Goal: Use online tool/utility: Utilize a website feature to perform a specific function

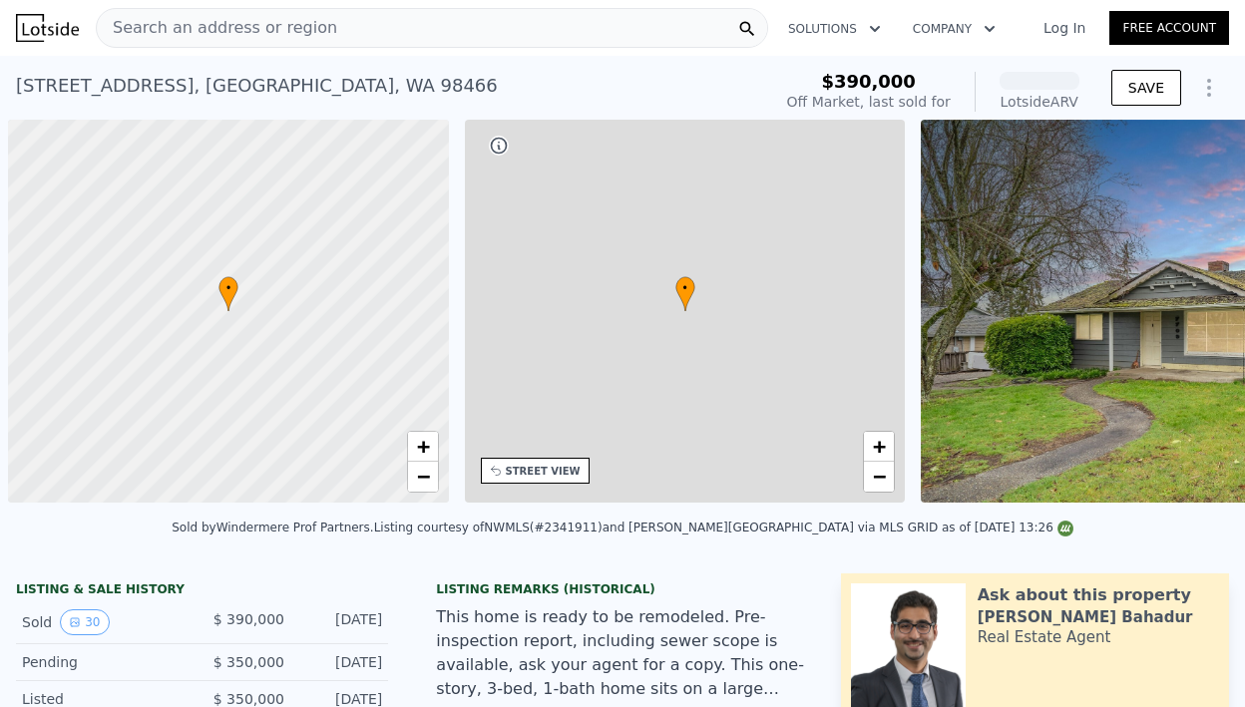
scroll to position [0, 8]
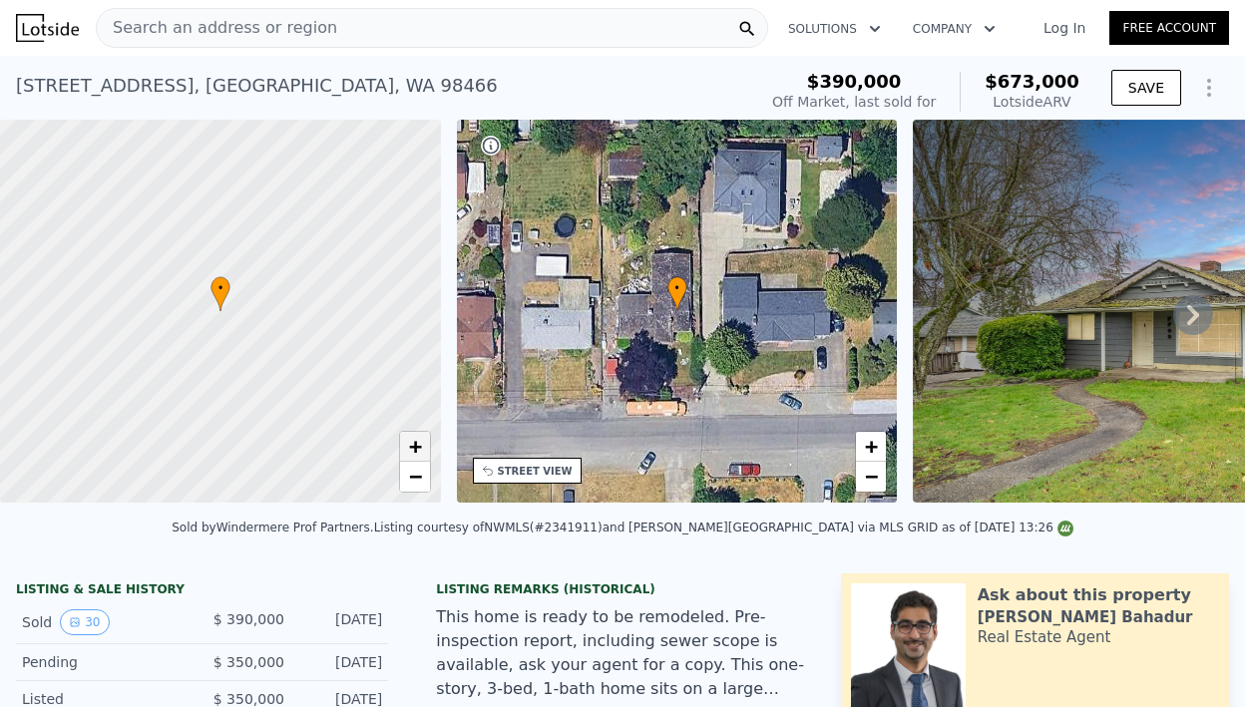
click at [404, 454] on link "+" at bounding box center [415, 447] width 30 height 30
drag, startPoint x: 365, startPoint y: 368, endPoint x: 339, endPoint y: 376, distance: 27.1
click at [339, 376] on div at bounding box center [220, 312] width 529 height 460
click at [255, 324] on div at bounding box center [220, 312] width 529 height 460
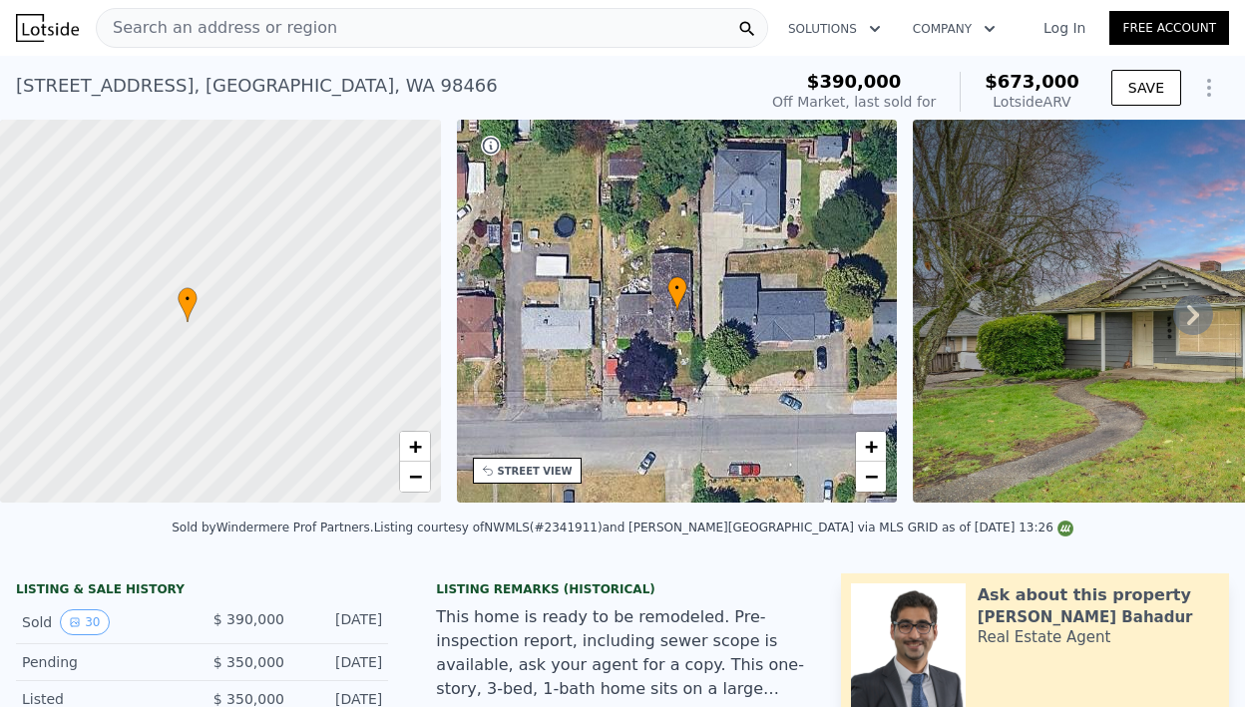
click at [255, 324] on div at bounding box center [220, 312] width 529 height 460
drag, startPoint x: 151, startPoint y: 328, endPoint x: 215, endPoint y: 317, distance: 65.8
click at [215, 317] on div at bounding box center [220, 312] width 529 height 460
drag, startPoint x: 211, startPoint y: 351, endPoint x: 238, endPoint y: 331, distance: 33.5
click at [228, 339] on div at bounding box center [220, 312] width 529 height 460
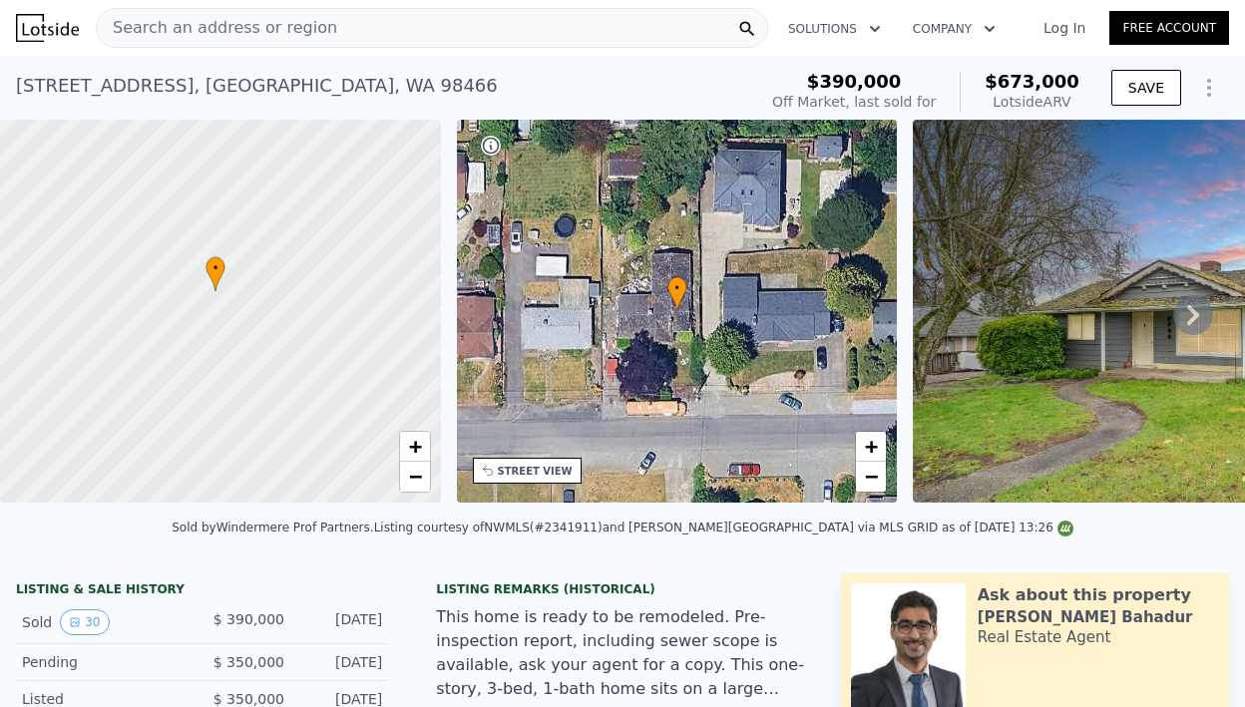
drag, startPoint x: 241, startPoint y: 328, endPoint x: 252, endPoint y: 316, distance: 16.2
click at [244, 323] on div at bounding box center [220, 312] width 529 height 460
drag, startPoint x: 236, startPoint y: 330, endPoint x: 250, endPoint y: 323, distance: 15.6
click at [245, 325] on div at bounding box center [220, 312] width 529 height 460
drag, startPoint x: 253, startPoint y: 334, endPoint x: 269, endPoint y: 366, distance: 35.7
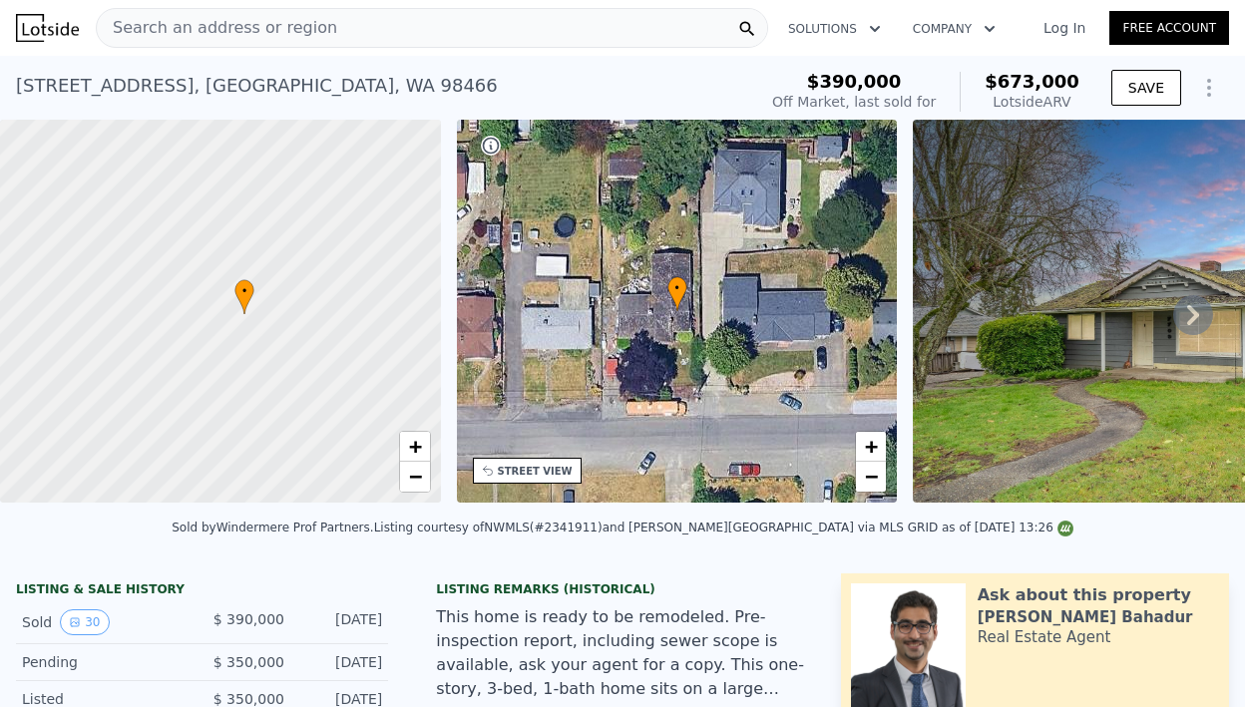
click at [269, 366] on div at bounding box center [220, 312] width 529 height 460
drag, startPoint x: 269, startPoint y: 366, endPoint x: 276, endPoint y: 375, distance: 11.4
click at [275, 374] on div at bounding box center [220, 312] width 529 height 460
click at [276, 376] on div at bounding box center [220, 312] width 529 height 460
click at [271, 380] on div at bounding box center [220, 312] width 529 height 460
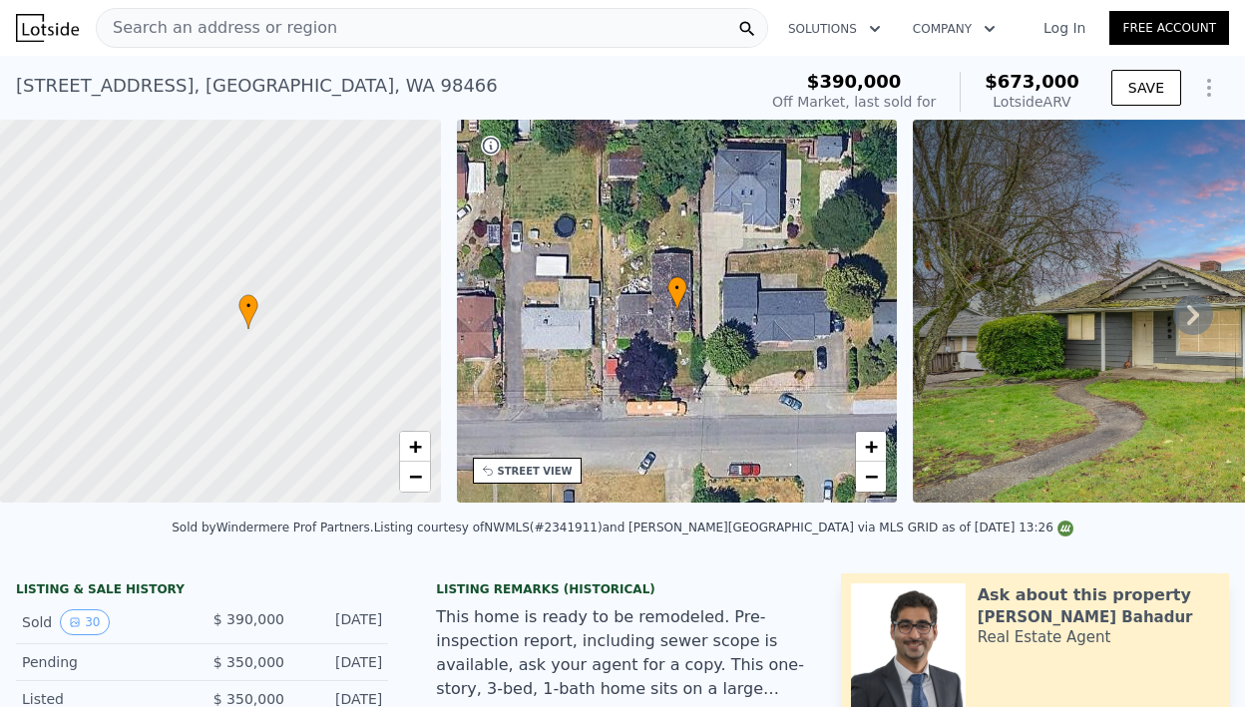
drag, startPoint x: 268, startPoint y: 379, endPoint x: 258, endPoint y: 368, distance: 14.8
click at [258, 368] on div at bounding box center [219, 312] width 529 height 460
click at [410, 449] on span "+" at bounding box center [414, 446] width 13 height 25
drag, startPoint x: 374, startPoint y: 341, endPoint x: 315, endPoint y: 336, distance: 59.1
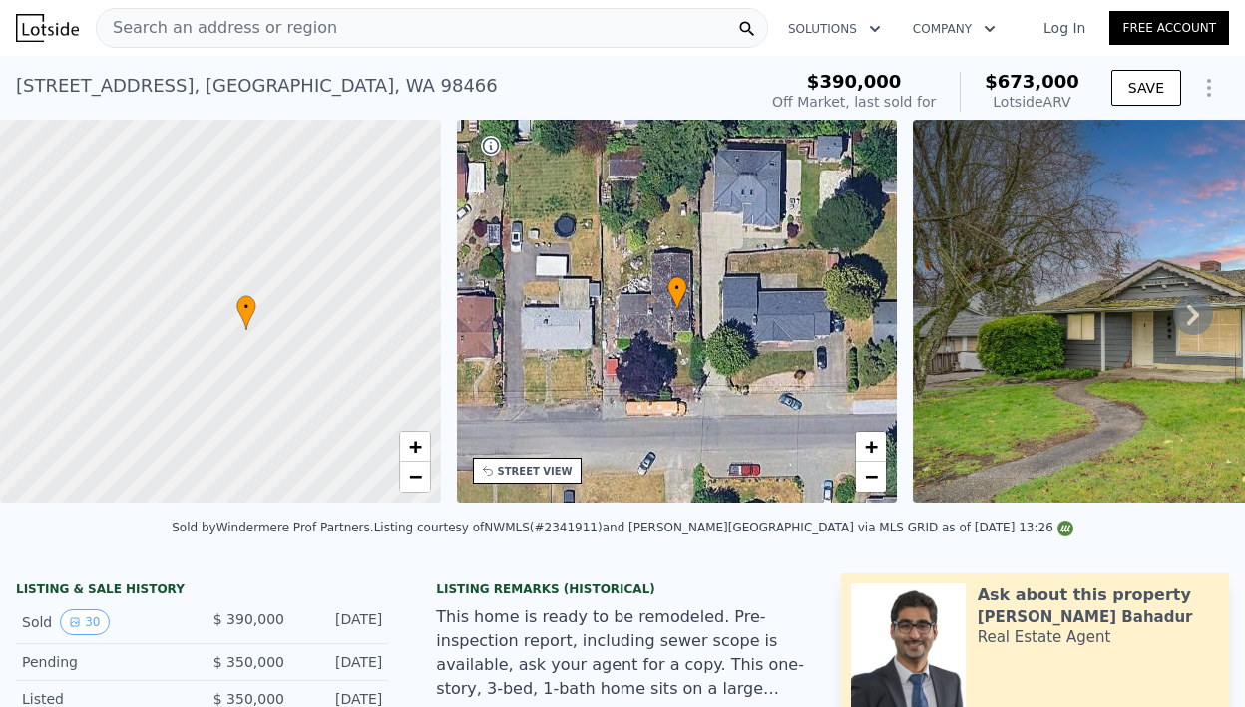
click at [315, 336] on div at bounding box center [220, 312] width 529 height 460
click at [254, 336] on div at bounding box center [220, 312] width 529 height 460
click at [177, 319] on icon at bounding box center [168, 306] width 20 height 35
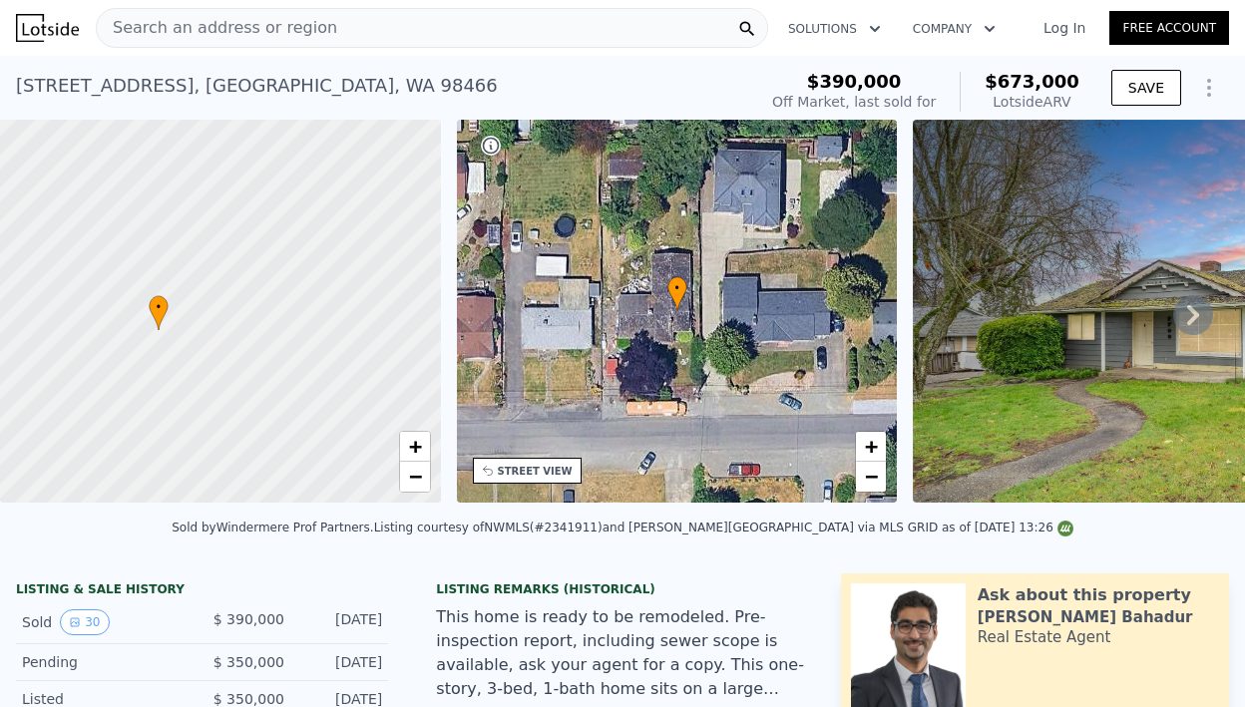
drag, startPoint x: 173, startPoint y: 351, endPoint x: 204, endPoint y: 328, distance: 38.5
click at [204, 329] on div at bounding box center [220, 312] width 529 height 460
click at [408, 482] on span "−" at bounding box center [414, 476] width 13 height 25
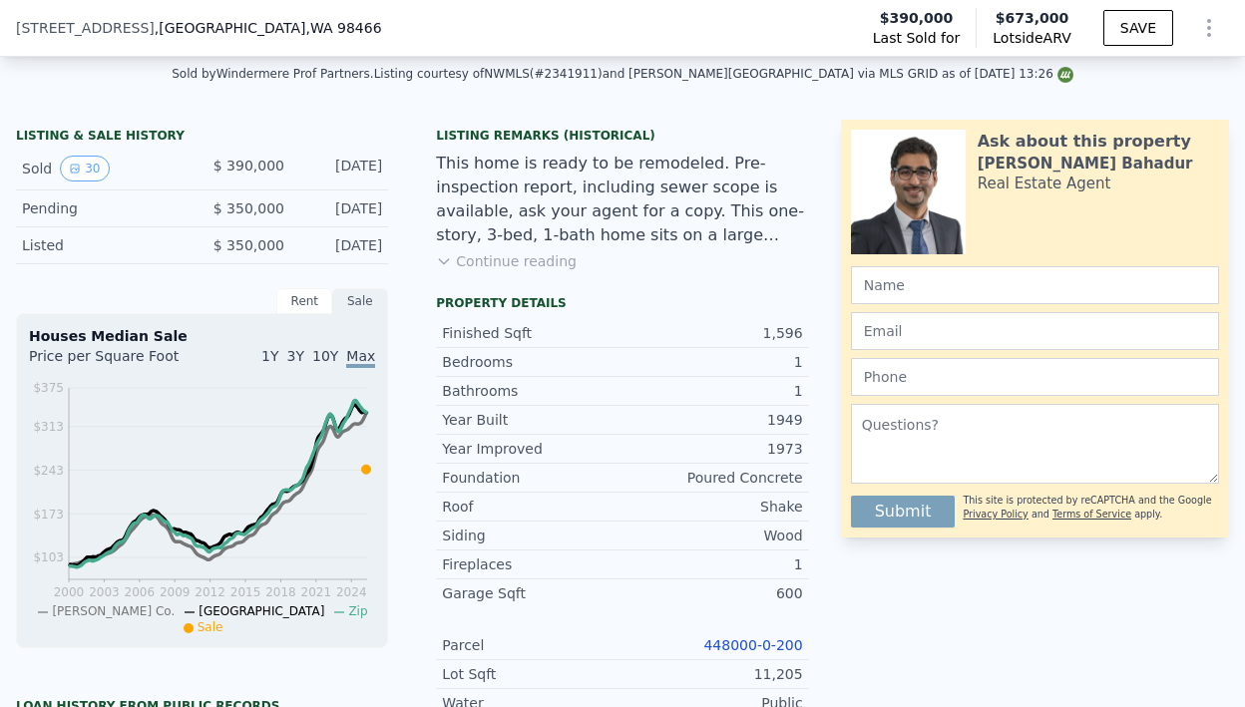
scroll to position [590, 0]
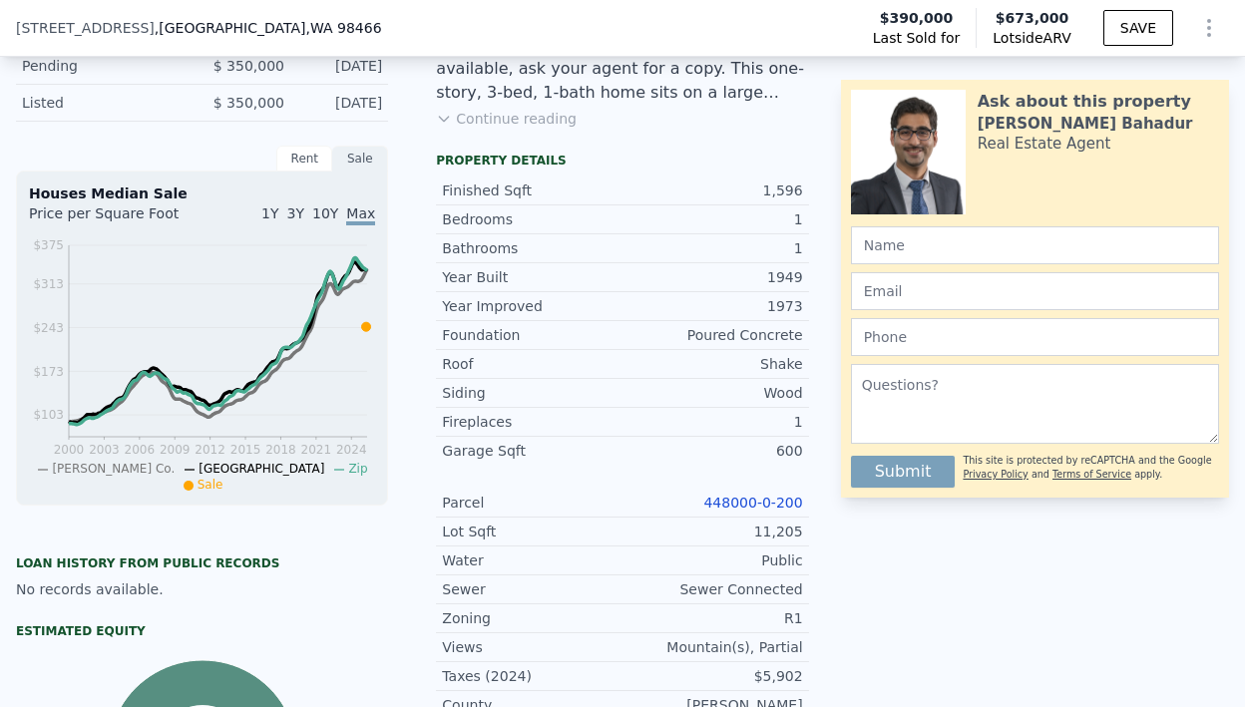
click at [744, 506] on link "448000-0-200" at bounding box center [752, 503] width 99 height 16
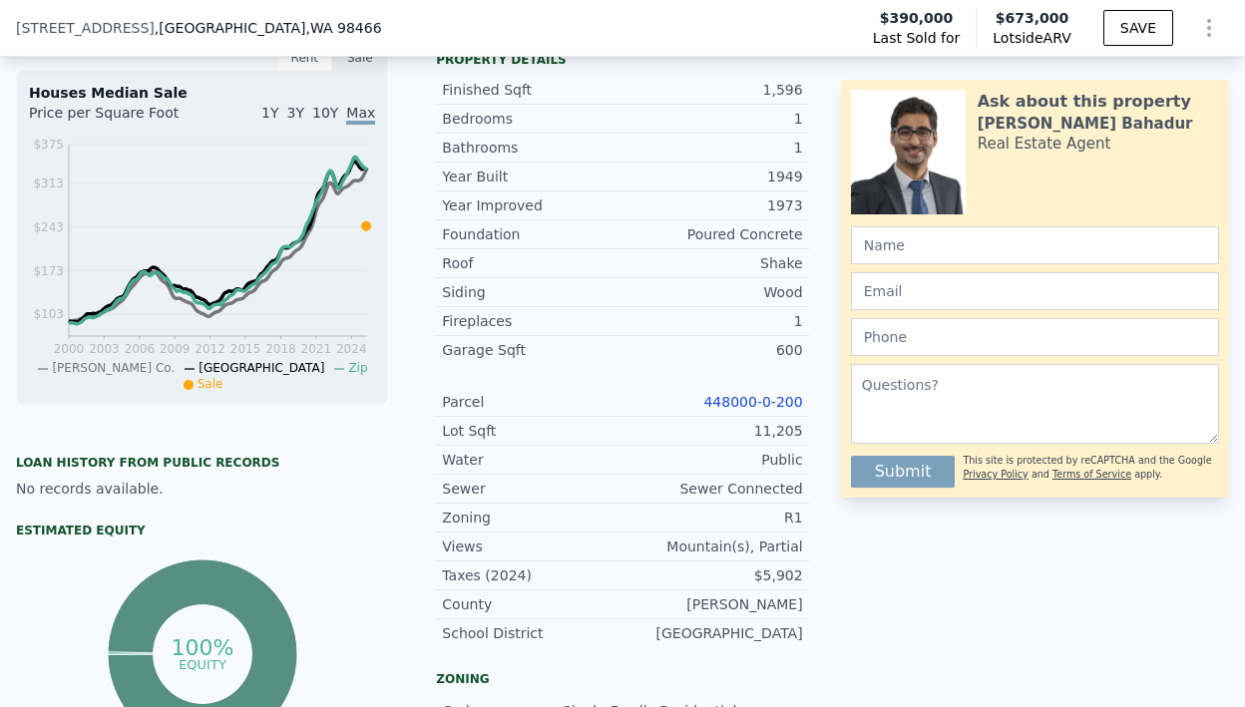
scroll to position [782, 0]
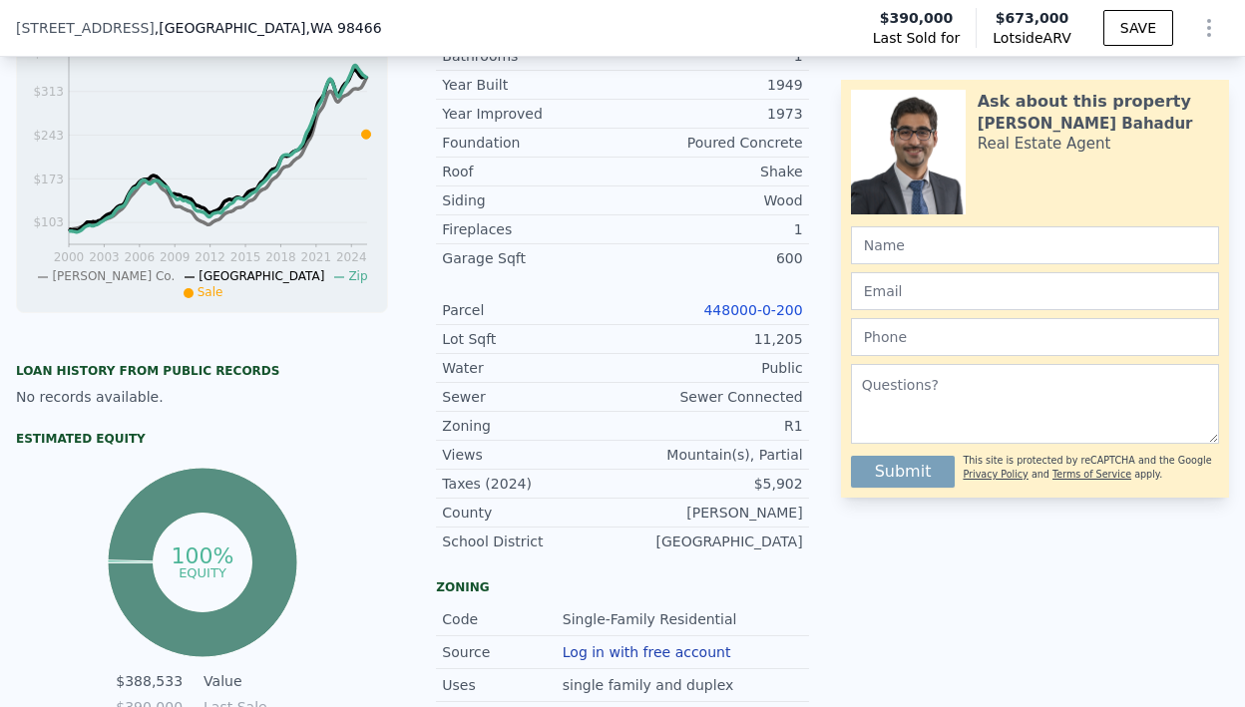
click at [782, 346] on div "11,205" at bounding box center [713, 339] width 181 height 20
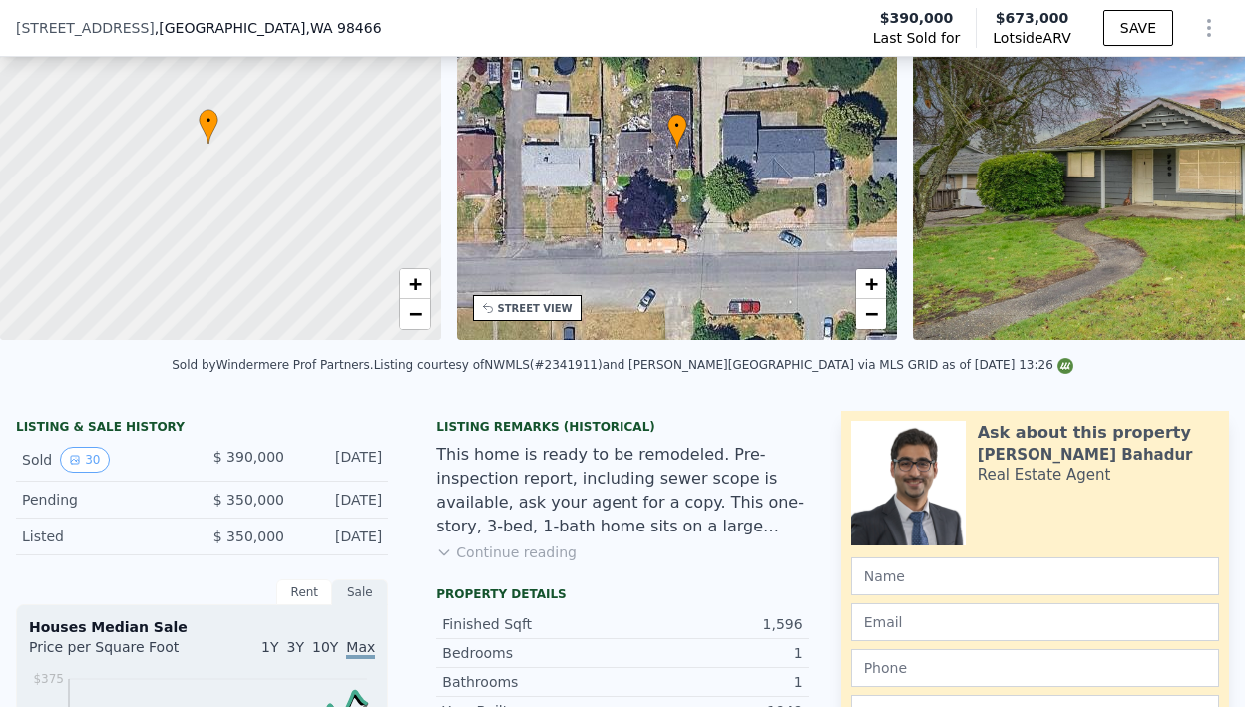
scroll to position [7, 0]
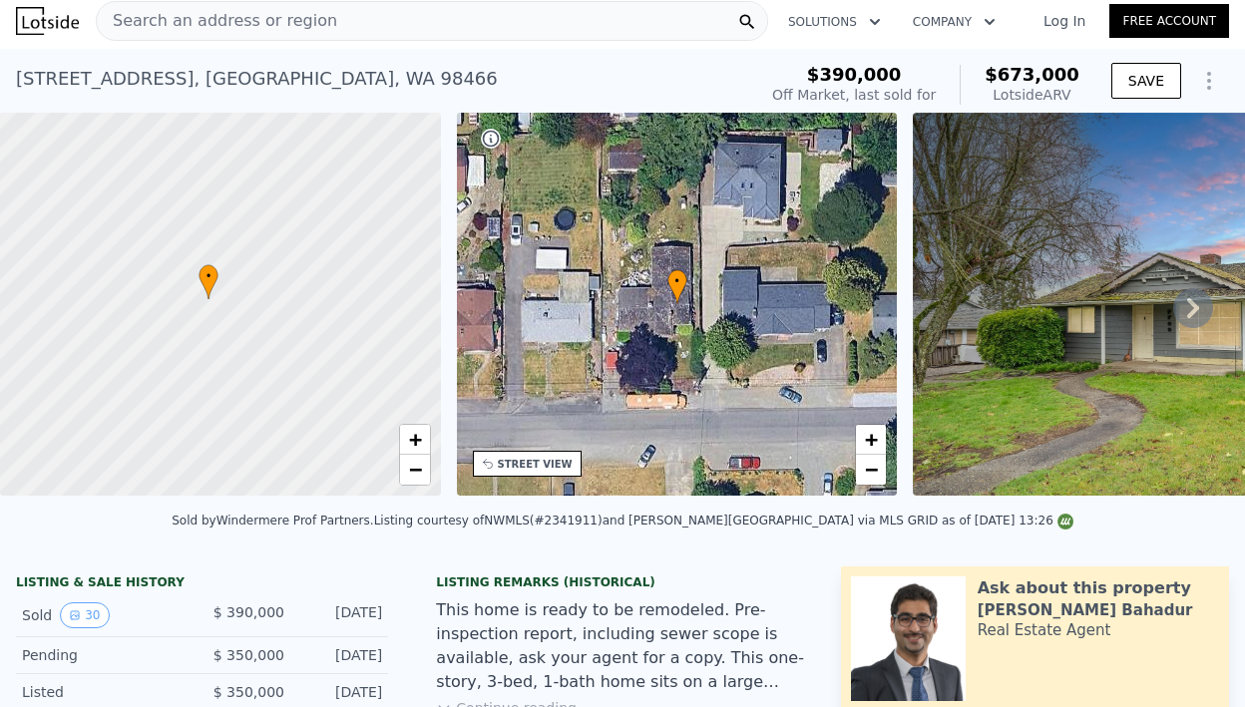
click at [208, 303] on div at bounding box center [220, 305] width 529 height 460
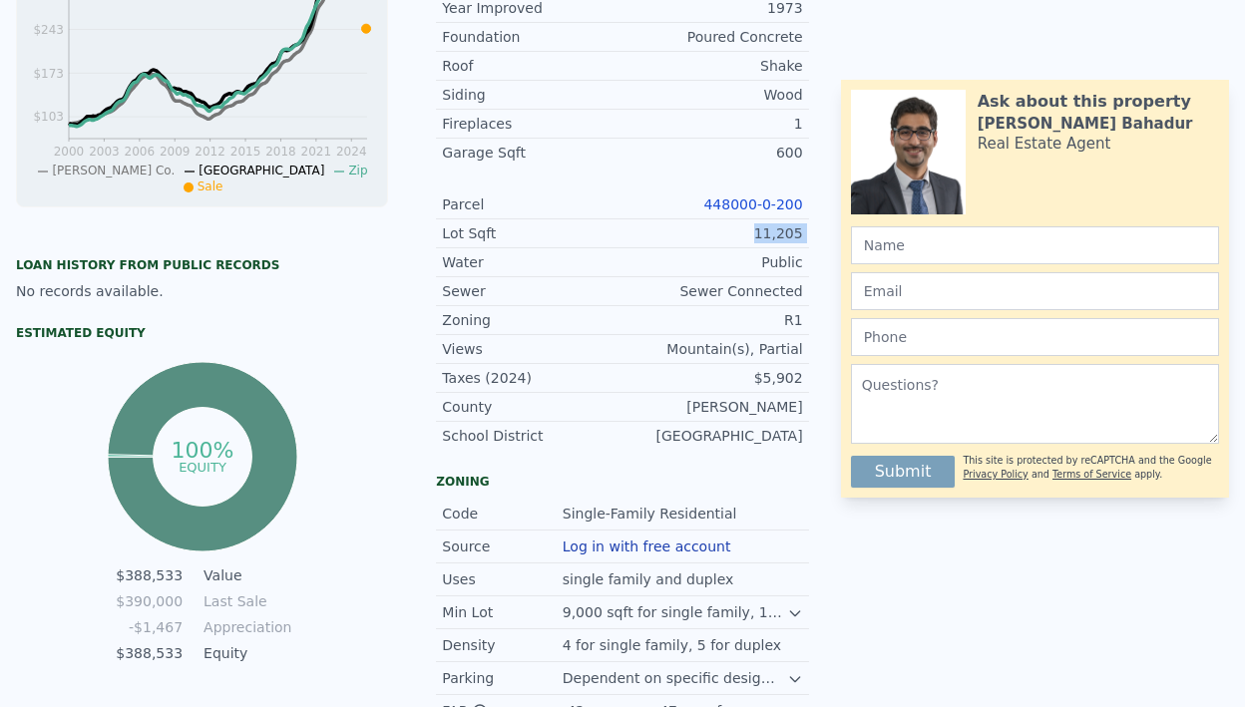
scroll to position [0, 0]
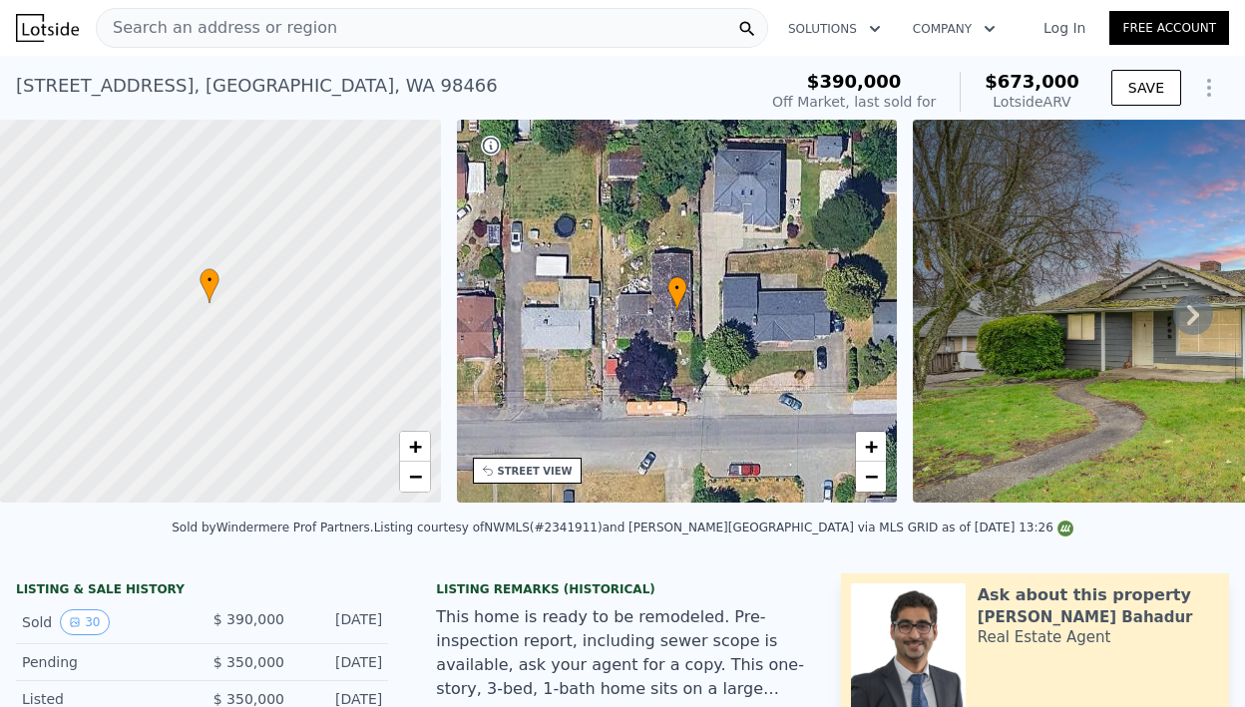
click at [252, 89] on div "[STREET_ADDRESS]" at bounding box center [257, 86] width 482 height 28
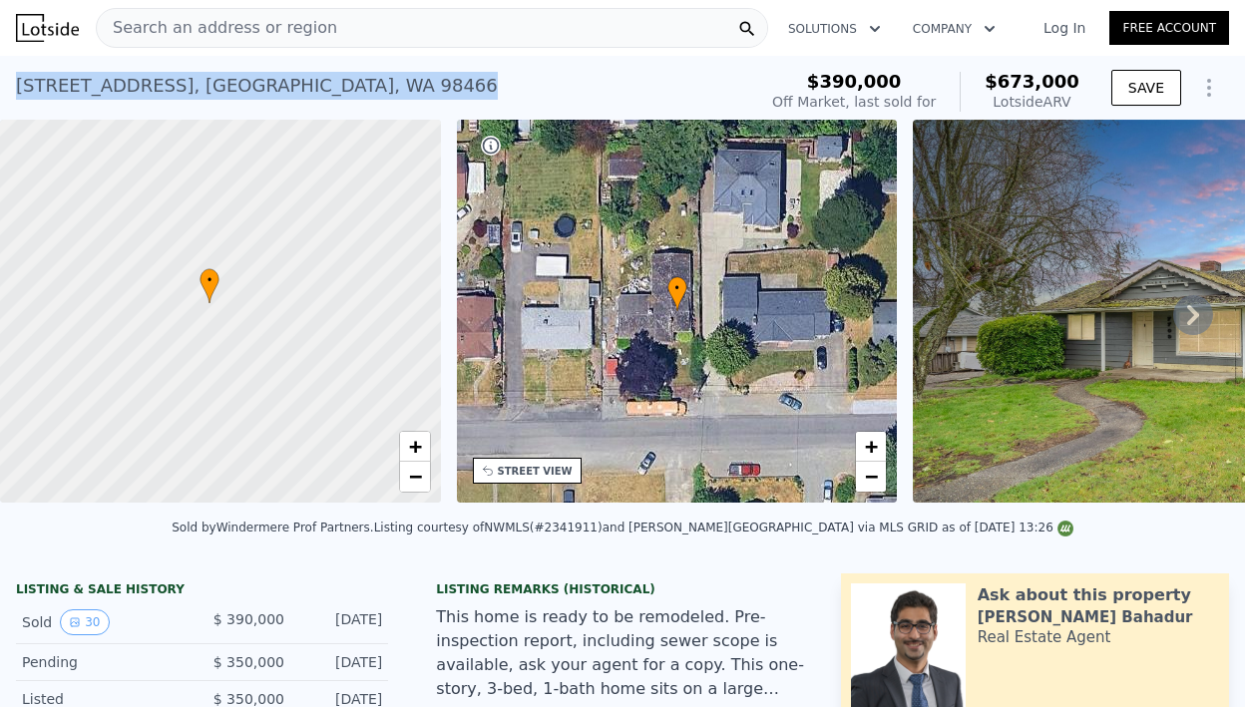
click at [252, 89] on div "[STREET_ADDRESS]" at bounding box center [257, 86] width 482 height 28
copy div "[STREET_ADDRESS] Sold [DATE] for $390k (~ARV $673k )"
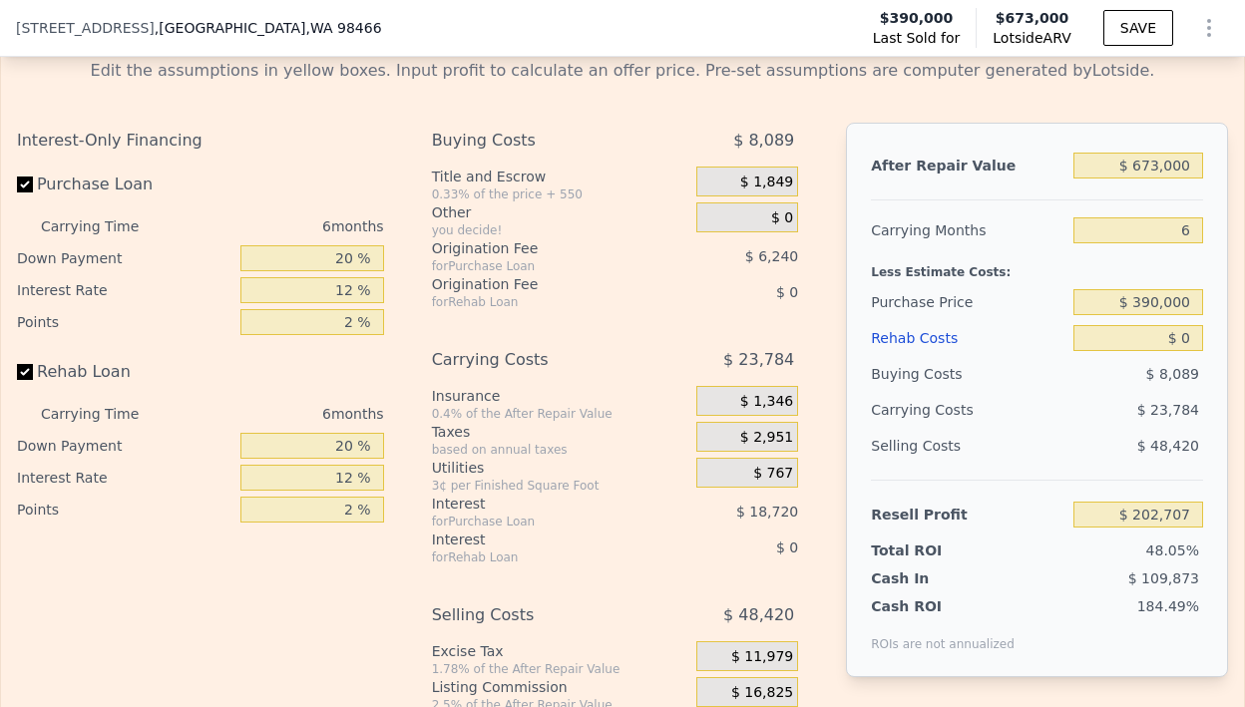
scroll to position [3294, 0]
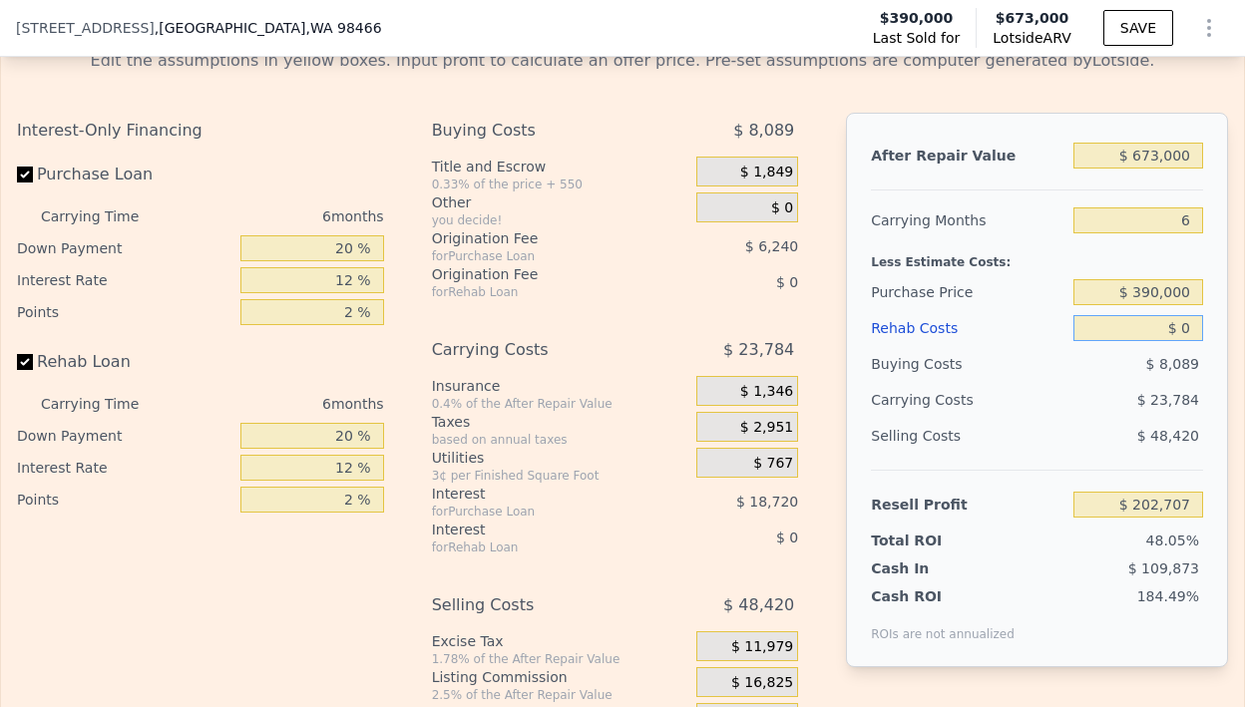
click at [1177, 341] on input "$ 0" at bounding box center [1138, 328] width 130 height 26
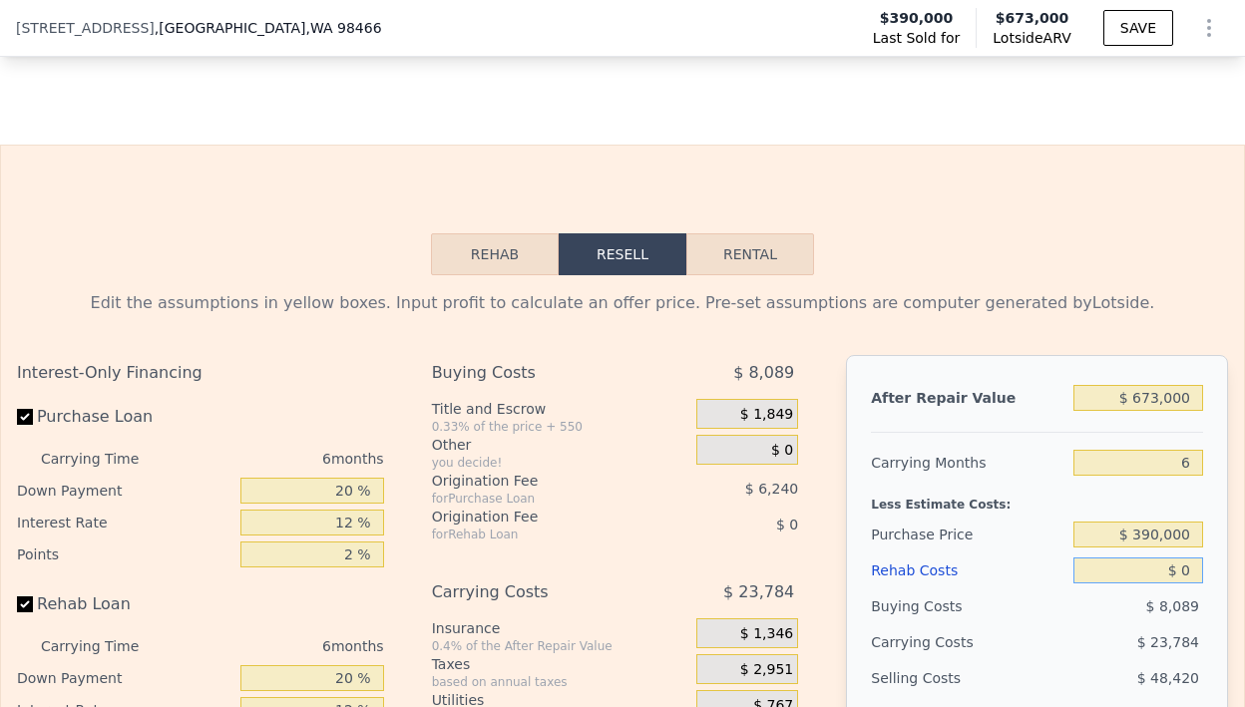
scroll to position [3241, 0]
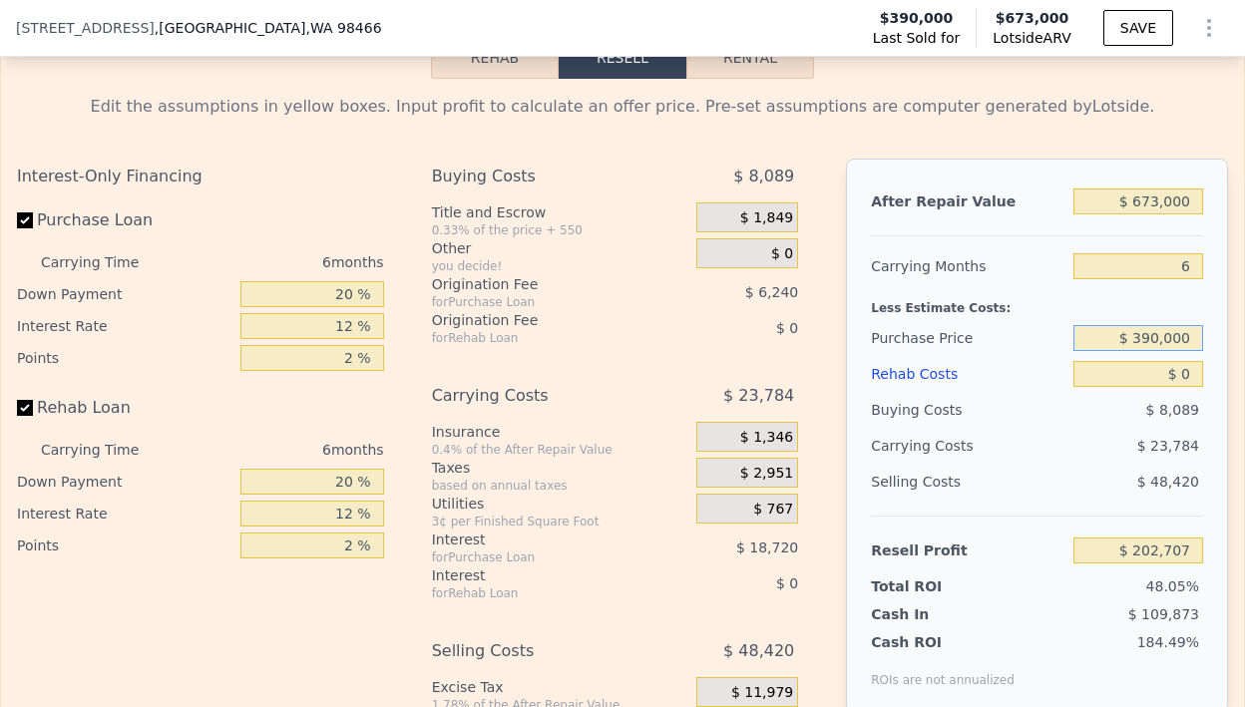
click at [1179, 351] on input "$ 390,000" at bounding box center [1138, 338] width 130 height 26
click at [1181, 387] on input "$ 0" at bounding box center [1138, 374] width 130 height 26
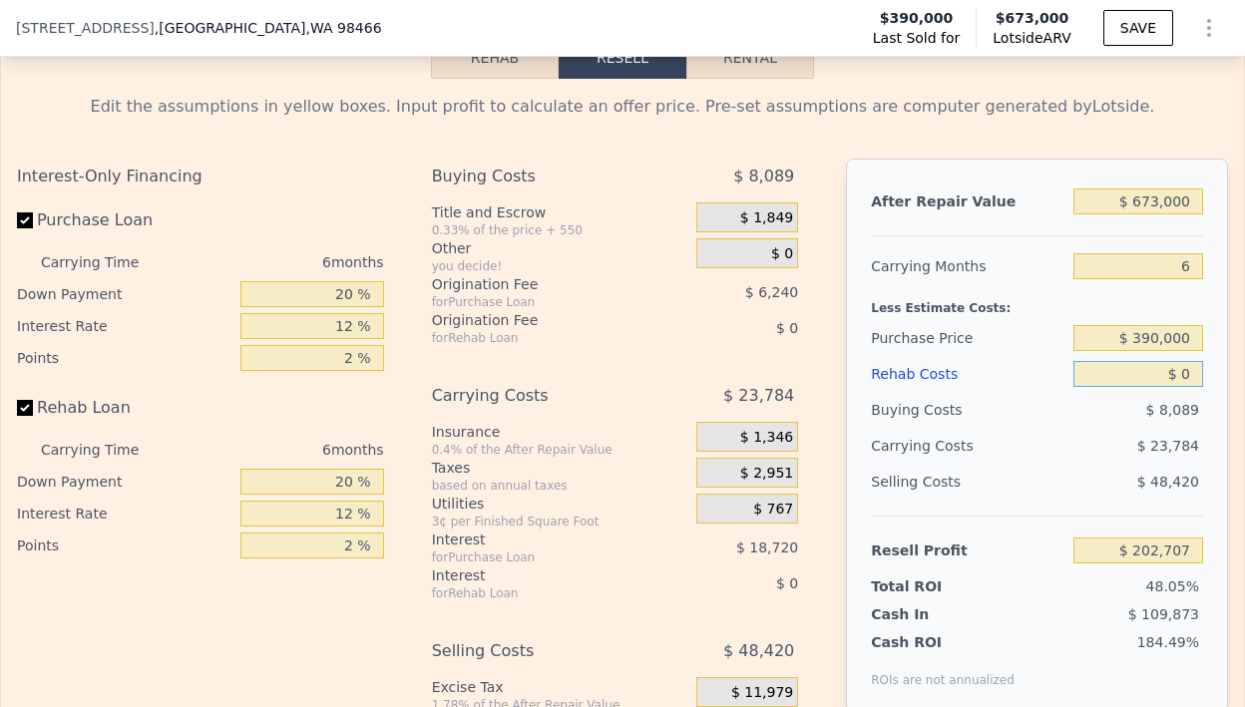
type input "$ 1"
type input "$ 202,706"
type input "$ 12"
type input "$ 202,695"
type input "$ 120"
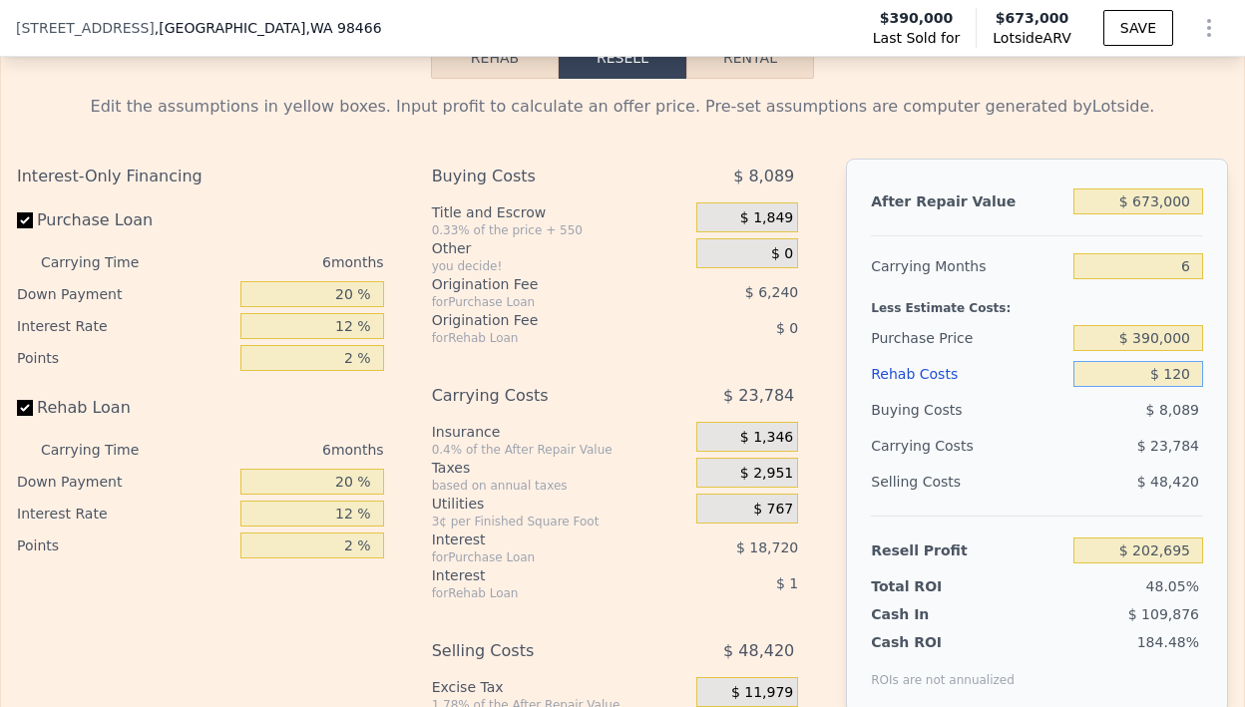
type input "$ 202,579"
type input "$ 1,200"
type input "$ 201,428"
type input "$ 12,000"
type input "$ 189,939"
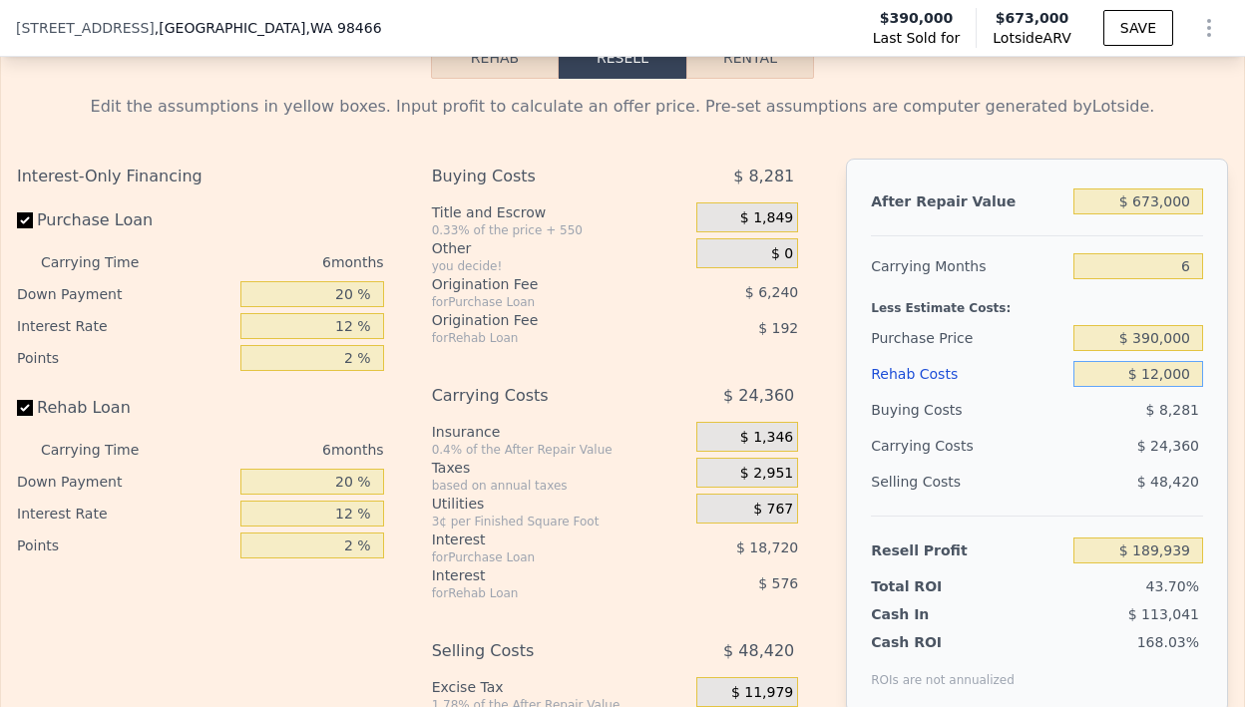
type input "$ 120,000"
type input "$ 75,027"
type input "$ 120,000"
click at [1010, 392] on div "Rehab Costs" at bounding box center [968, 374] width 195 height 36
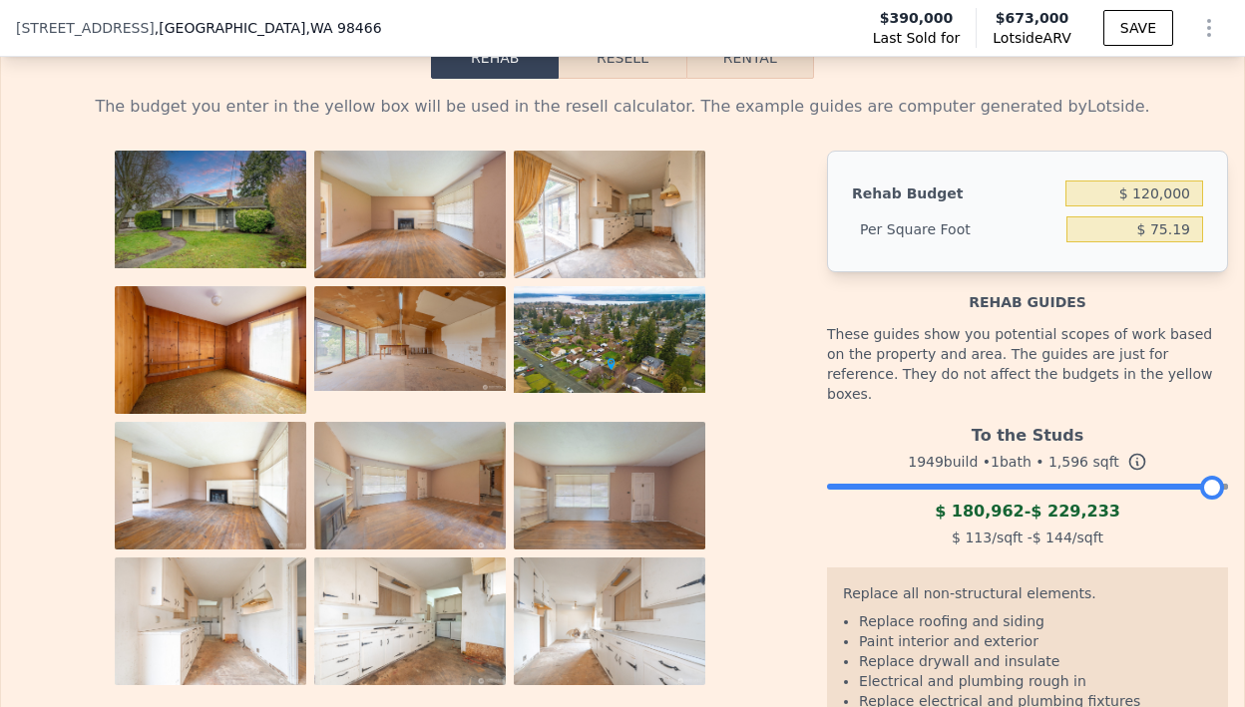
click at [594, 78] on button "Resell" at bounding box center [622, 58] width 127 height 42
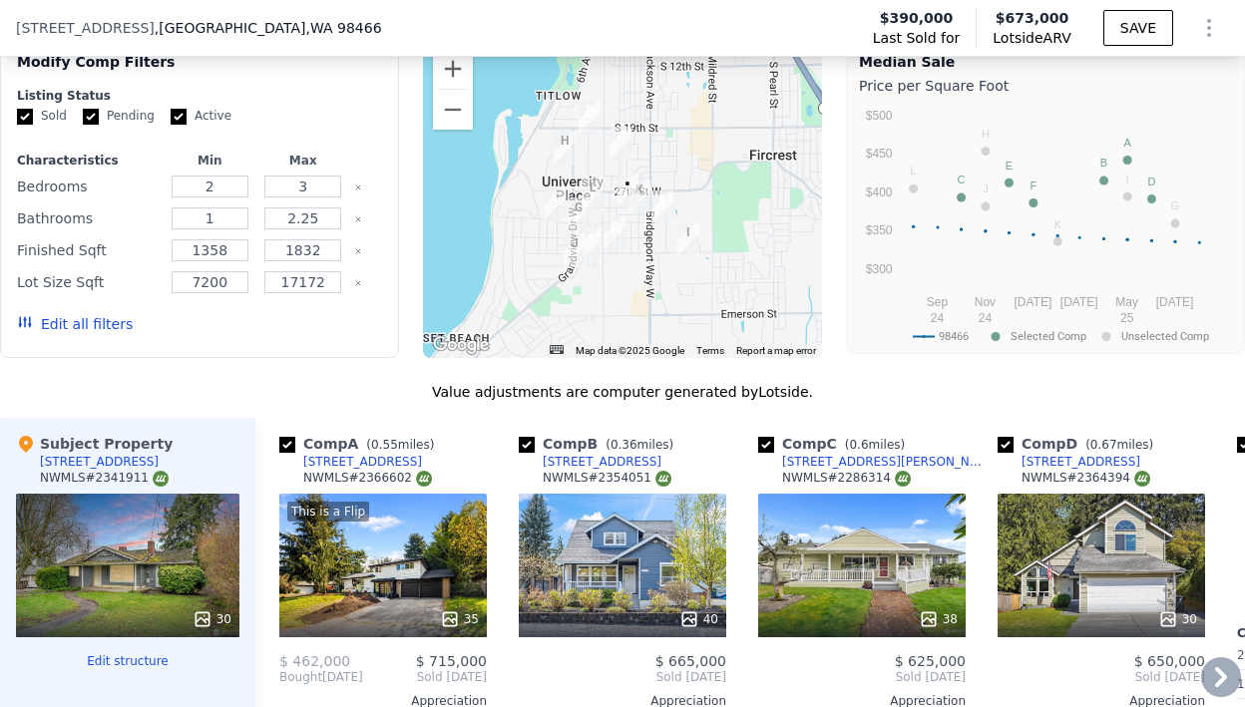
scroll to position [2050, 0]
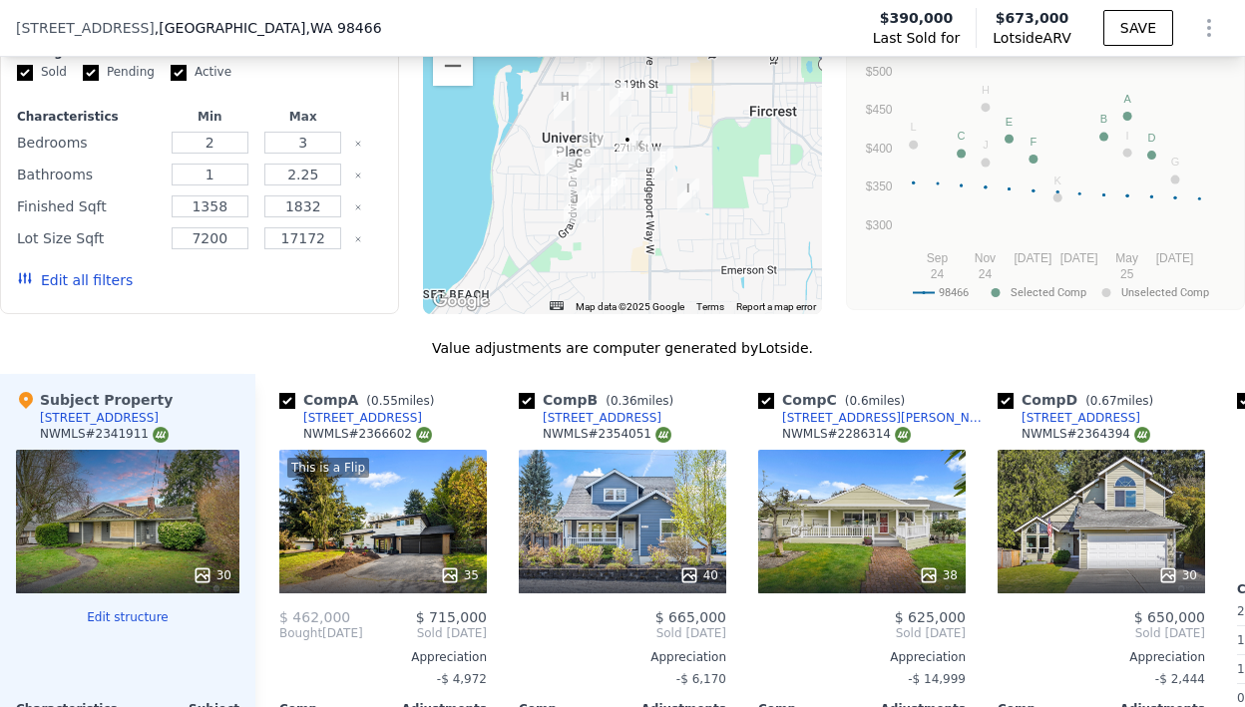
click at [446, 45] on button "Zoom in" at bounding box center [453, 25] width 40 height 40
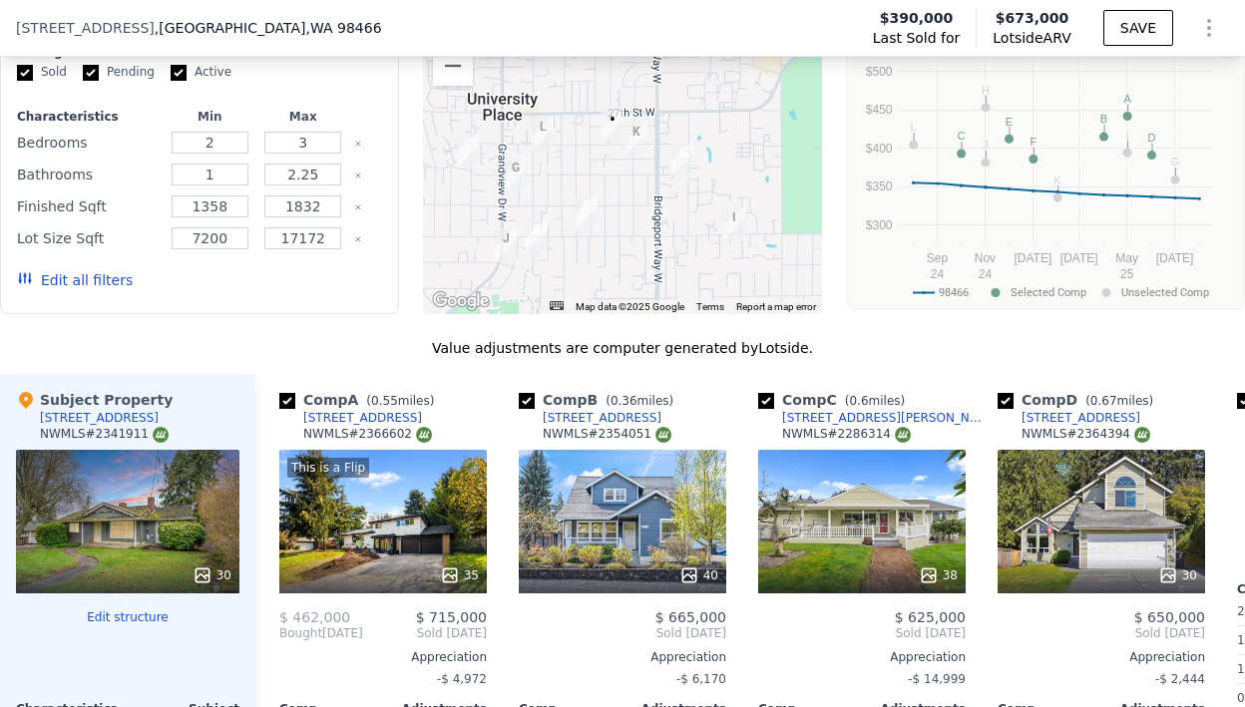
drag, startPoint x: 624, startPoint y: 212, endPoint x: 603, endPoint y: 186, distance: 34.1
click at [603, 186] on div at bounding box center [622, 154] width 399 height 319
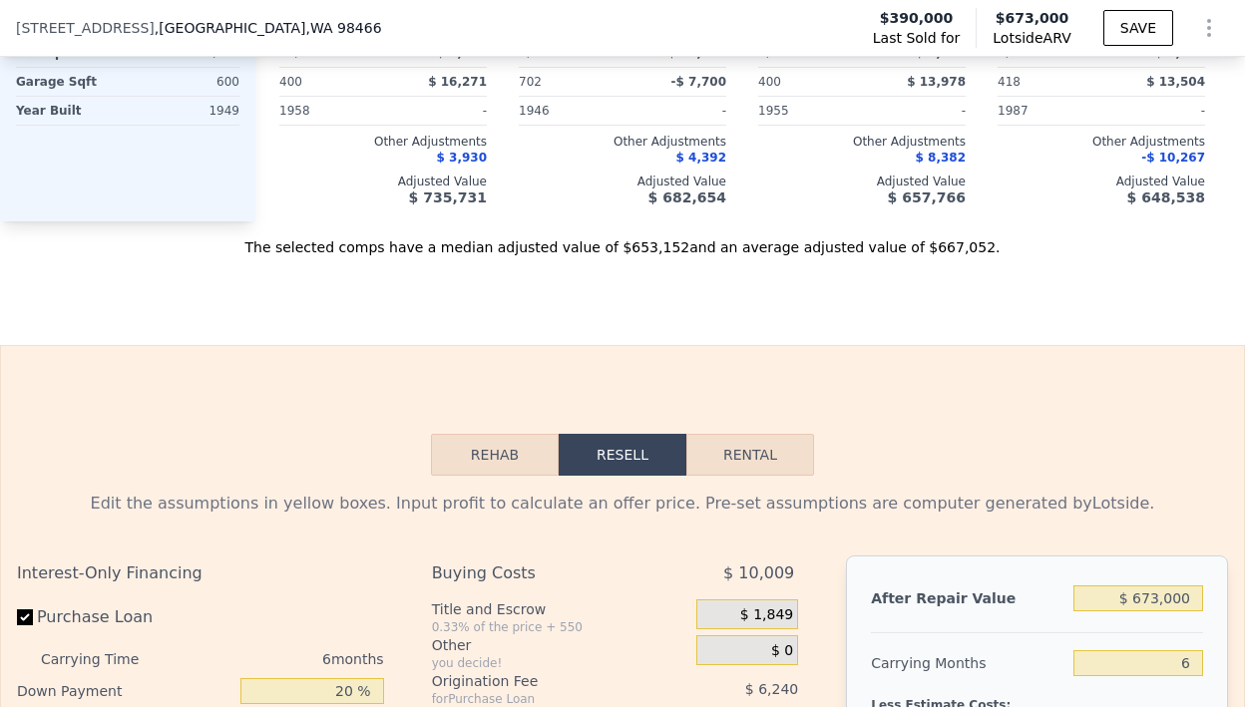
scroll to position [3073, 0]
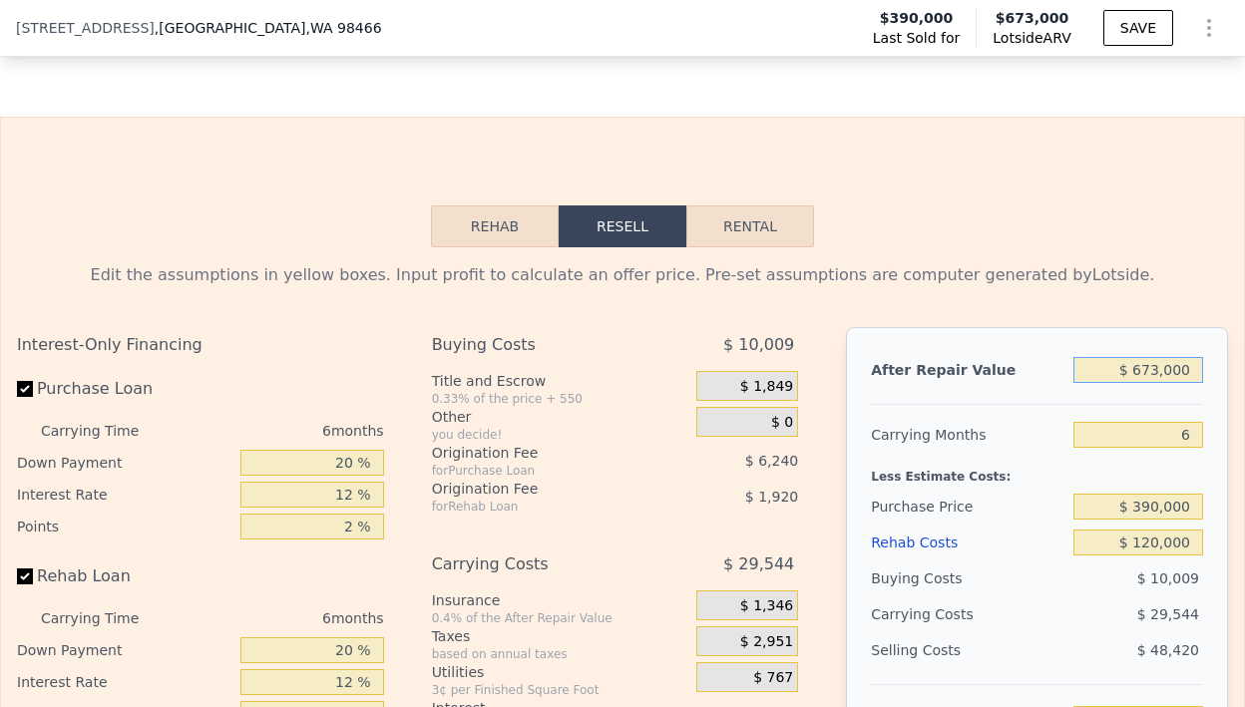
click at [1140, 383] on input "$ 673,000" at bounding box center [1138, 370] width 130 height 26
type input "$ 6"
type input "-$ 548,751"
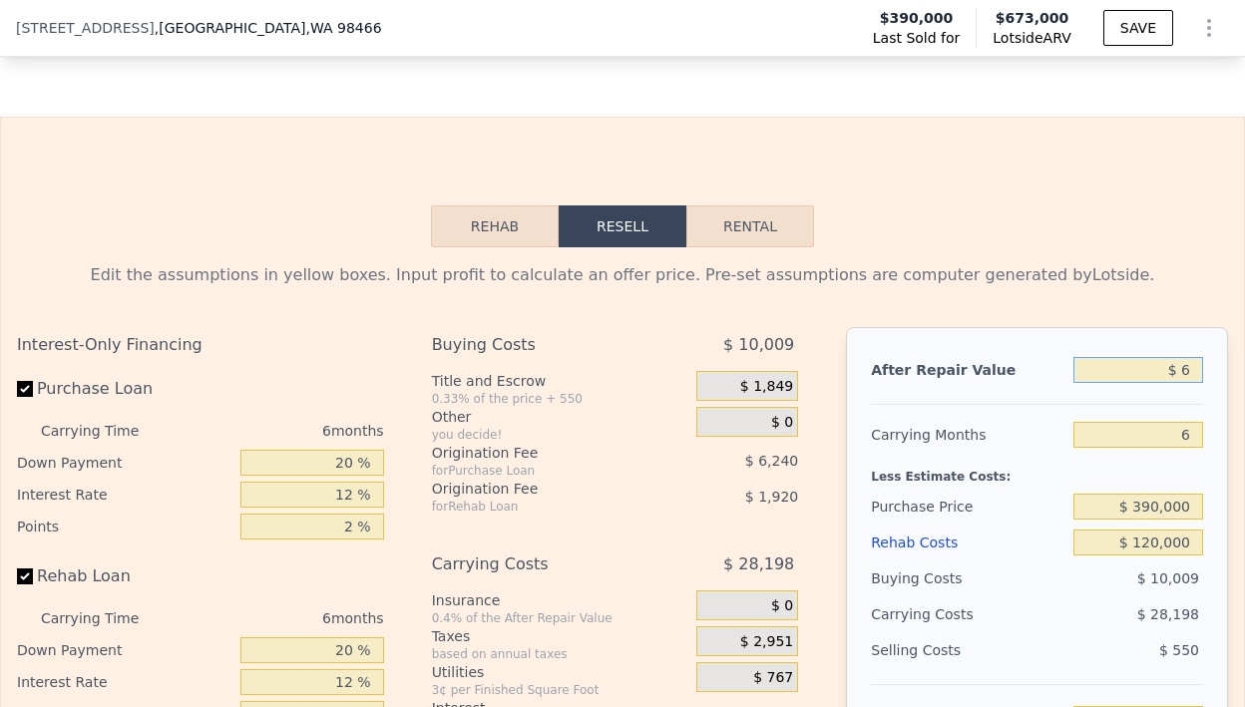
type input "$ 62"
type input "-$ 548,700"
type input "$ 625"
type input "-$ 548,178"
type input "$ 6,250"
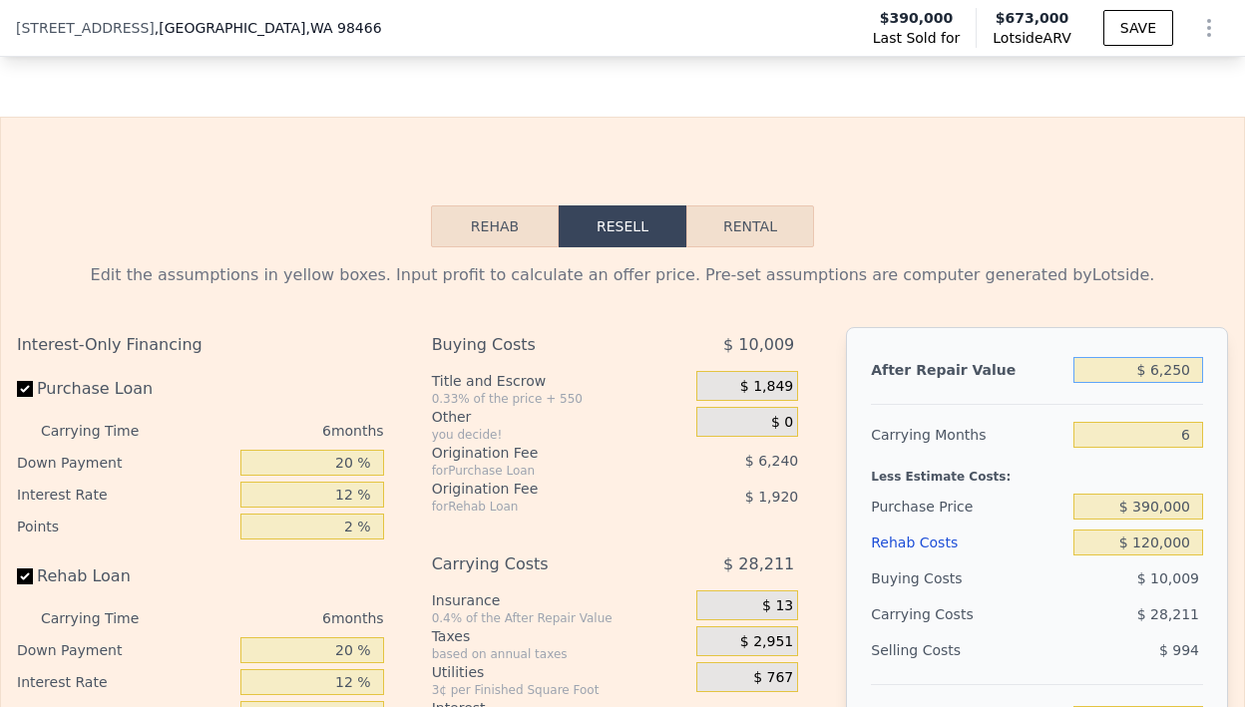
type input "-$ 542,964"
type input "$ 62,500"
type input "-$ 490,829"
type input "$ 625,000"
type input "$ 30,537"
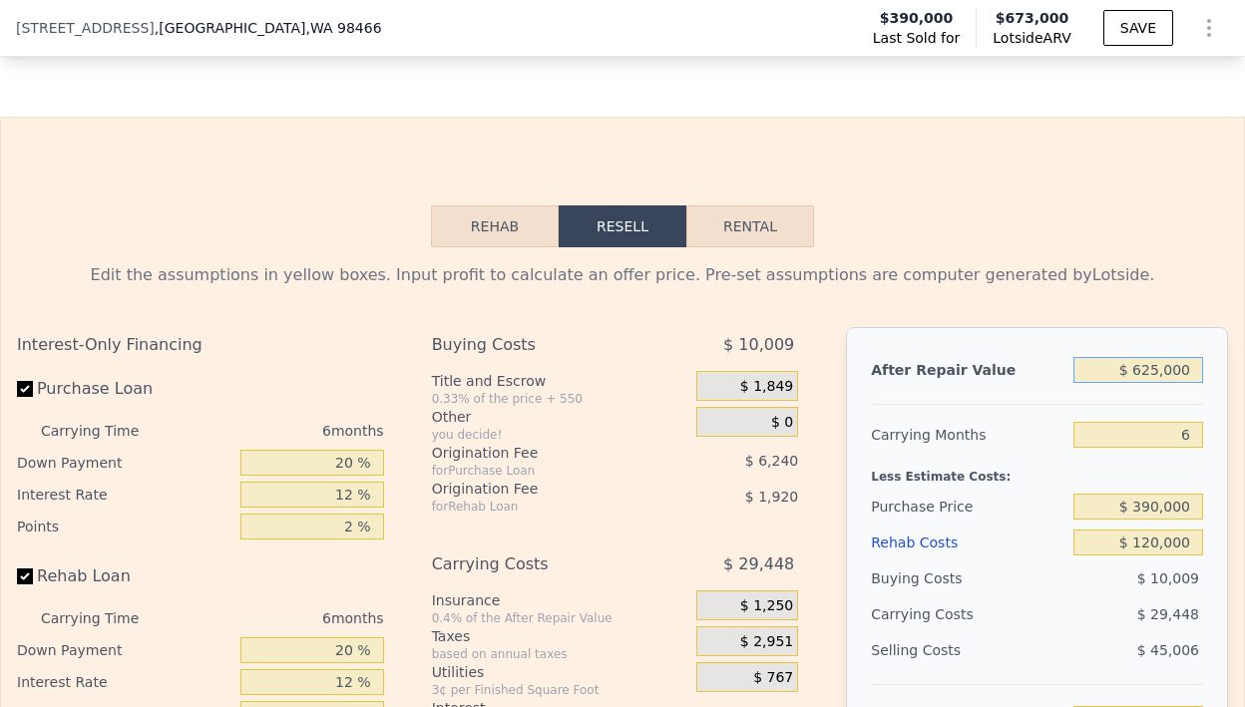
type input "$ 625,000"
click at [1073, 290] on div "Edit the assumptions in yellow boxes. Input profit to calculate an offer price.…" at bounding box center [622, 618] width 1243 height 742
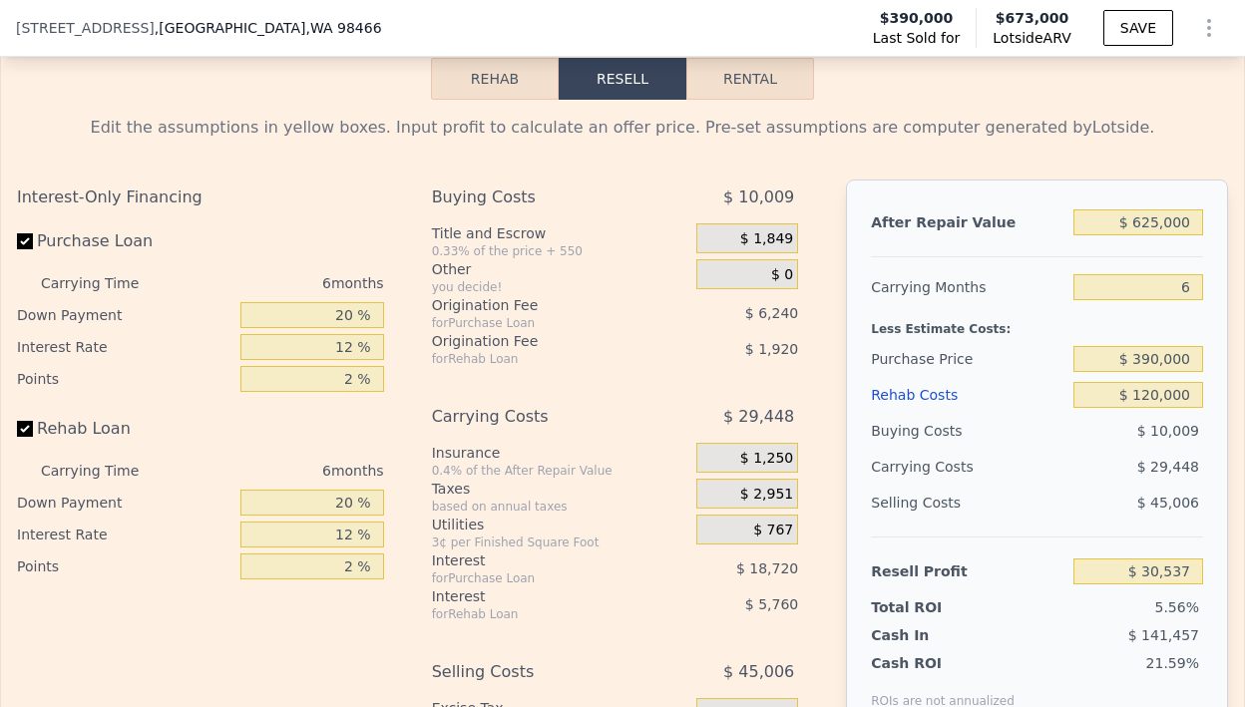
scroll to position [3321, 0]
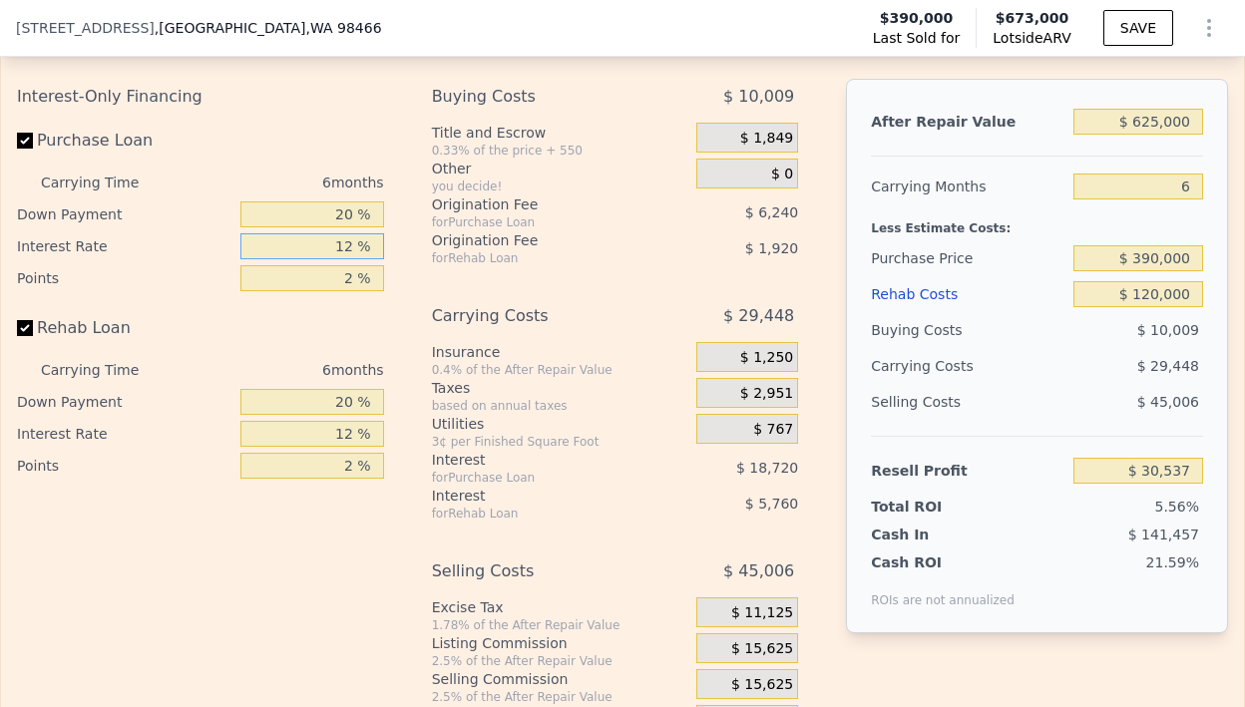
click at [351, 259] on input "12 %" at bounding box center [312, 246] width 144 height 26
type input "11 %"
type input "$ 32,097"
type input "11 %"
click at [349, 291] on input "2 %" at bounding box center [312, 278] width 144 height 26
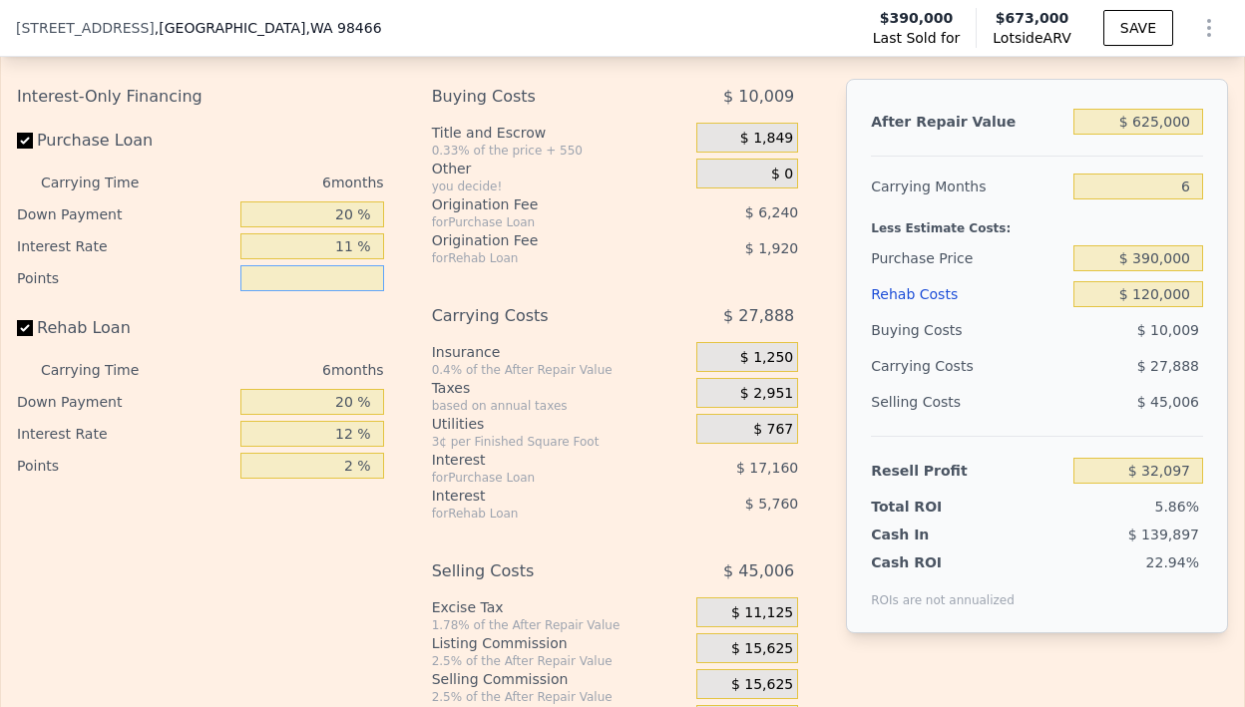
type input "1 %"
type input "$ 35,217"
type input "1.2 %"
type input "$ 34,593"
type input "1.25 %"
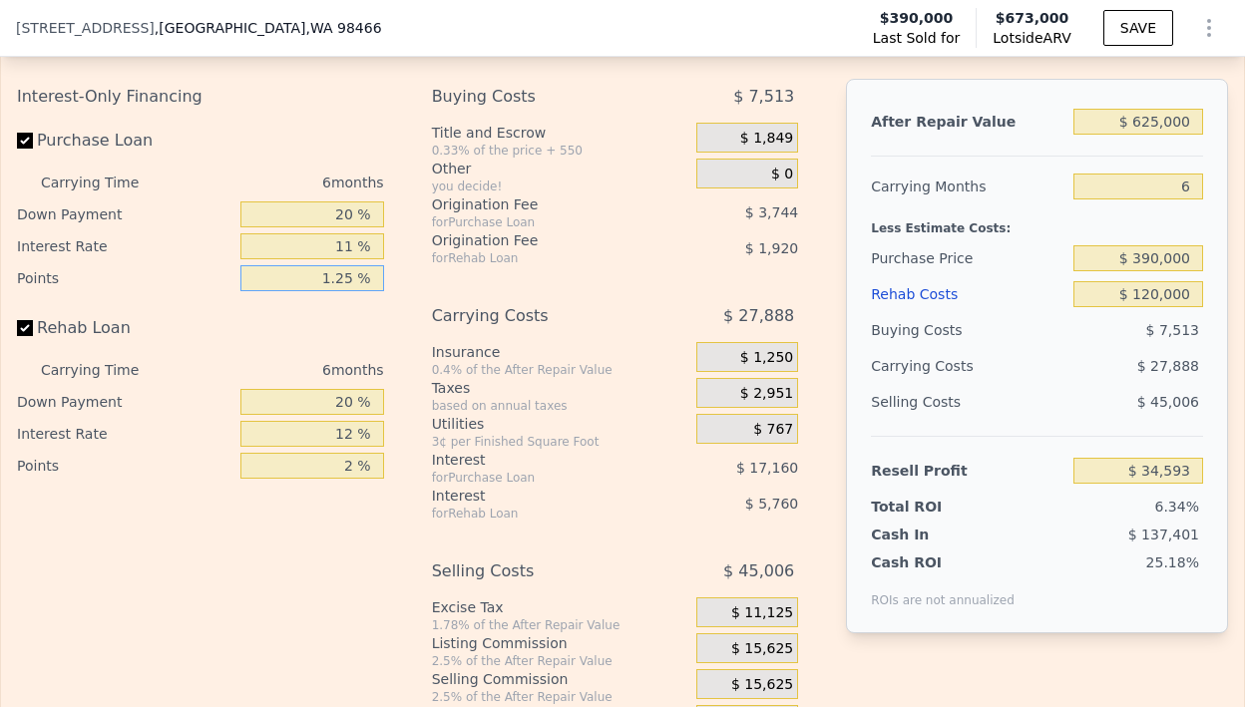
type input "$ 34,437"
type input "1.25 %"
click at [352, 479] on input "2 %" at bounding box center [312, 466] width 144 height 26
type input "1 %"
type input "$ 35,397"
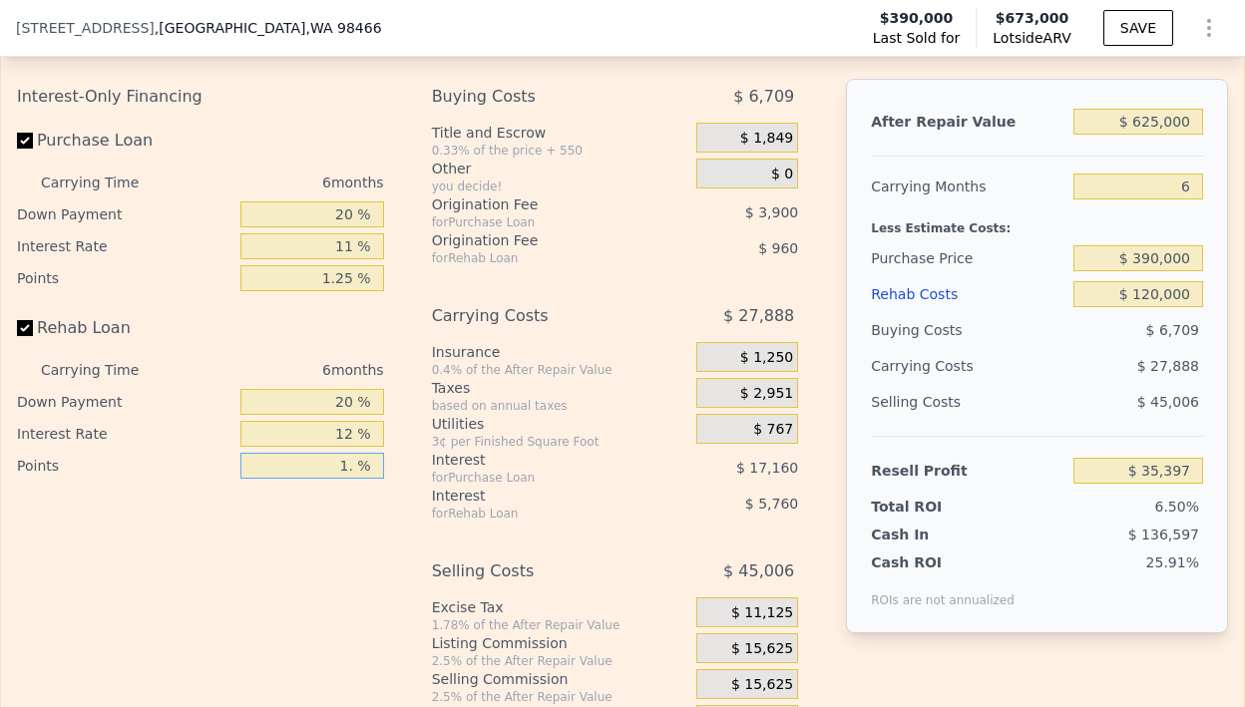
type input "1.2 %"
type input "$ 35,205"
type input "1.25 %"
type input "$ 35,157"
type input "1.2 %"
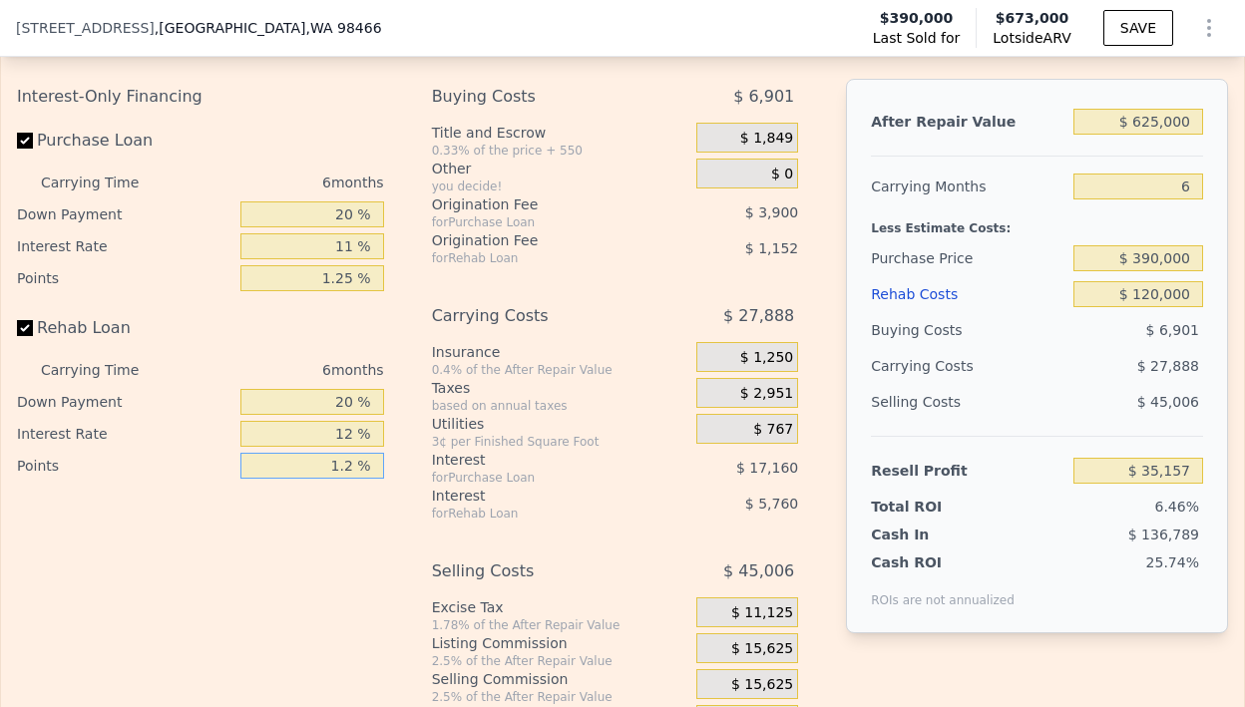
type input "$ 35,205"
type input "1. %"
type input "$ 35,397"
type input "1 %"
type input "2 %"
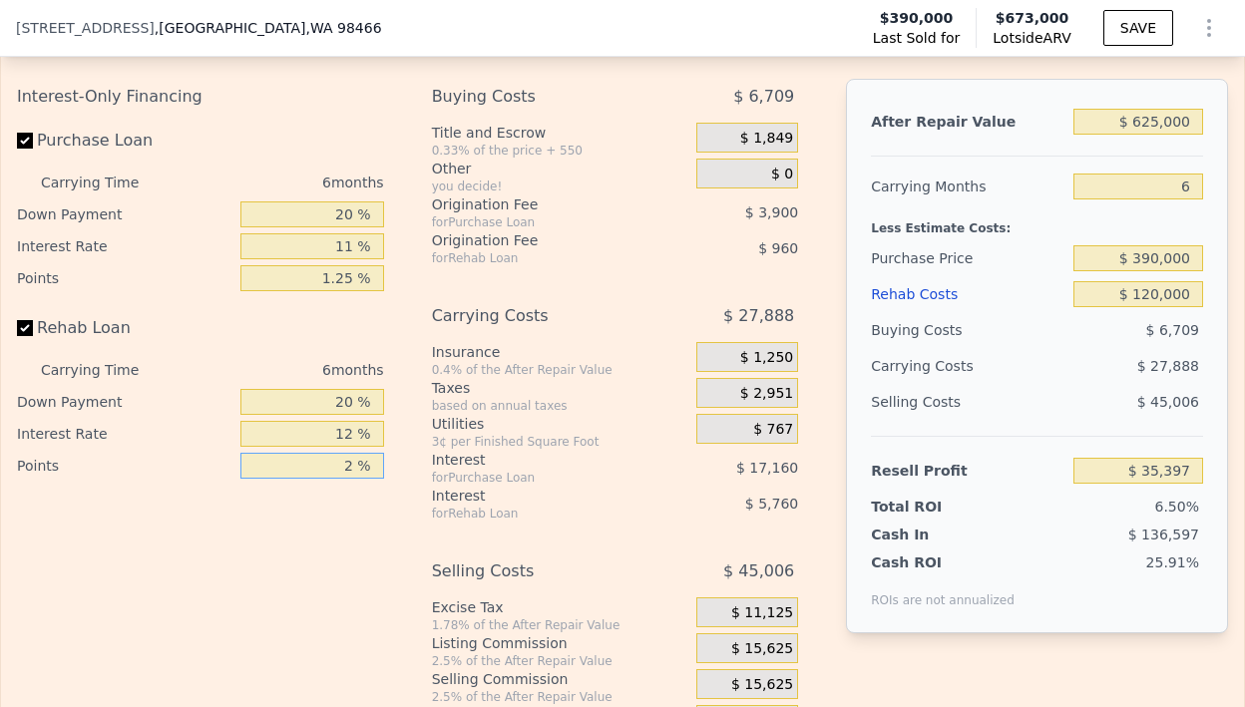
type input "$ 34,437"
click at [349, 291] on input "1.25 %" at bounding box center [312, 278] width 144 height 26
type input "1.2 %"
type input "$ 34,593"
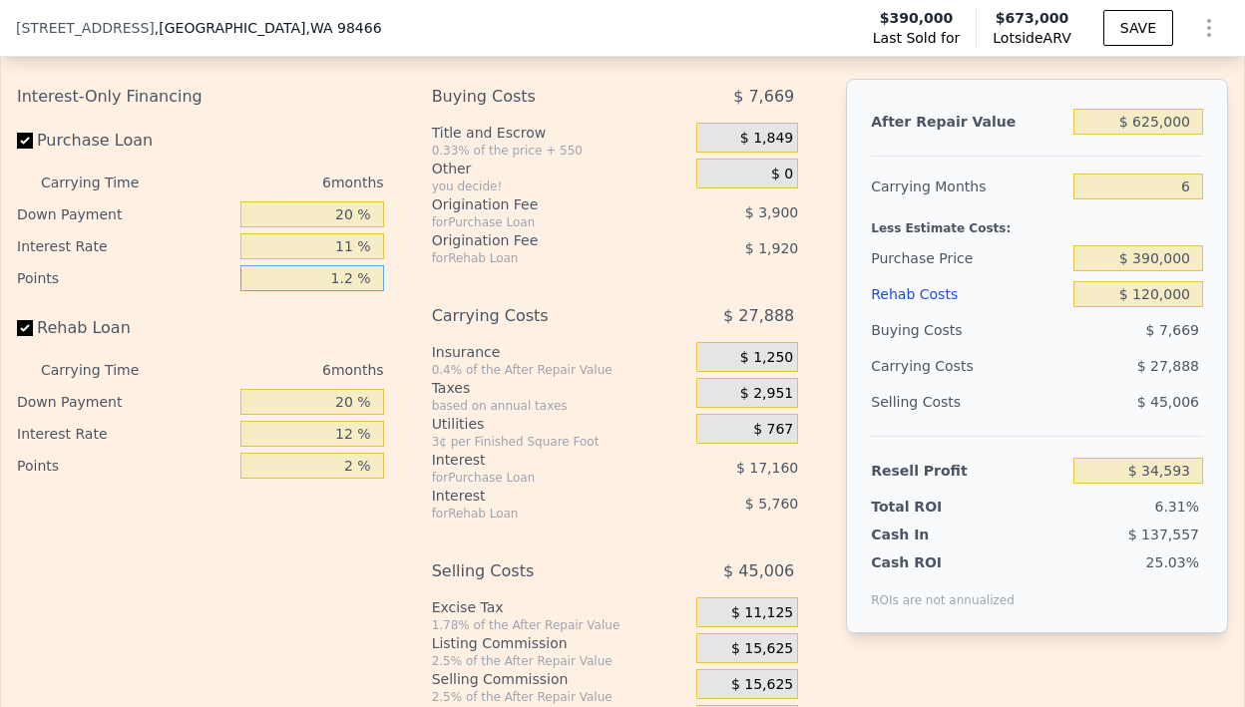
type input "1. %"
type input "$ 35,217"
type input "1 %"
type input "2 %"
type input "$ 32,097"
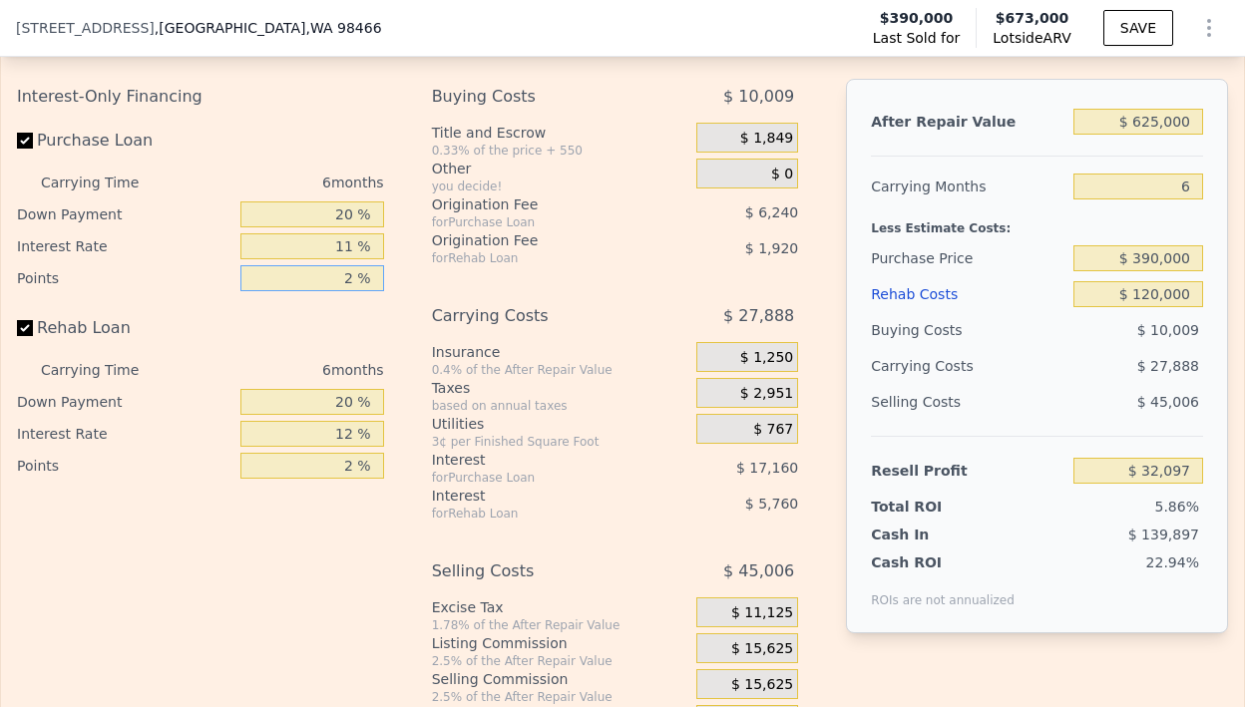
type input "2 %"
click at [355, 259] on input "11 %" at bounding box center [312, 246] width 144 height 26
type input "1 %"
type input "$ 47,697"
type input "10 %"
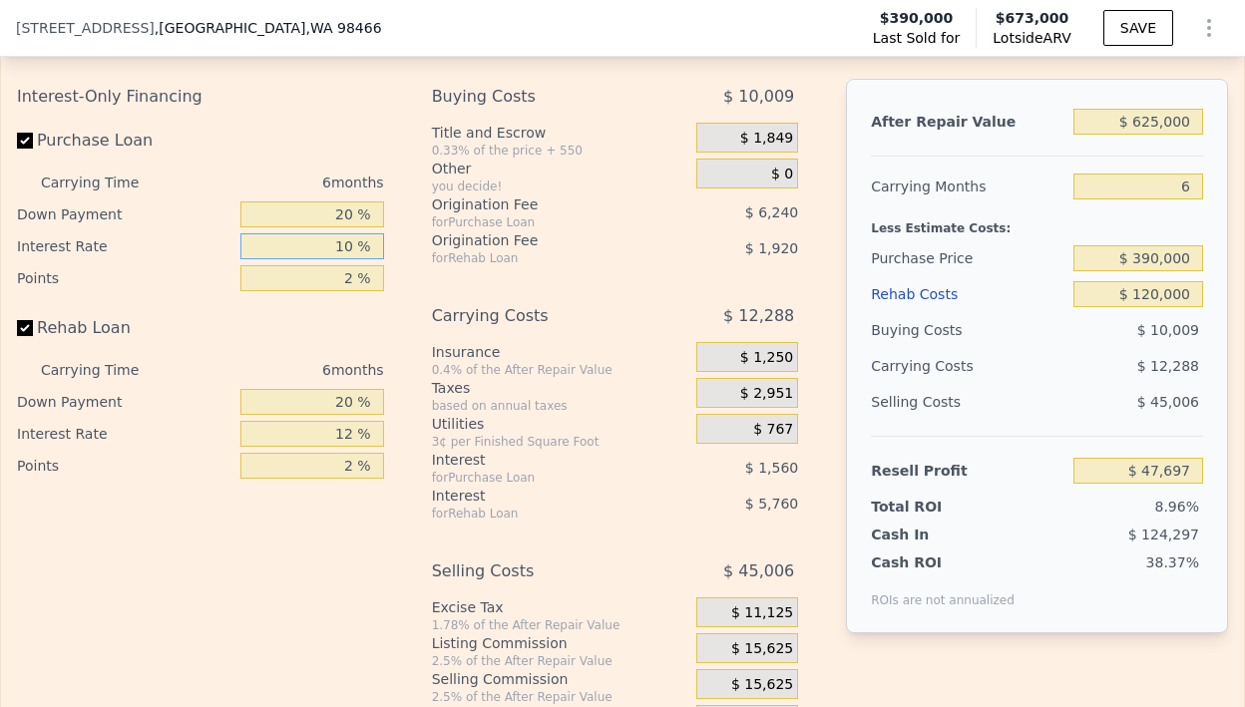
type input "$ 33,657"
type input "10.5 %"
type input "$ 32,877"
type input "10.5 %"
click at [348, 447] on input "12 %" at bounding box center [312, 434] width 144 height 26
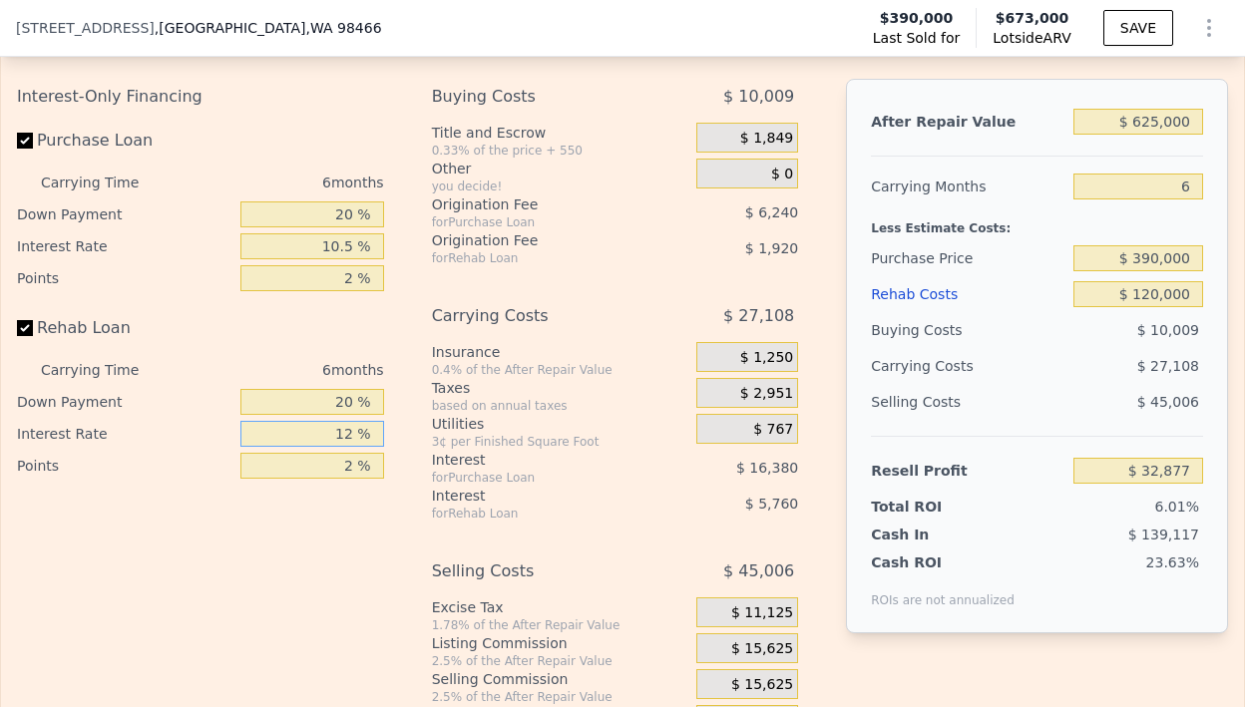
type input "1 %"
type input "$ 38,157"
type input "10 %"
type input "$ 33,837"
type input "10.5 %"
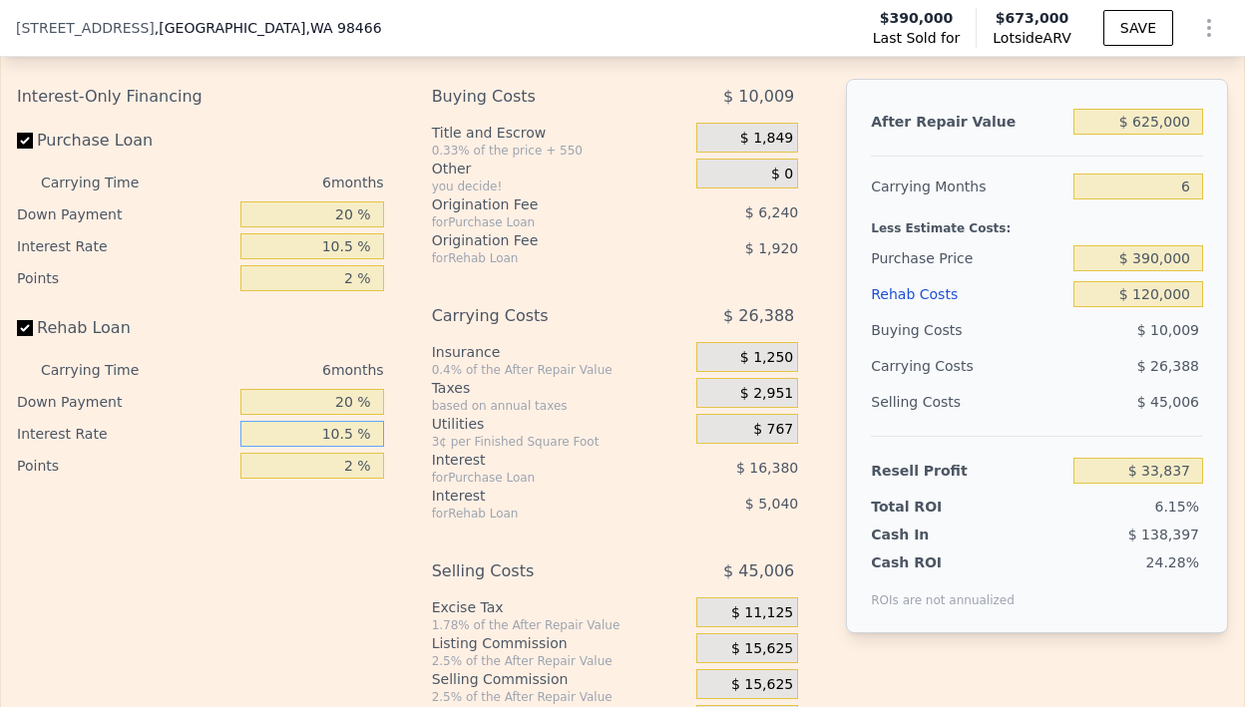
type input "$ 33,597"
type input "10.5 %"
click at [394, 457] on div "Interest-Only Financing Purchase Loan Carrying Time 6 months Down Payment 20 % …" at bounding box center [208, 410] width 383 height 662
click at [351, 227] on input "20 %" at bounding box center [312, 215] width 144 height 26
type input "2 %"
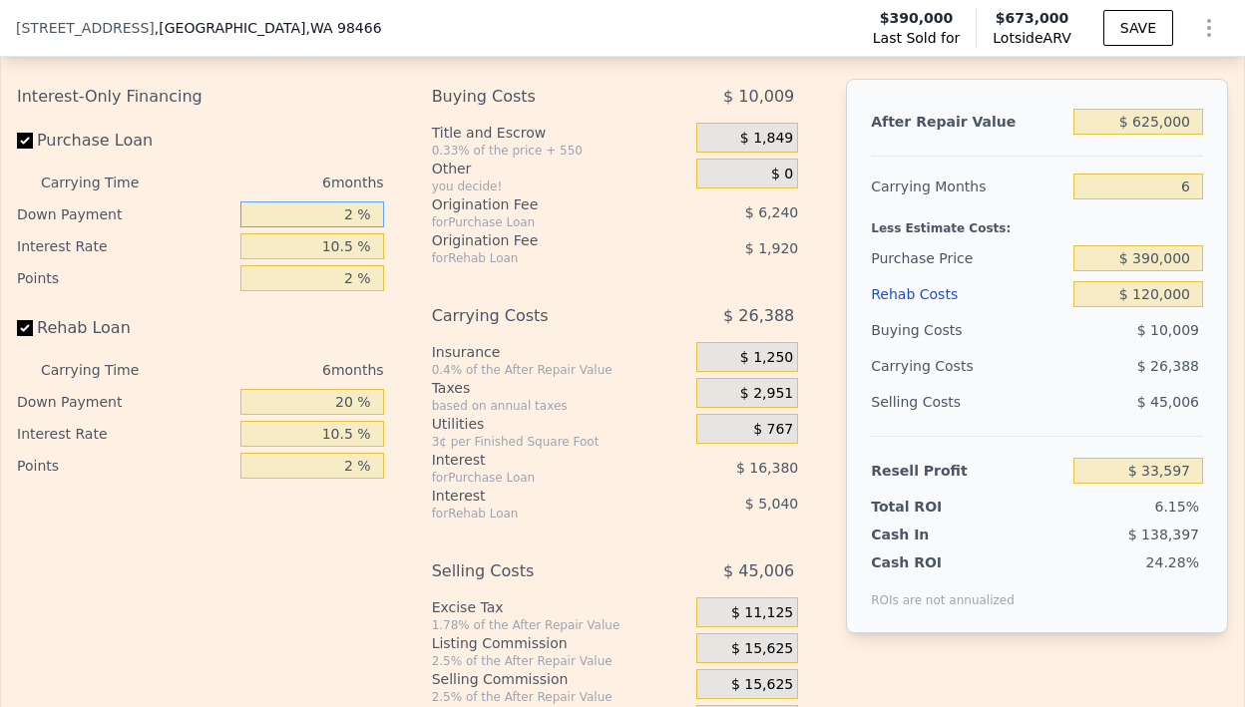
type input "$ 28,509"
type input "1 %"
type input "$ 28,227"
type input "10 %"
type input "$ 30,771"
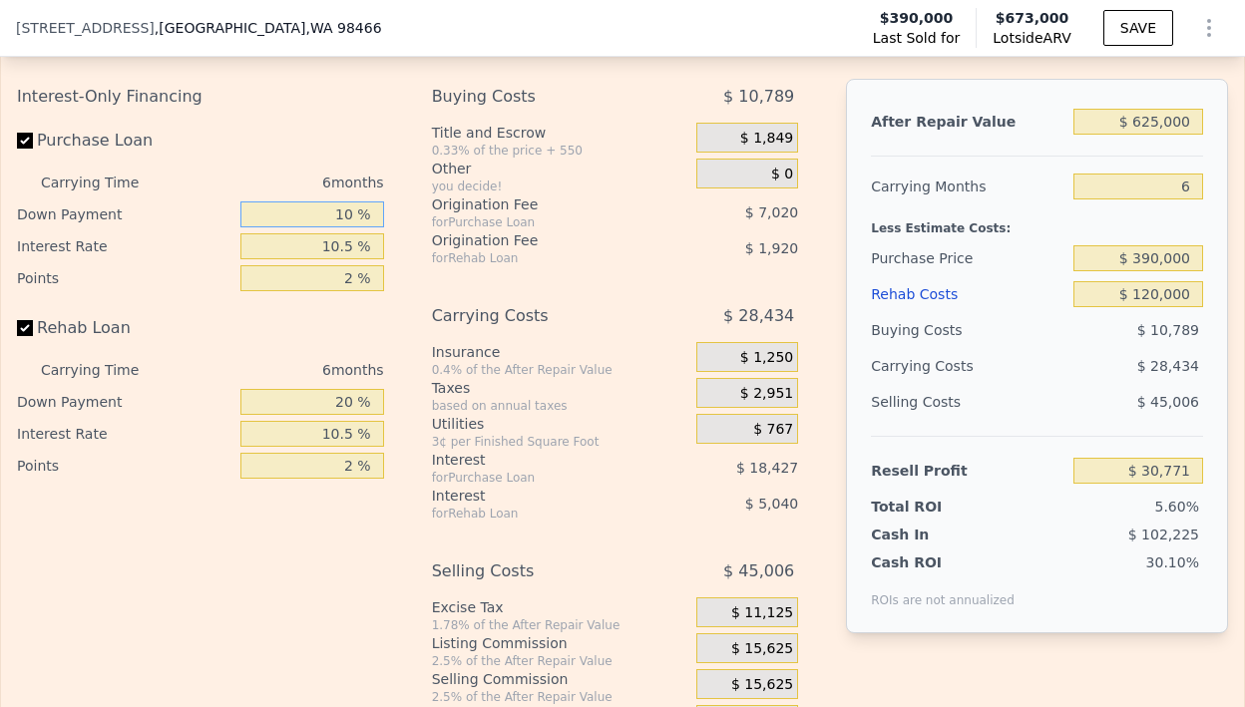
type input "10 %"
click at [346, 415] on input "20 %" at bounding box center [312, 402] width 144 height 26
type input "2 %"
type input "$ 29,205"
type input "1 %"
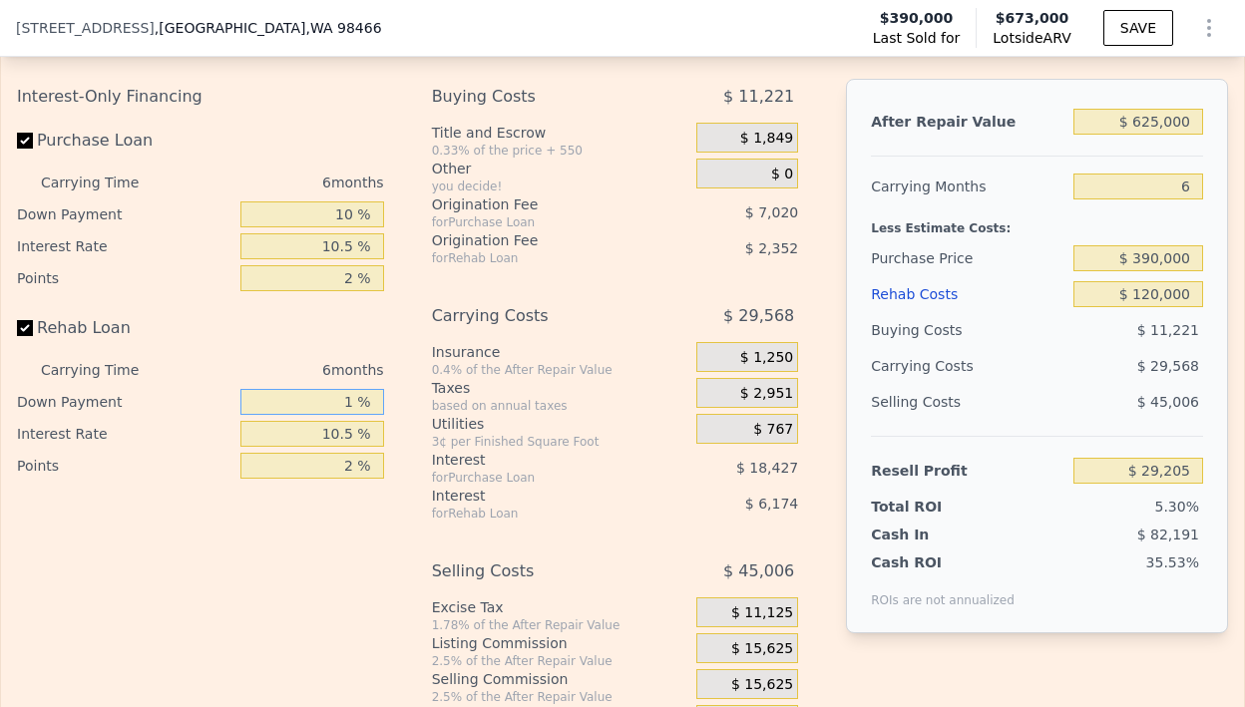
type input "$ 29,115"
type input "10 %"
type input "$ 29,901"
type input "10 %"
click at [411, 483] on div "Interest-Only Financing Purchase Loan Carrying Time 6 months Down Payment 10 % …" at bounding box center [622, 410] width 1211 height 662
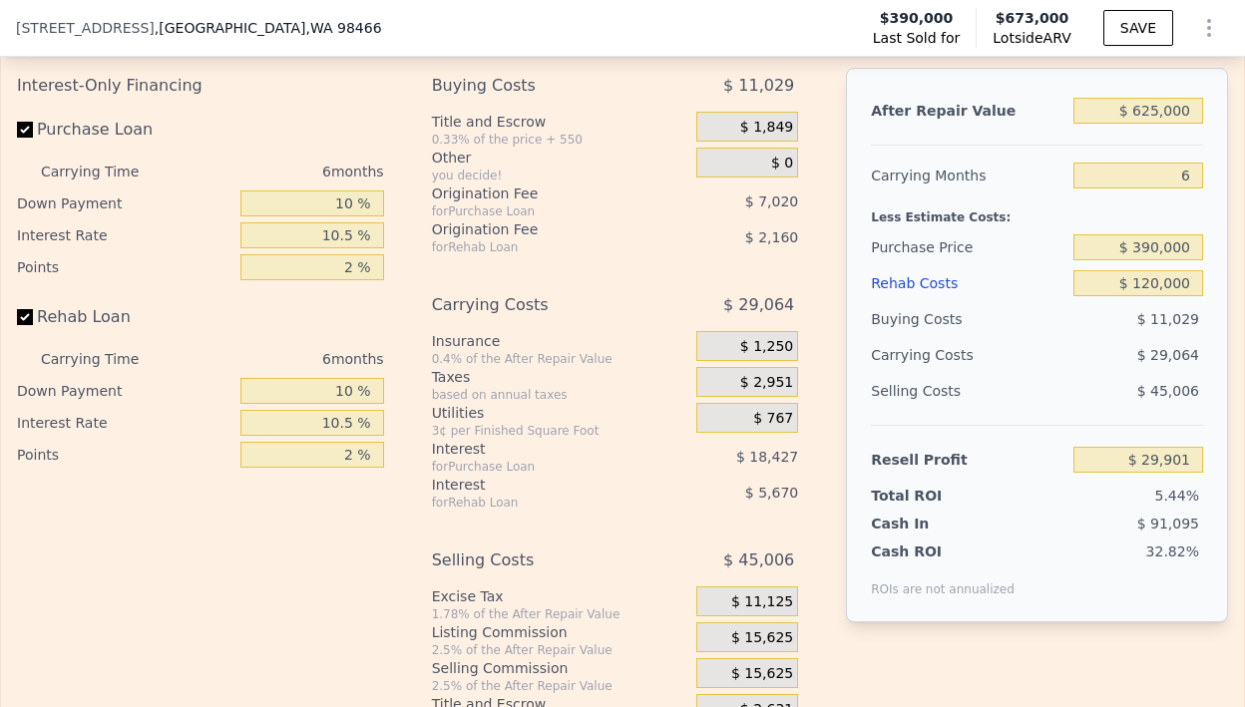
scroll to position [3352, 0]
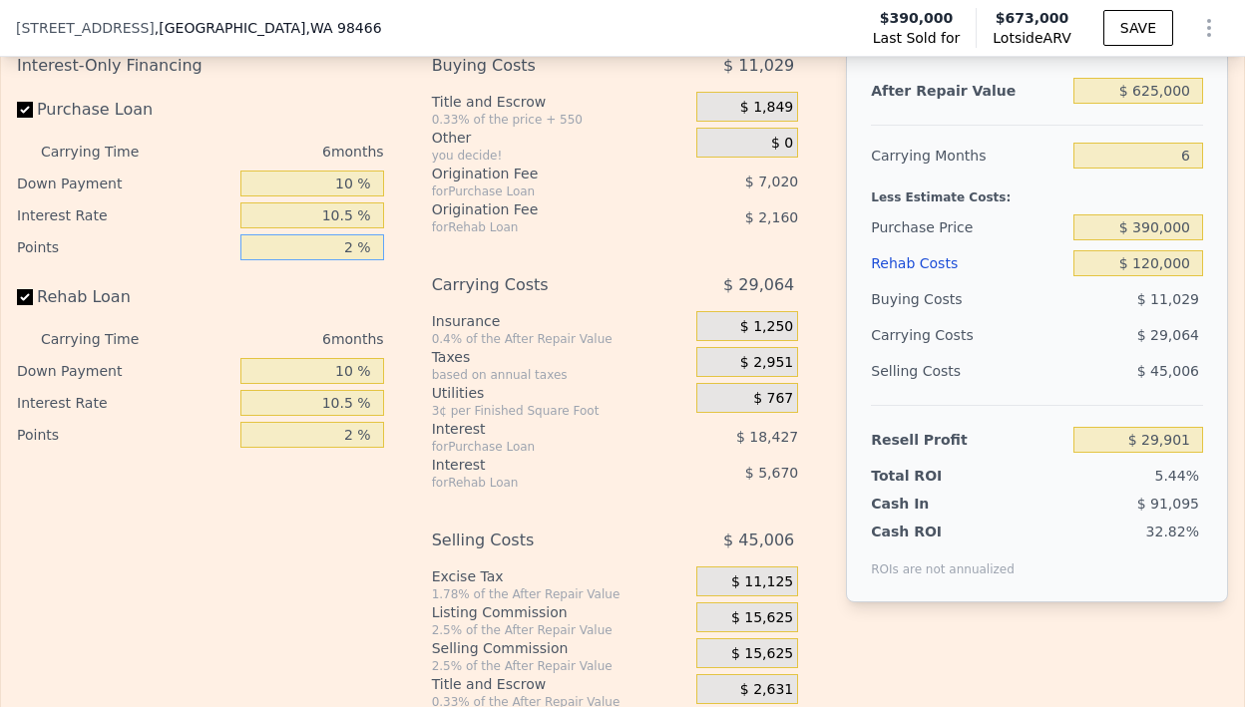
click at [351, 260] on input "2 %" at bounding box center [312, 247] width 144 height 26
click at [412, 299] on div "Interest-Only Financing Purchase Loan Carrying Time 6 months Down Payment 10 % …" at bounding box center [622, 379] width 1211 height 662
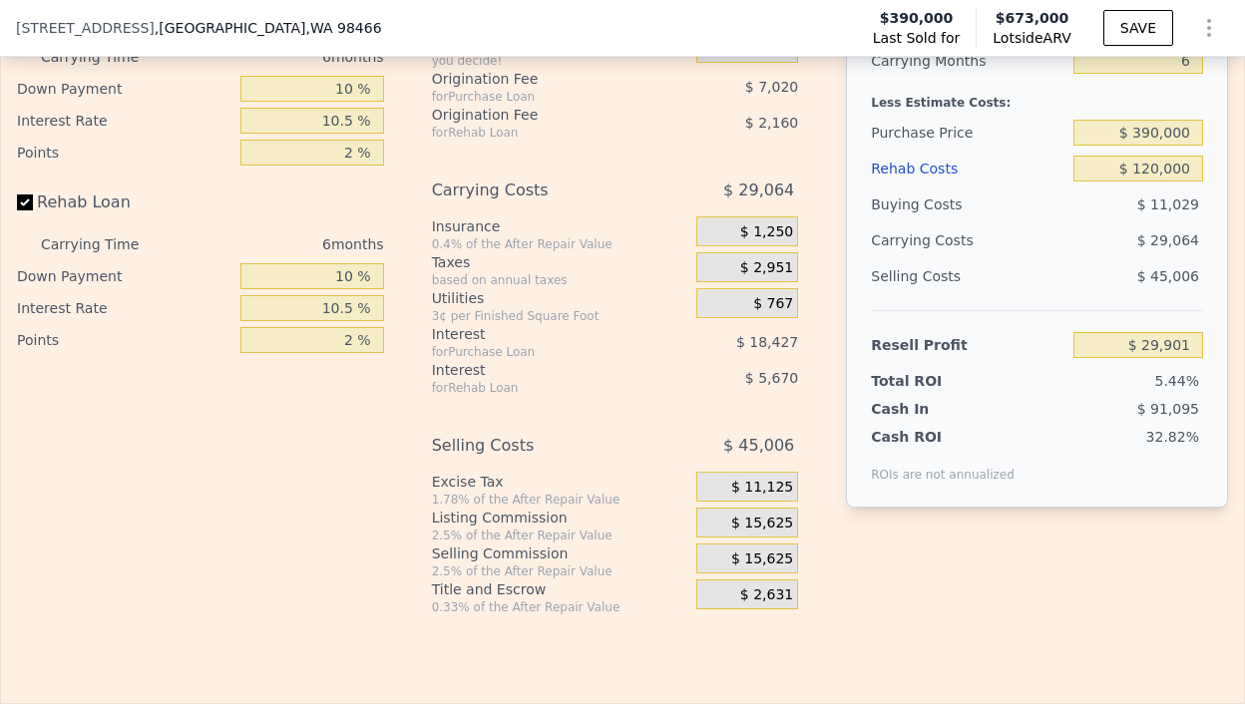
scroll to position [3562, 0]
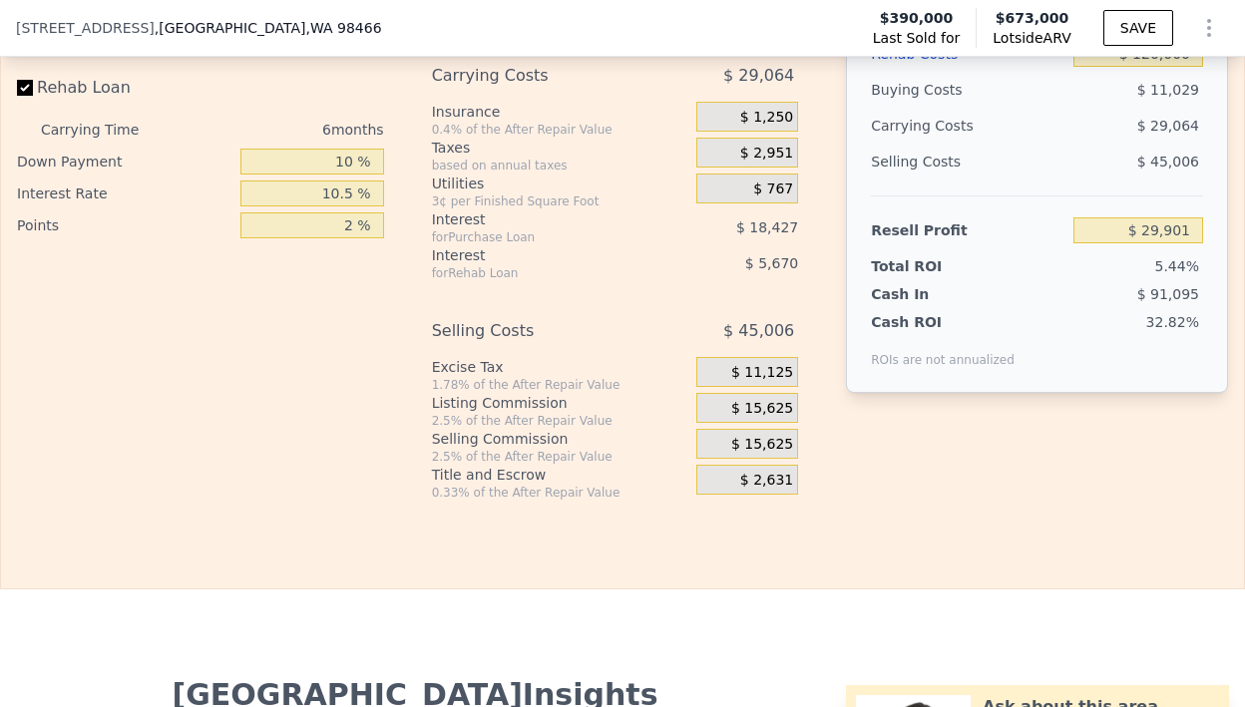
click at [735, 454] on span "$ 15,625" at bounding box center [762, 445] width 62 height 18
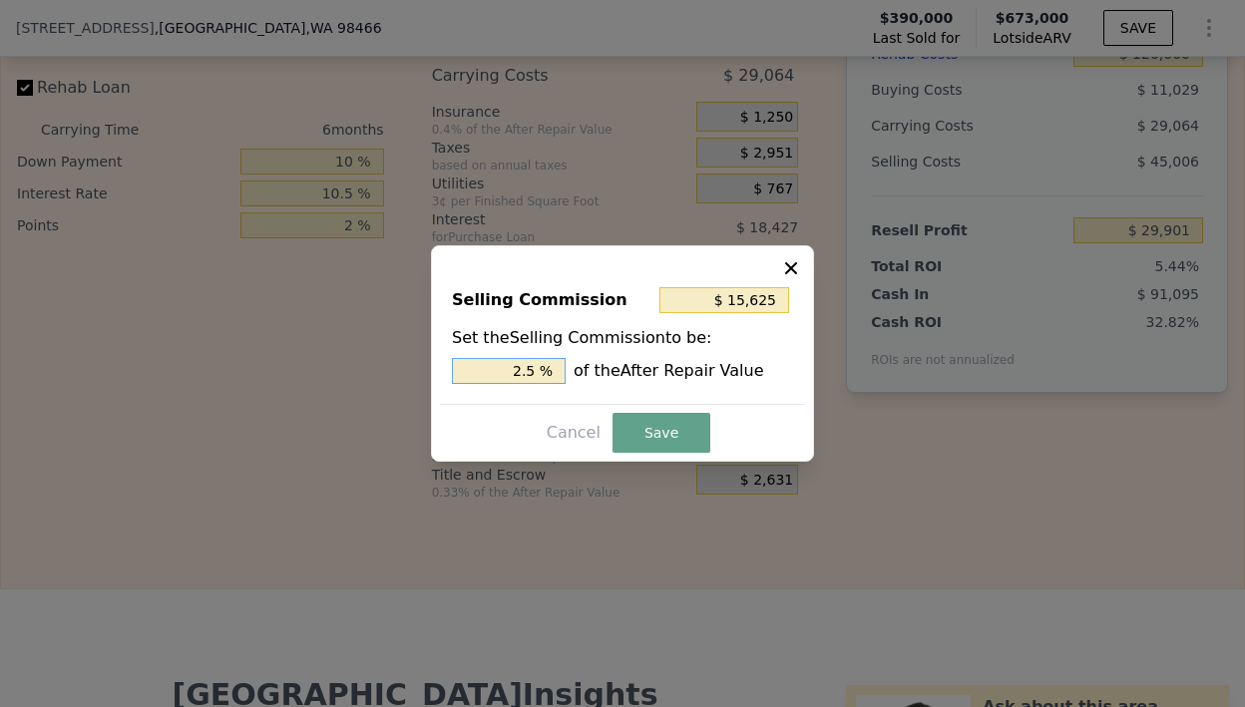
click at [523, 369] on input "2.5 %" at bounding box center [509, 371] width 114 height 26
type input "2.5 %"
type input "$ 134,375"
type input "21.5 %"
type input "$ 15,625"
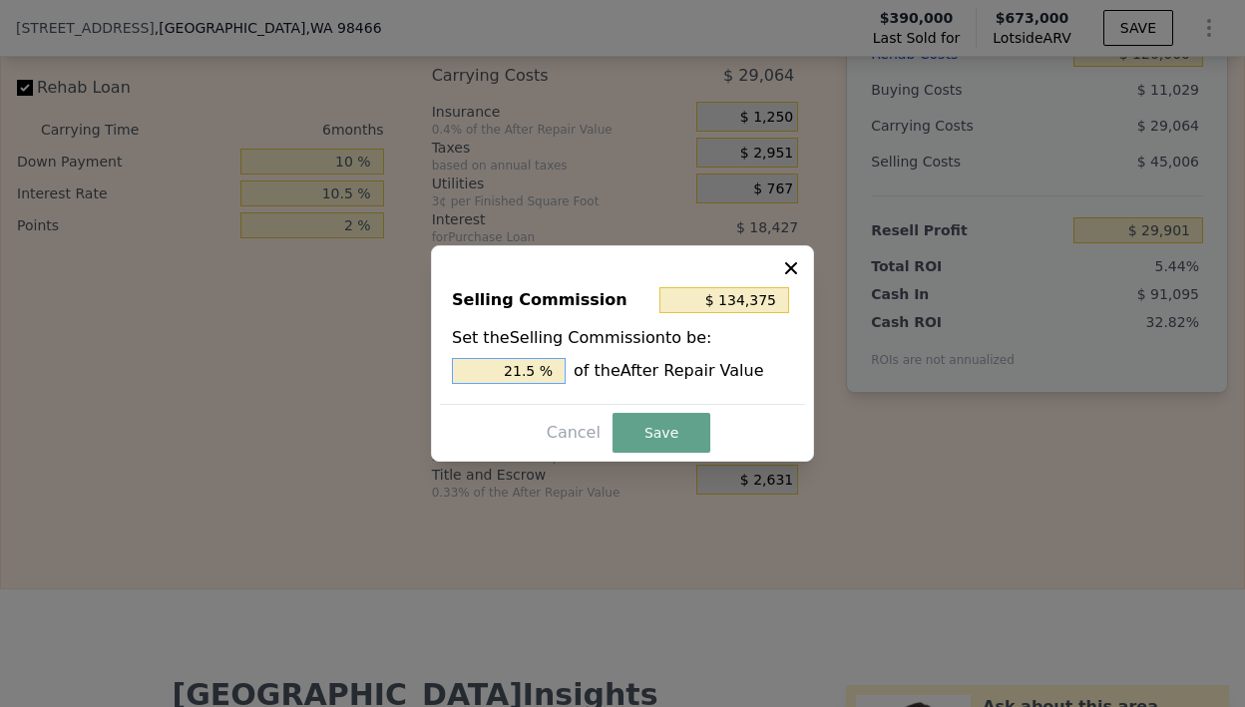
type input "2.5 %"
type input "$ 3,125"
type input ".5 %"
type input "$ 9,375"
type input "1.5 %"
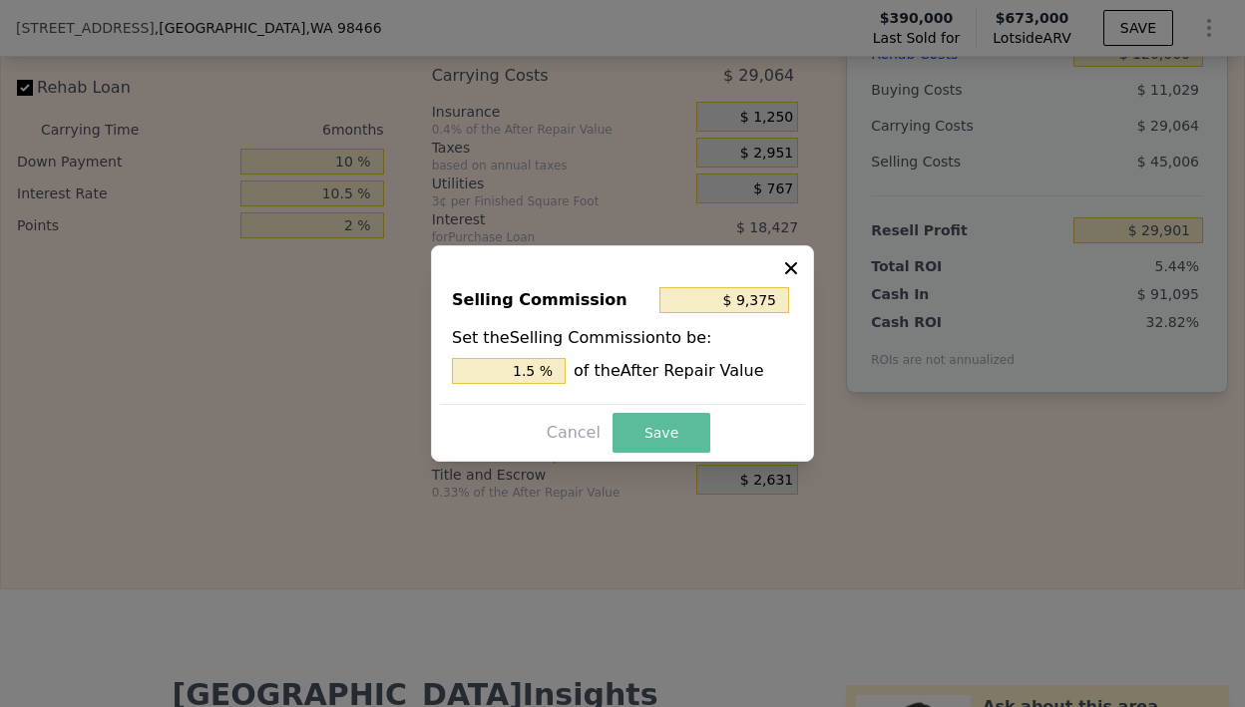
click at [643, 431] on button "Save" at bounding box center [662, 433] width 98 height 40
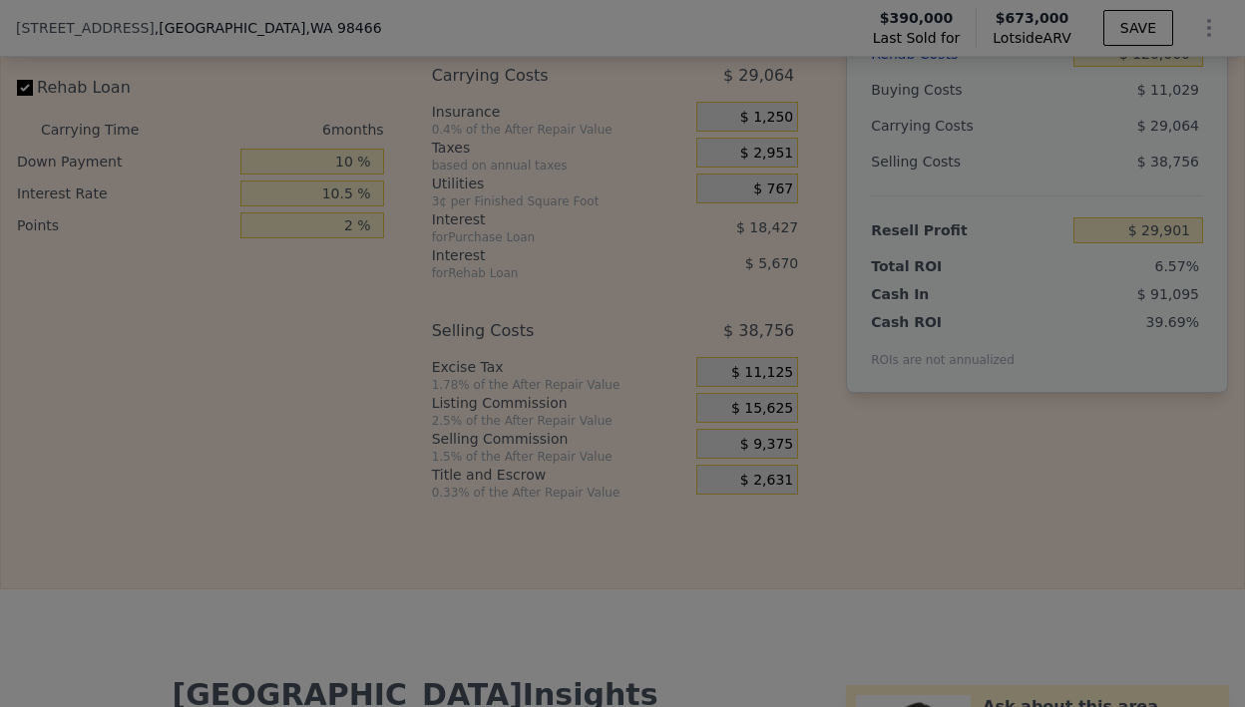
type input "$ 36,151"
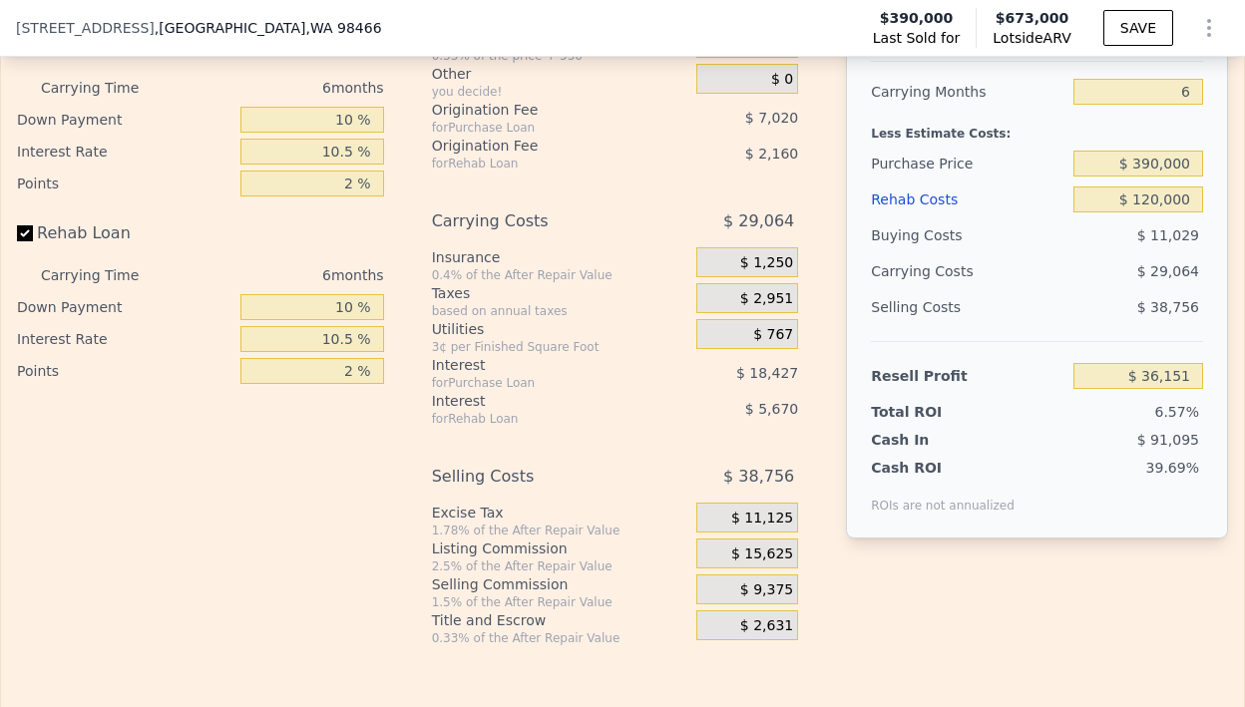
scroll to position [3411, 0]
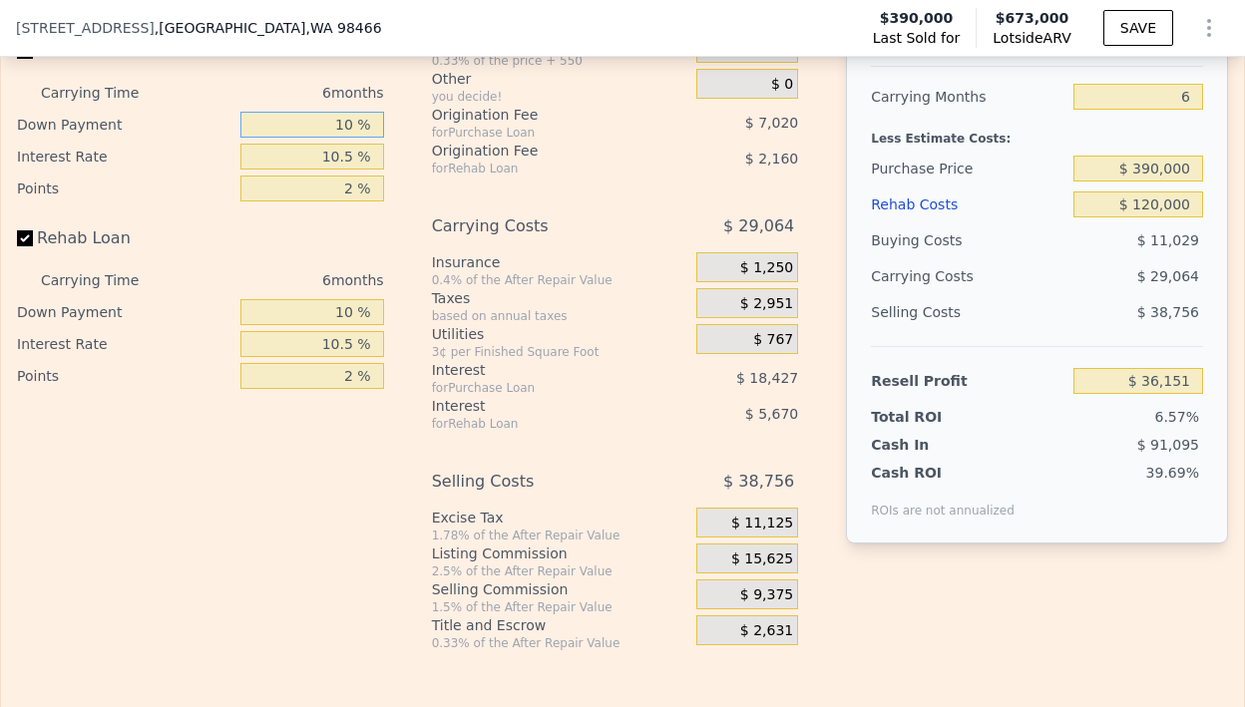
click at [354, 138] on input "10 %" at bounding box center [312, 125] width 144 height 26
type input "15 %"
type input "$ 37,561"
type input "15 %"
click at [353, 202] on input "2 %" at bounding box center [312, 189] width 144 height 26
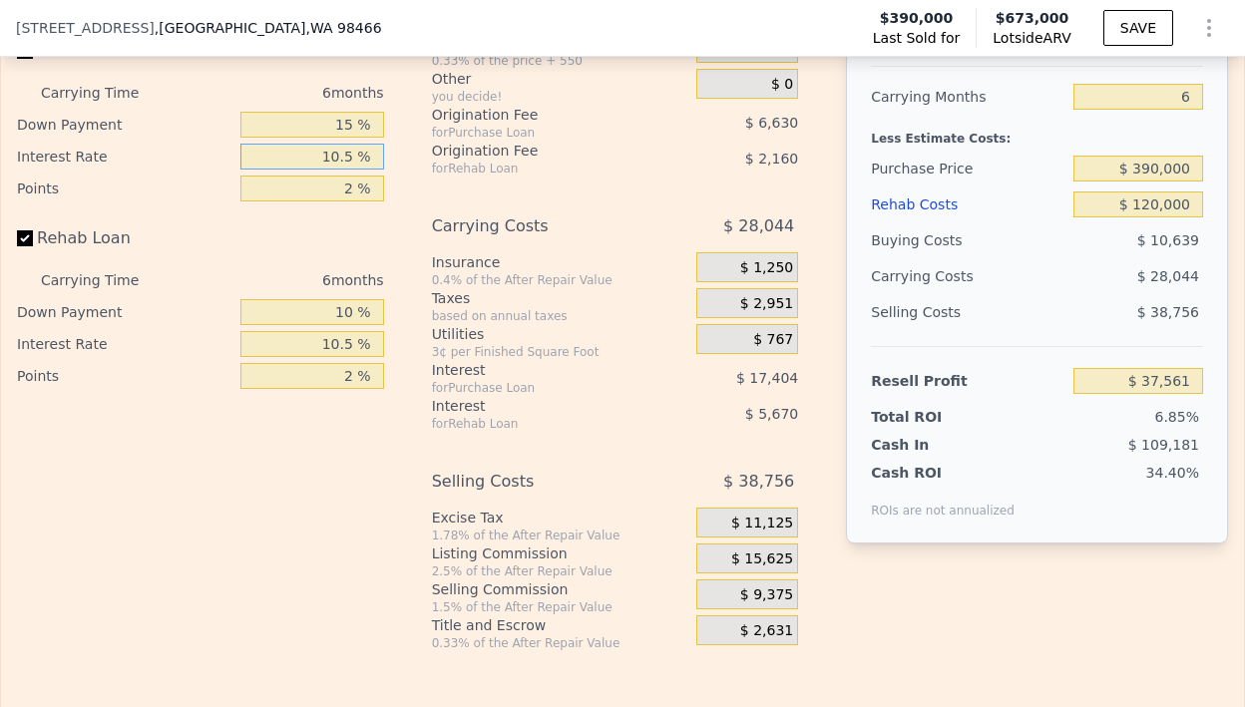
click at [354, 170] on input "10.5 %" at bounding box center [312, 157] width 144 height 26
click at [353, 325] on input "10 %" at bounding box center [312, 312] width 144 height 26
type input "1 %"
type input "$ 36,775"
type input "15 %"
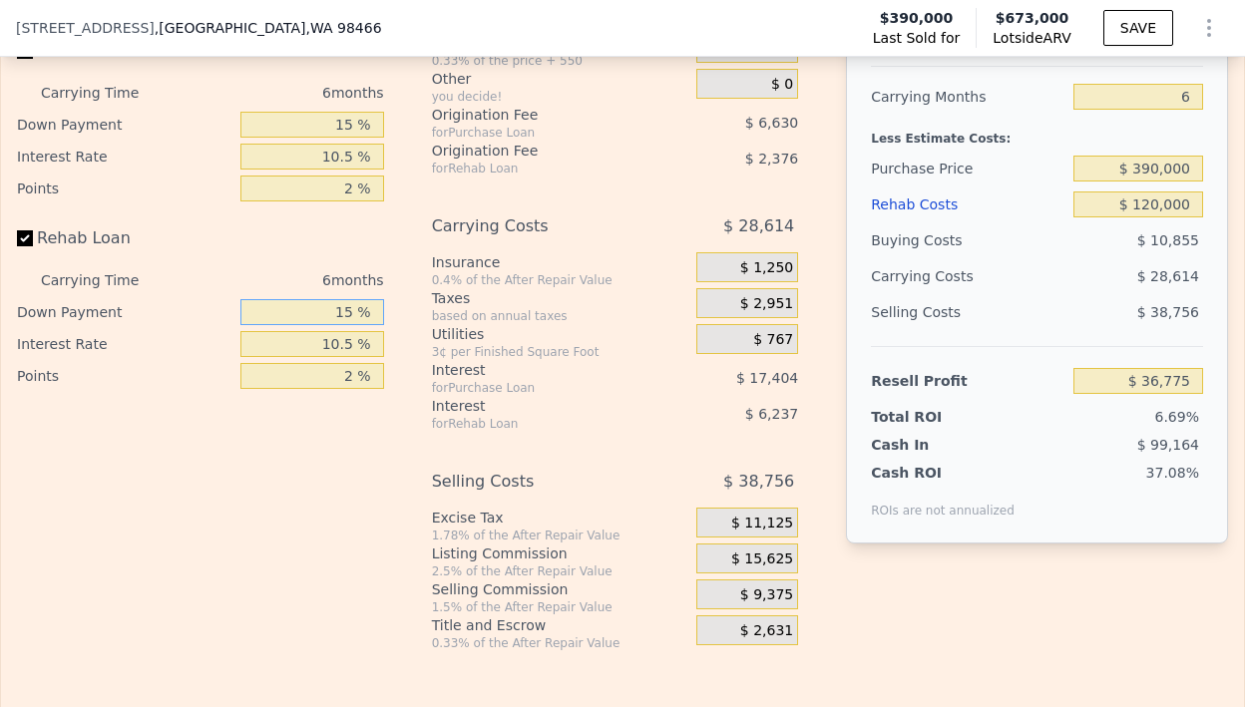
type input "$ 37,999"
type input "15 %"
click at [388, 374] on div "Interest-Only Financing Purchase Loan Carrying Time 6 months Down Payment 15 % …" at bounding box center [208, 320] width 383 height 662
click at [353, 202] on input "2 %" at bounding box center [312, 189] width 144 height 26
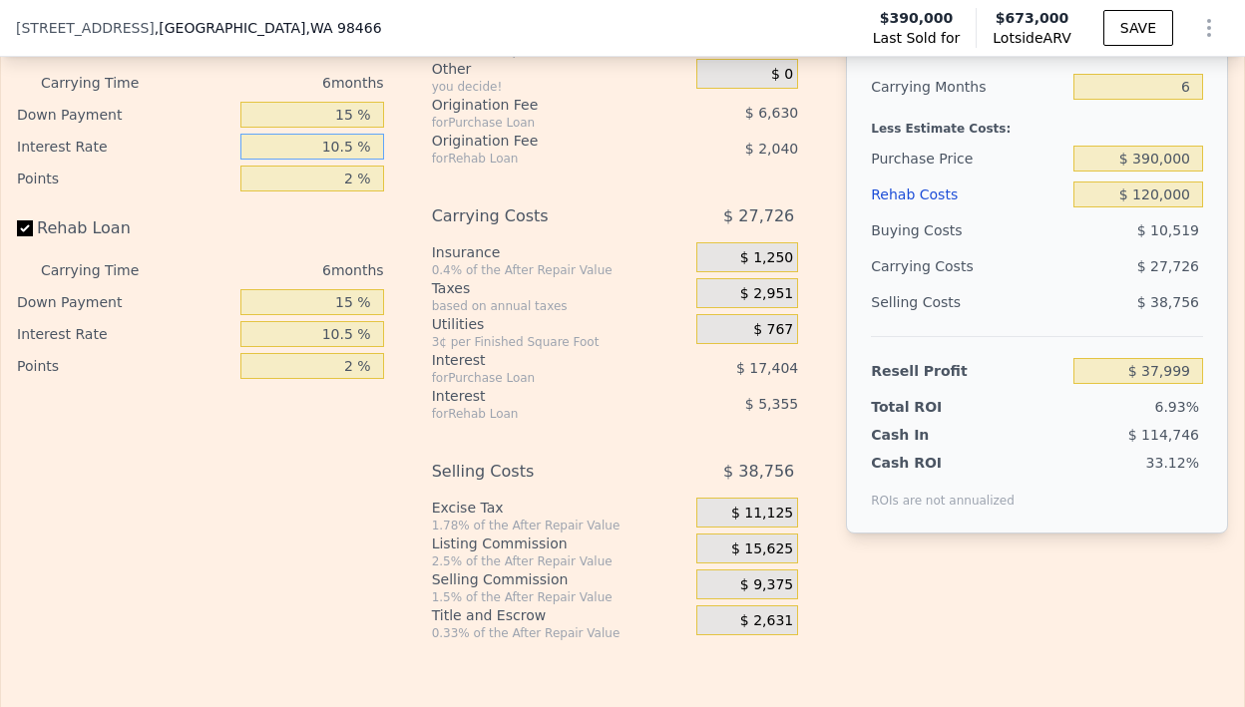
click at [353, 160] on input "10.5 %" at bounding box center [312, 147] width 144 height 26
type input "10. %"
type input "$ 38,827"
type input "1 %"
type input "$ 53,749"
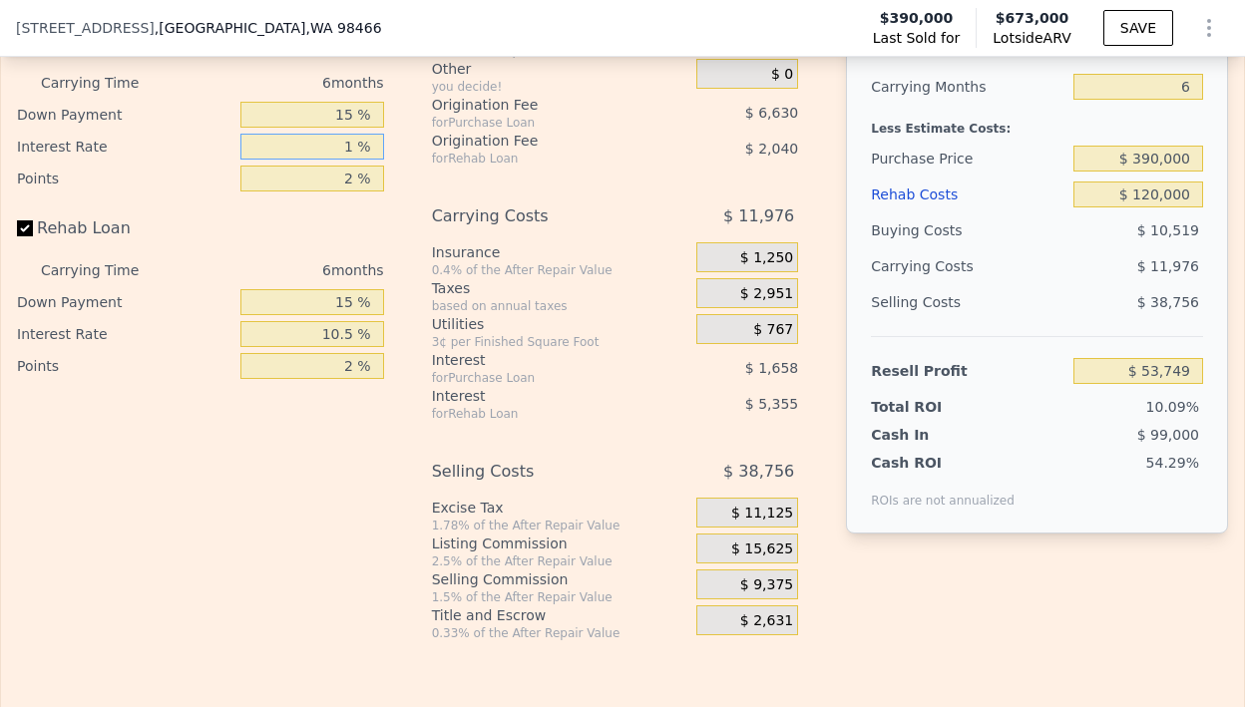
type input "11 %"
type input "$ 37,171"
type input "11 %"
click at [358, 347] on input "10.5 %" at bounding box center [312, 334] width 144 height 26
type input "10. %"
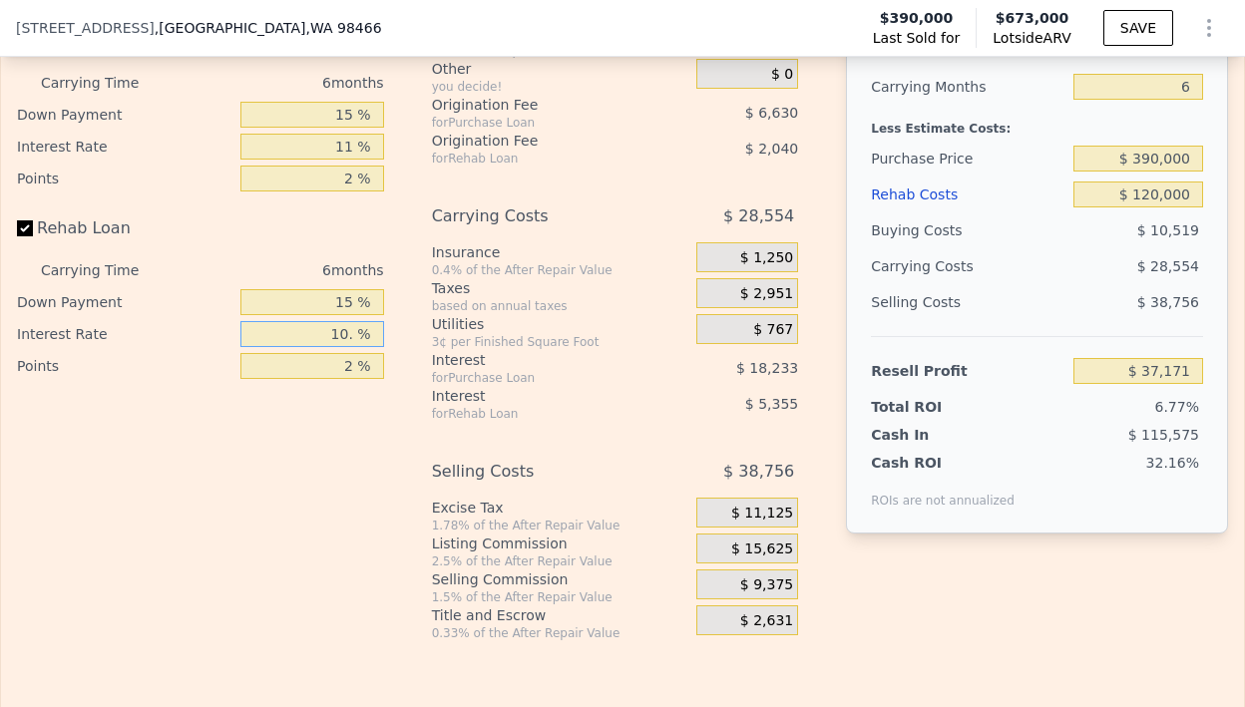
type input "$ 37,423"
type input "1 %"
type input "$ 42,013"
type input "11 %"
type input "$ 36,913"
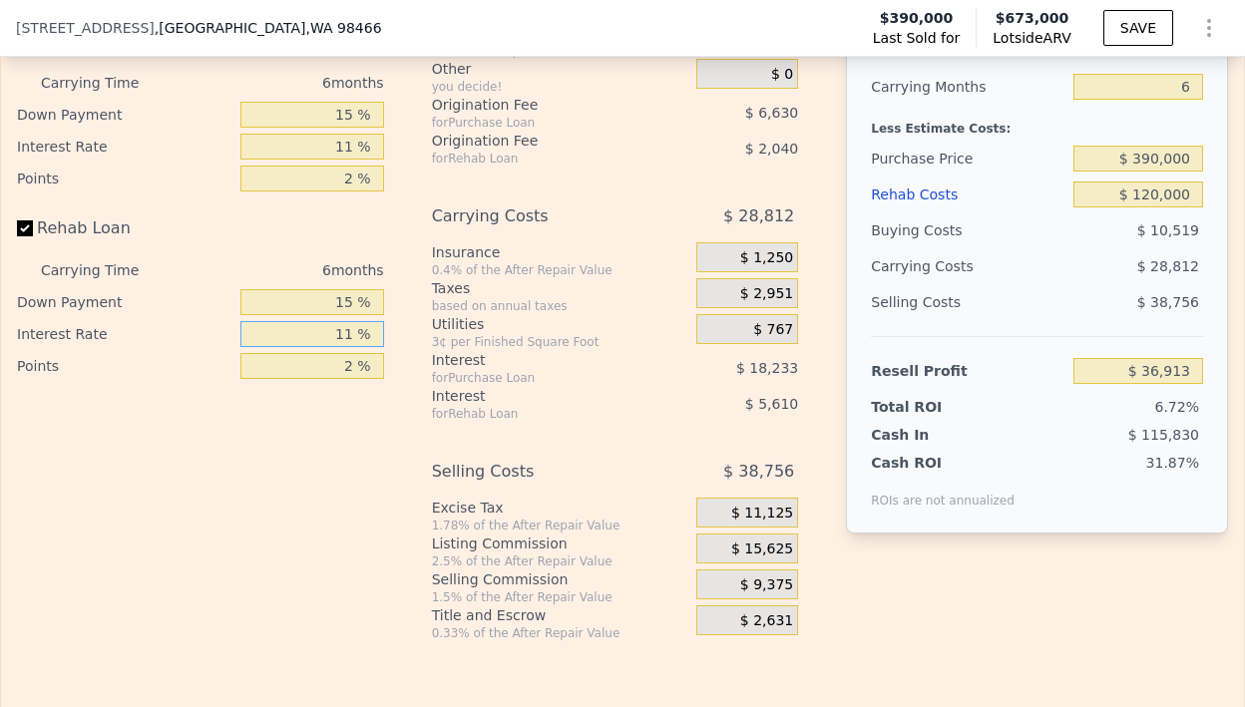
type input "11 %"
click at [426, 454] on div "Interest-Only Financing Purchase Loan Carrying Time 6 months Down Payment 15 % …" at bounding box center [622, 310] width 1211 height 662
click at [350, 315] on input "15 %" at bounding box center [312, 302] width 144 height 26
type input "1 %"
type input "$ 35,653"
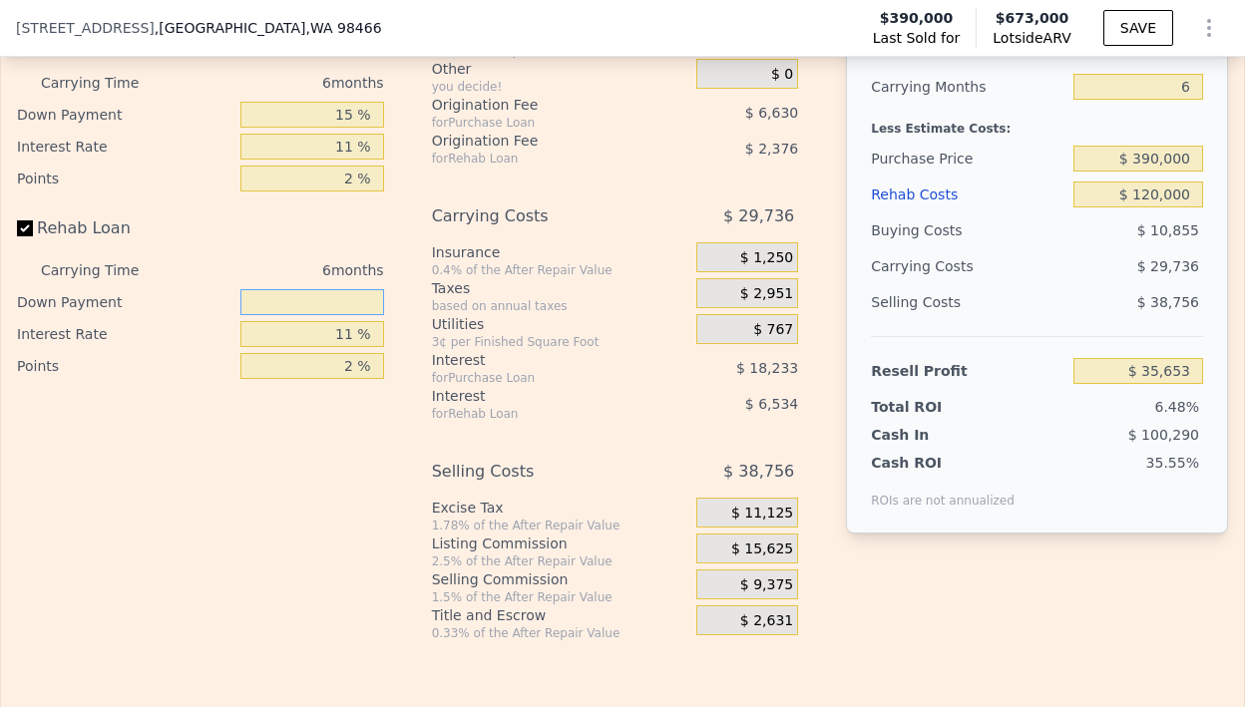
type input "0 %"
type input "$ 35,563"
type input "0 %"
click at [552, 422] on div "for Rehab Loan" at bounding box center [539, 414] width 215 height 16
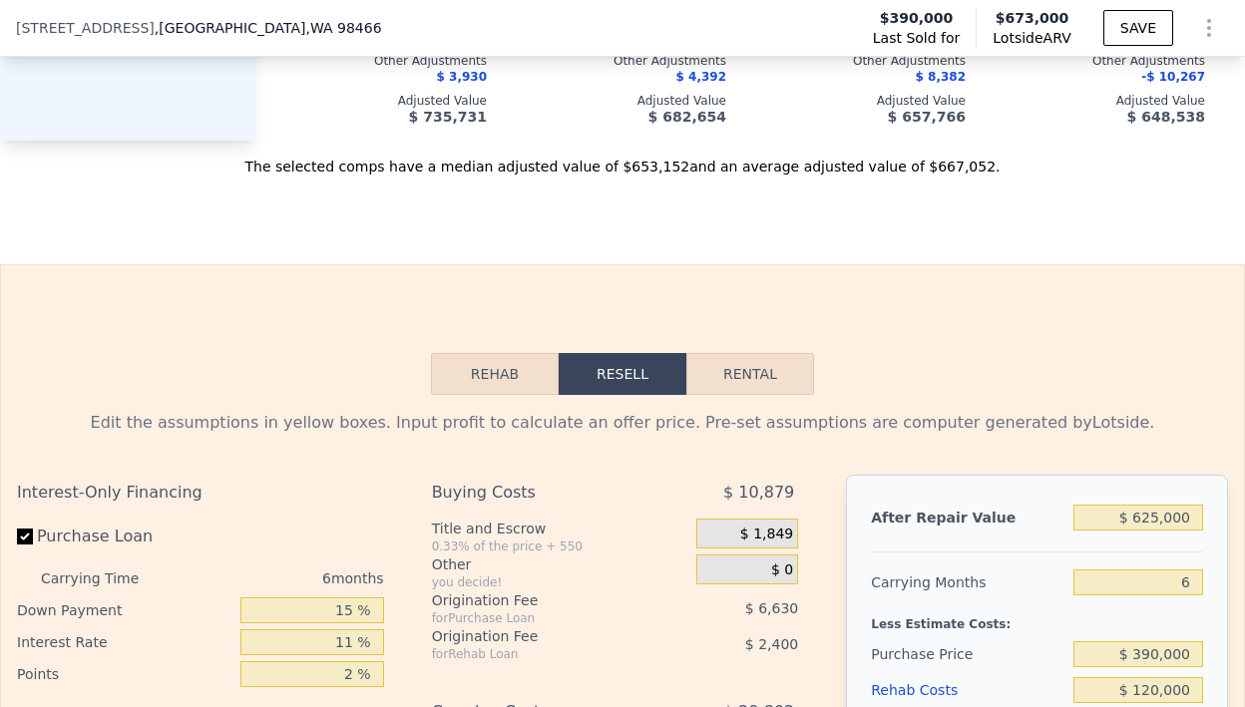
scroll to position [3123, 0]
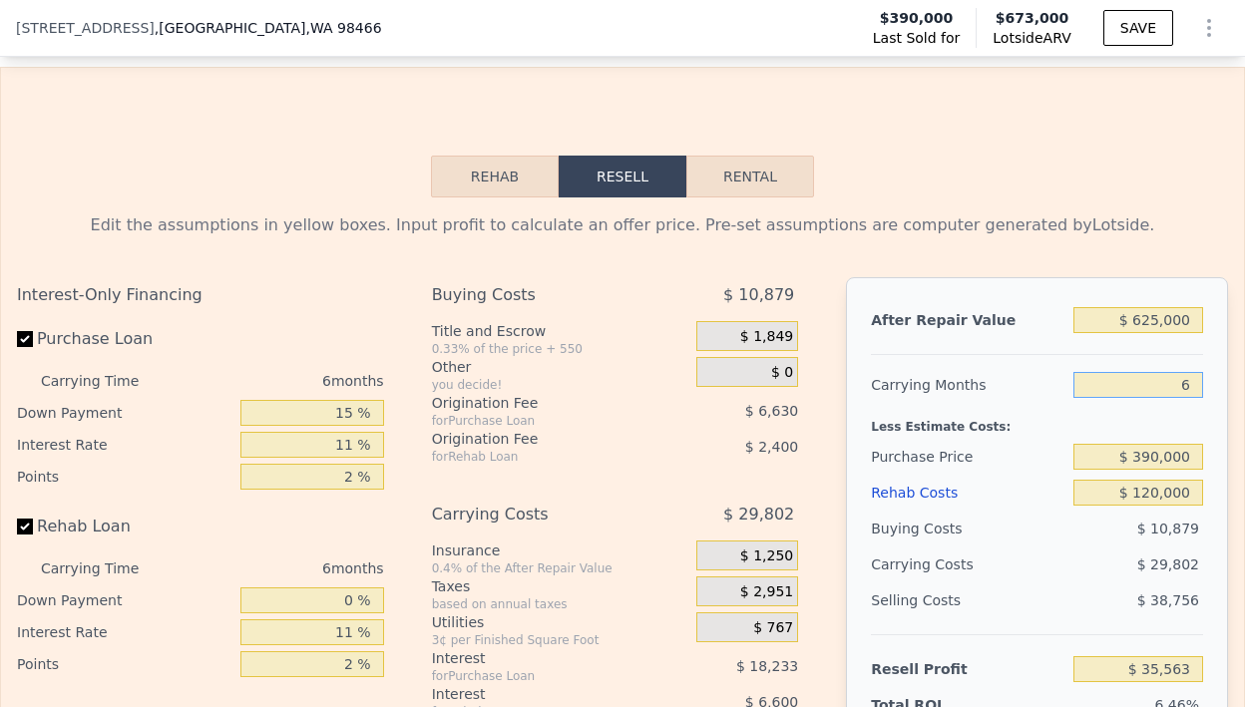
click at [1189, 398] on input "6" at bounding box center [1138, 385] width 130 height 26
click at [913, 246] on div "Edit the assumptions in yellow boxes. Input profit to calculate an offer price.…" at bounding box center [622, 569] width 1243 height 742
click at [1180, 398] on input "6" at bounding box center [1138, 385] width 130 height 26
type input "0"
type input "$ 65,365"
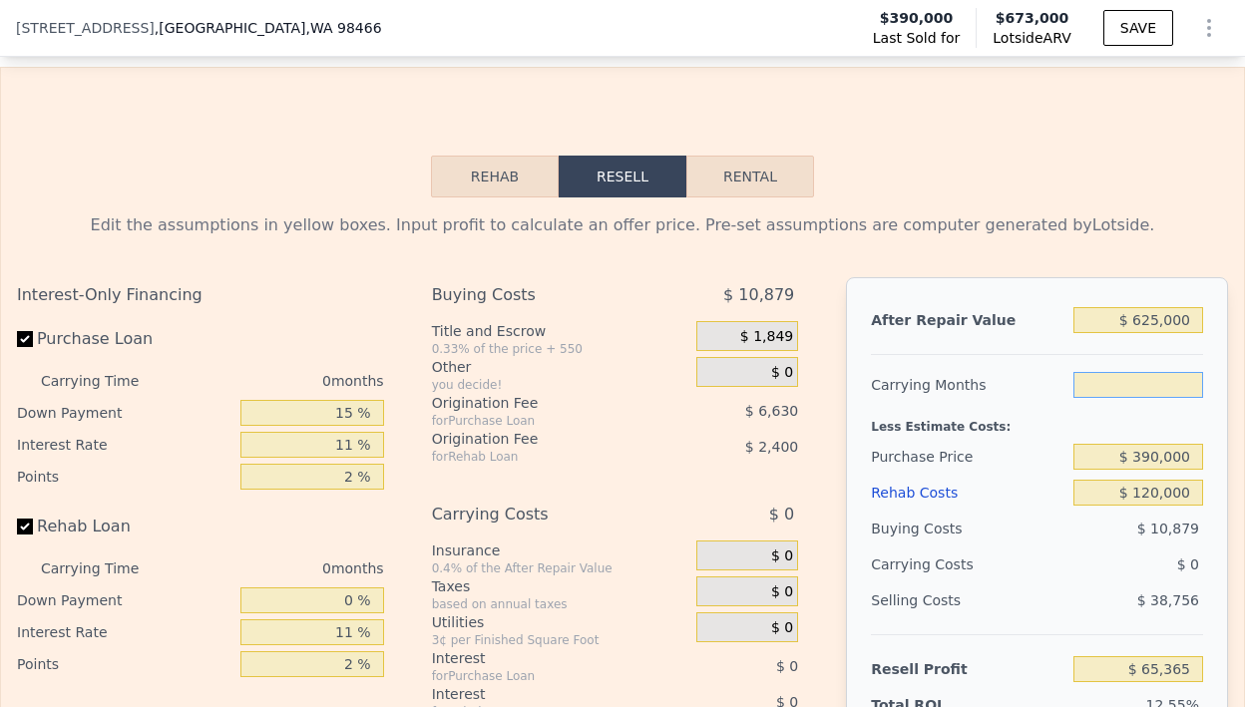
type input "9"
type input "$ 20,661"
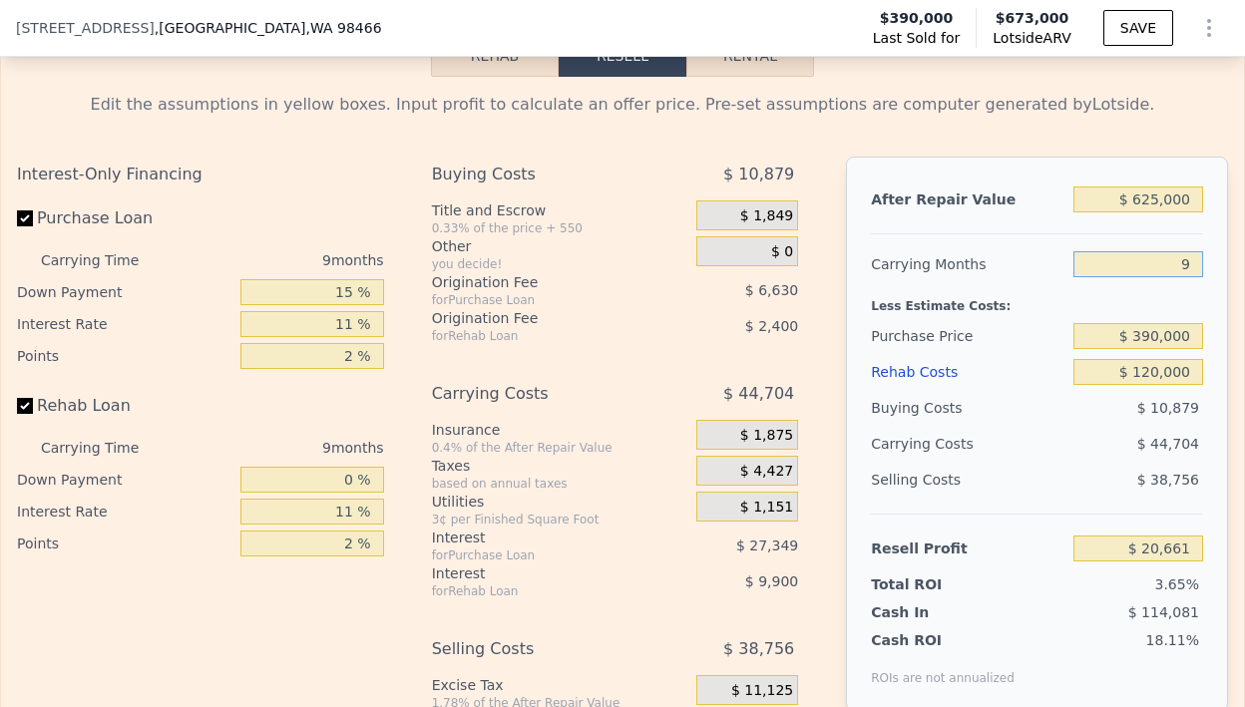
scroll to position [3152, 0]
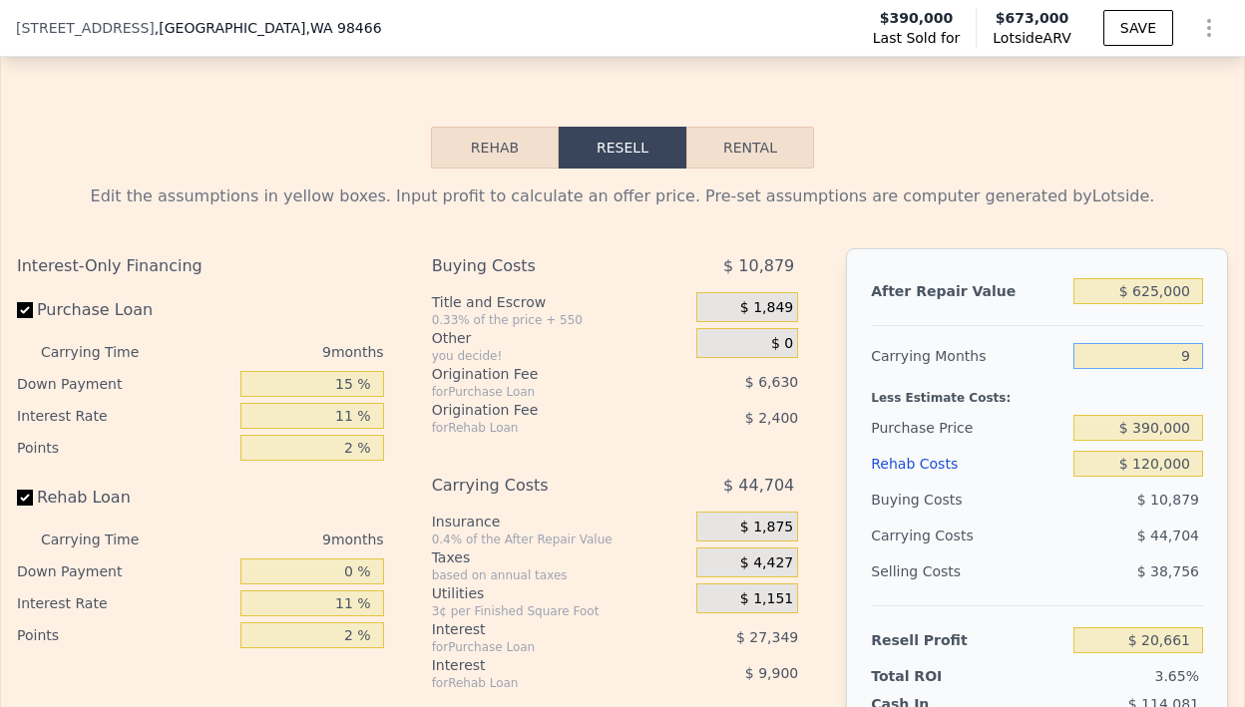
type input "9"
click at [1163, 477] on input "$ 120,000" at bounding box center [1138, 464] width 130 height 26
click at [1040, 410] on div "Less Estimate Costs:" at bounding box center [1037, 392] width 332 height 36
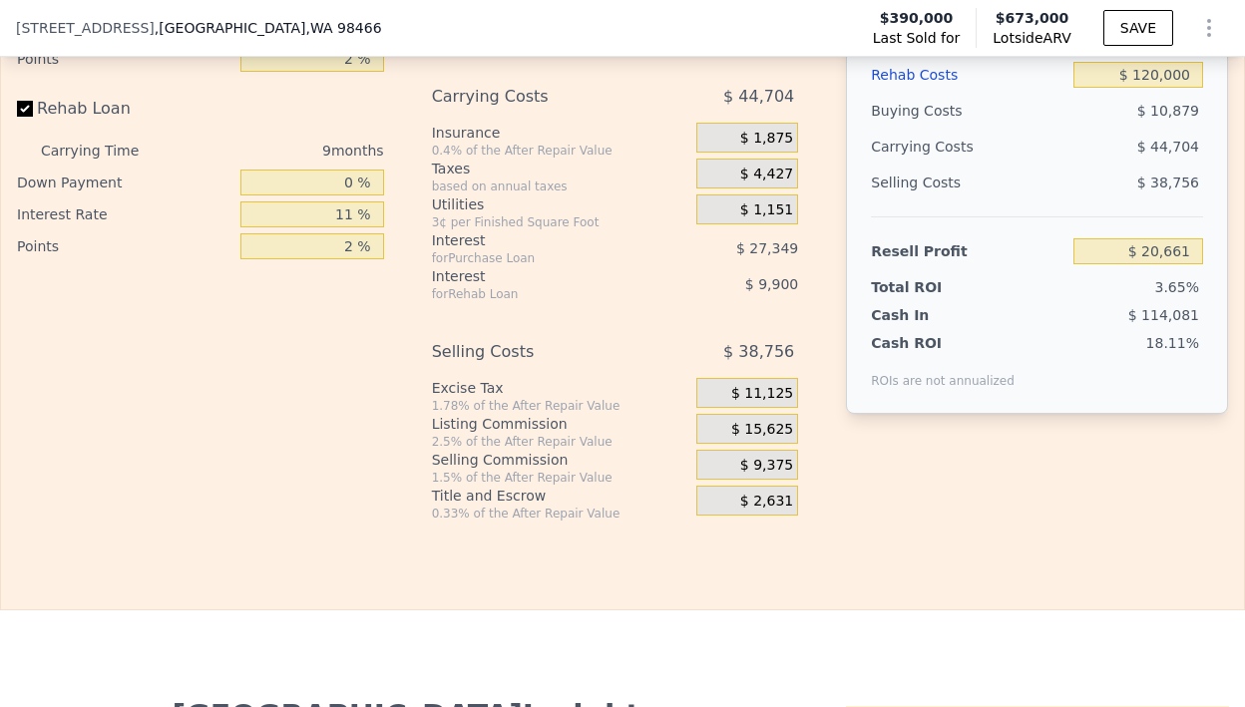
scroll to position [3574, 0]
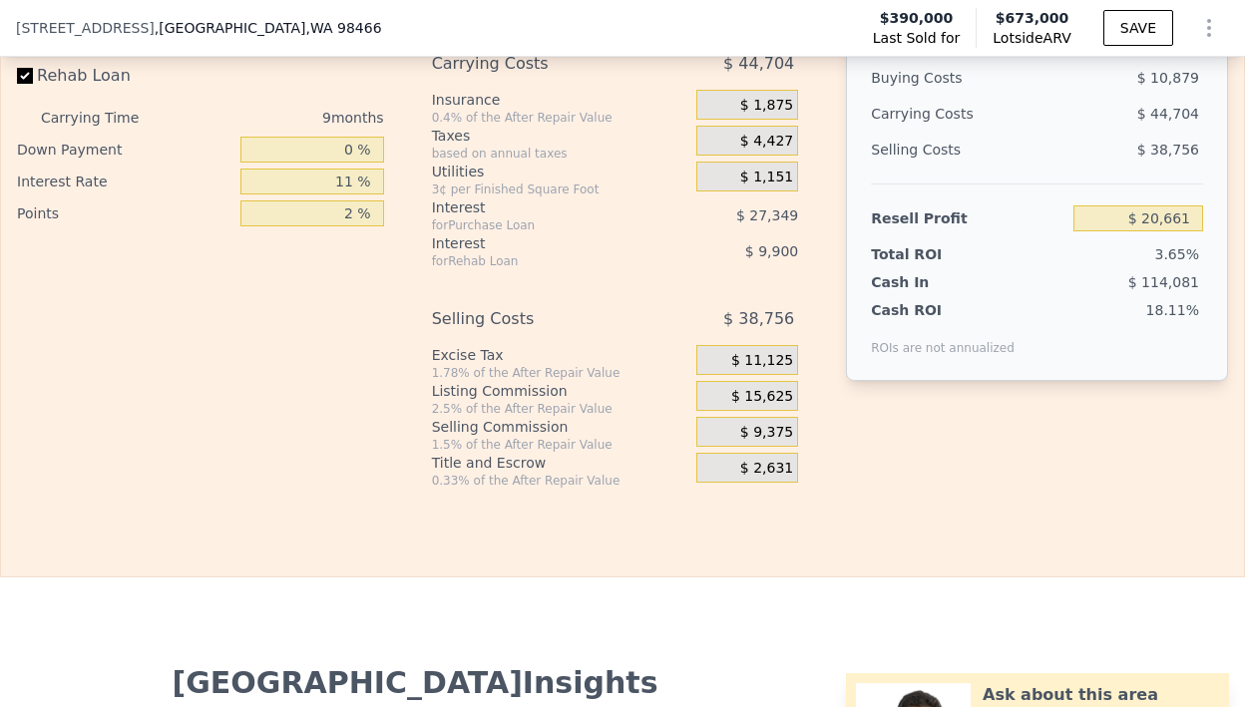
click at [762, 442] on span "$ 9,375" at bounding box center [766, 433] width 53 height 18
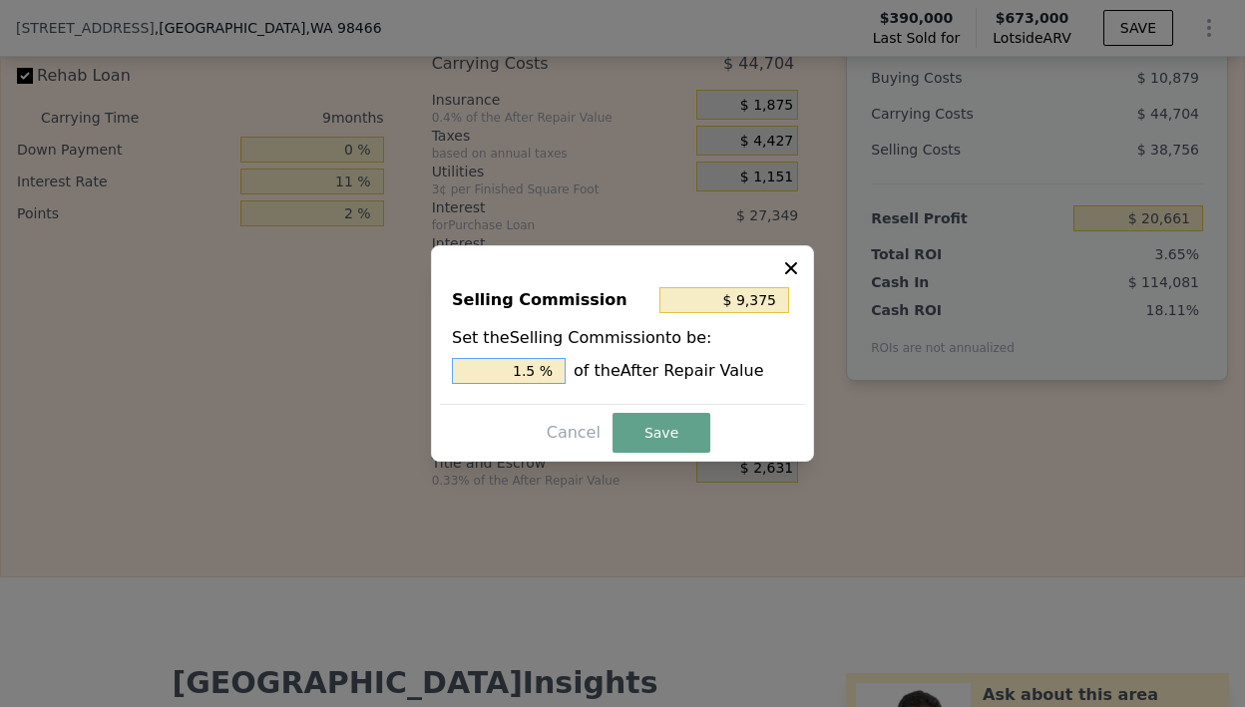
click at [524, 367] on input "1.5 %" at bounding box center [509, 371] width 114 height 26
type input "$ 3,125"
type input ".5 %"
type input "$ 15,625"
type input "2.5 %"
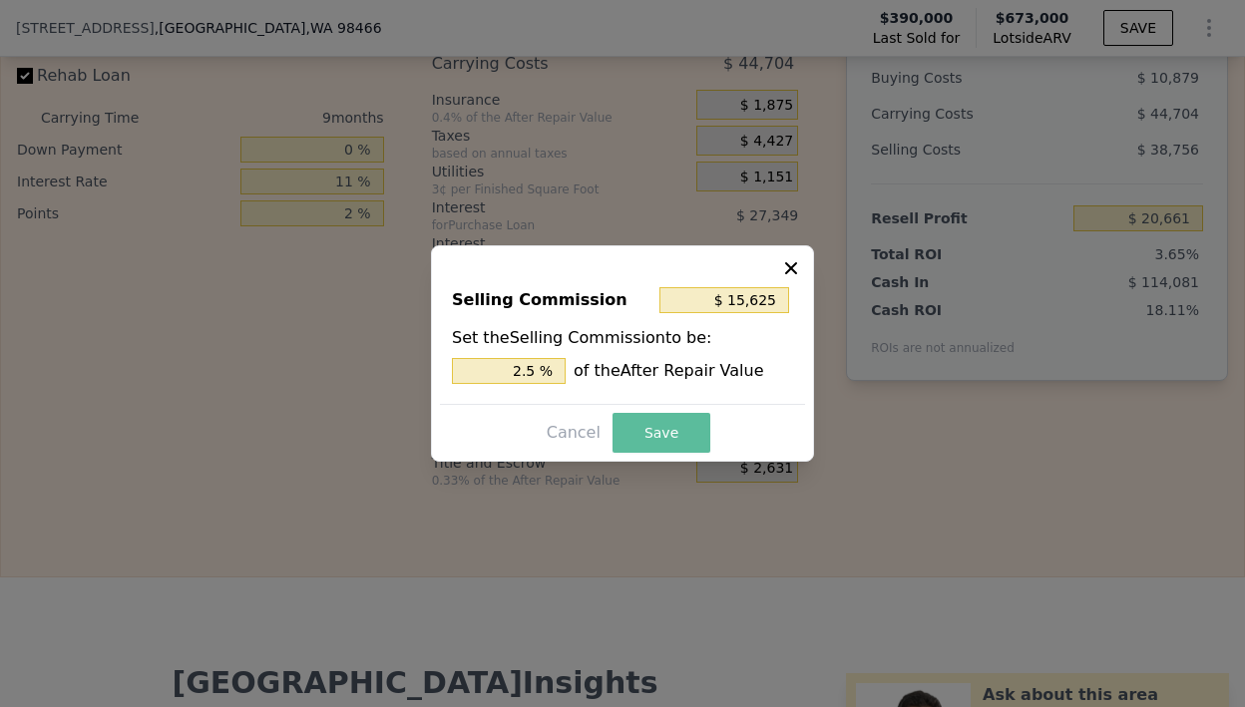
click at [695, 421] on button "Save" at bounding box center [662, 433] width 98 height 40
type input "$ 14,411"
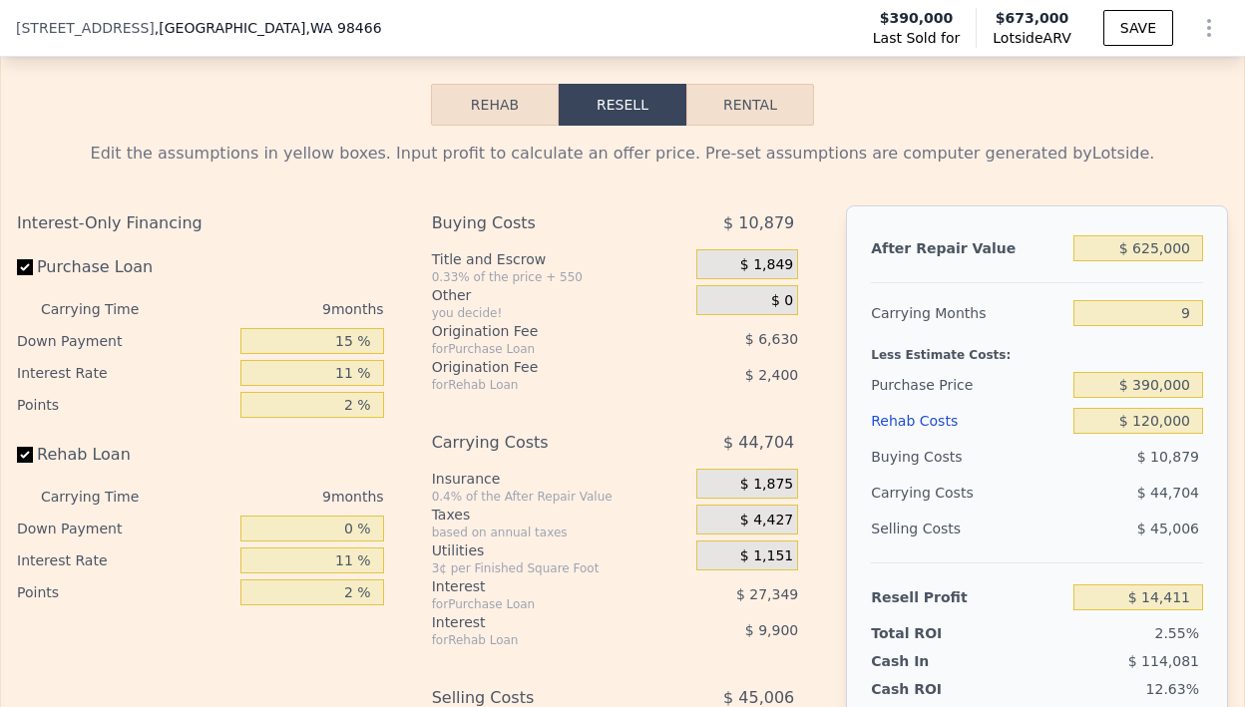
scroll to position [3214, 0]
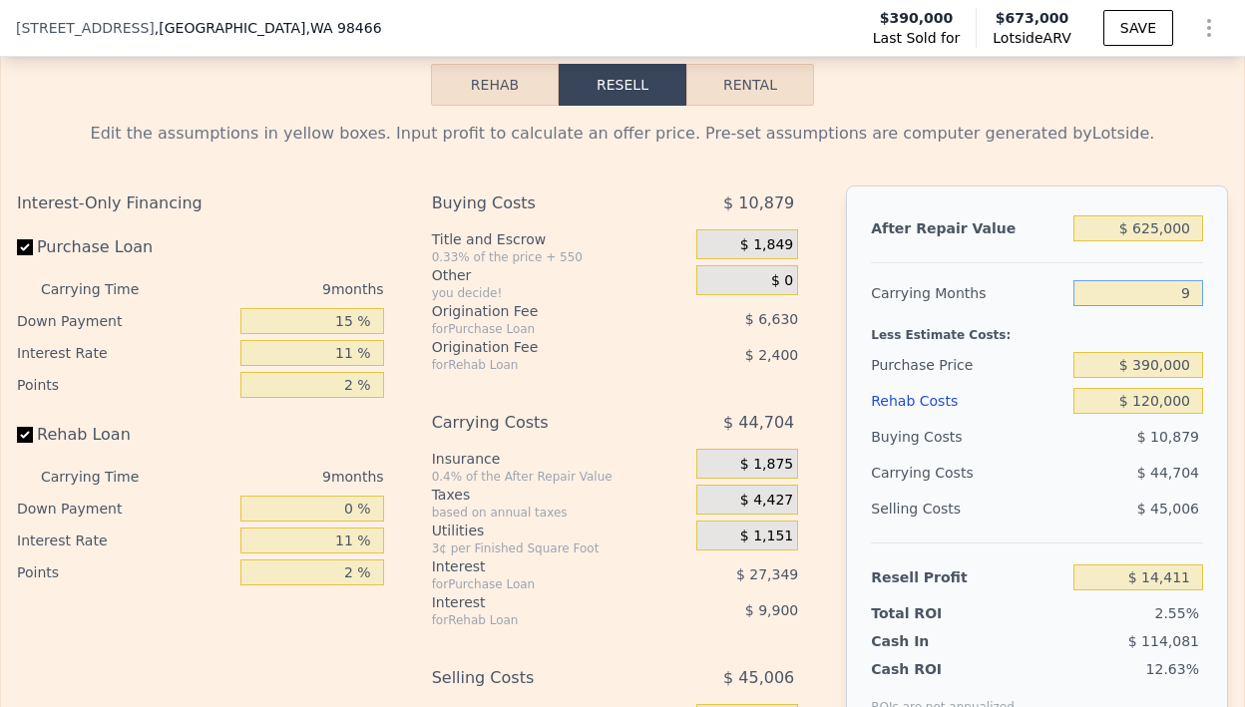
click at [1181, 306] on input "9" at bounding box center [1138, 293] width 130 height 26
type input "1"
type input "$ 54,148"
type input "12"
type input "-$ 490"
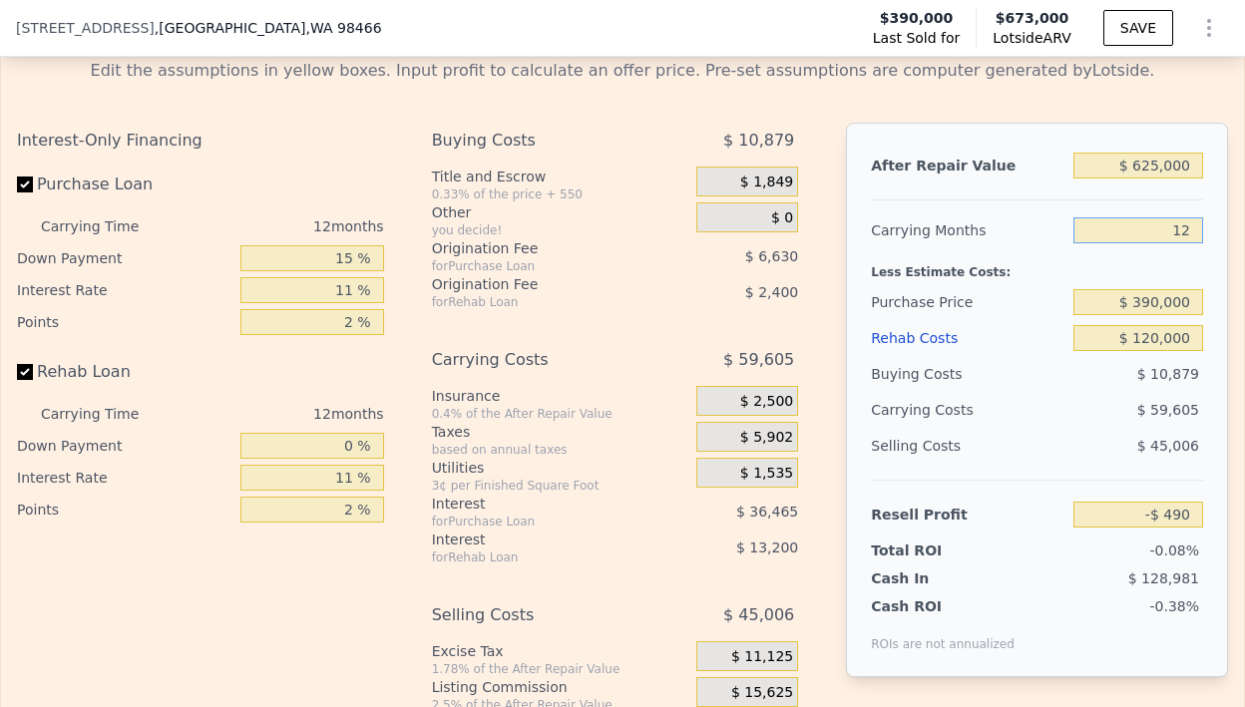
scroll to position [3288, 0]
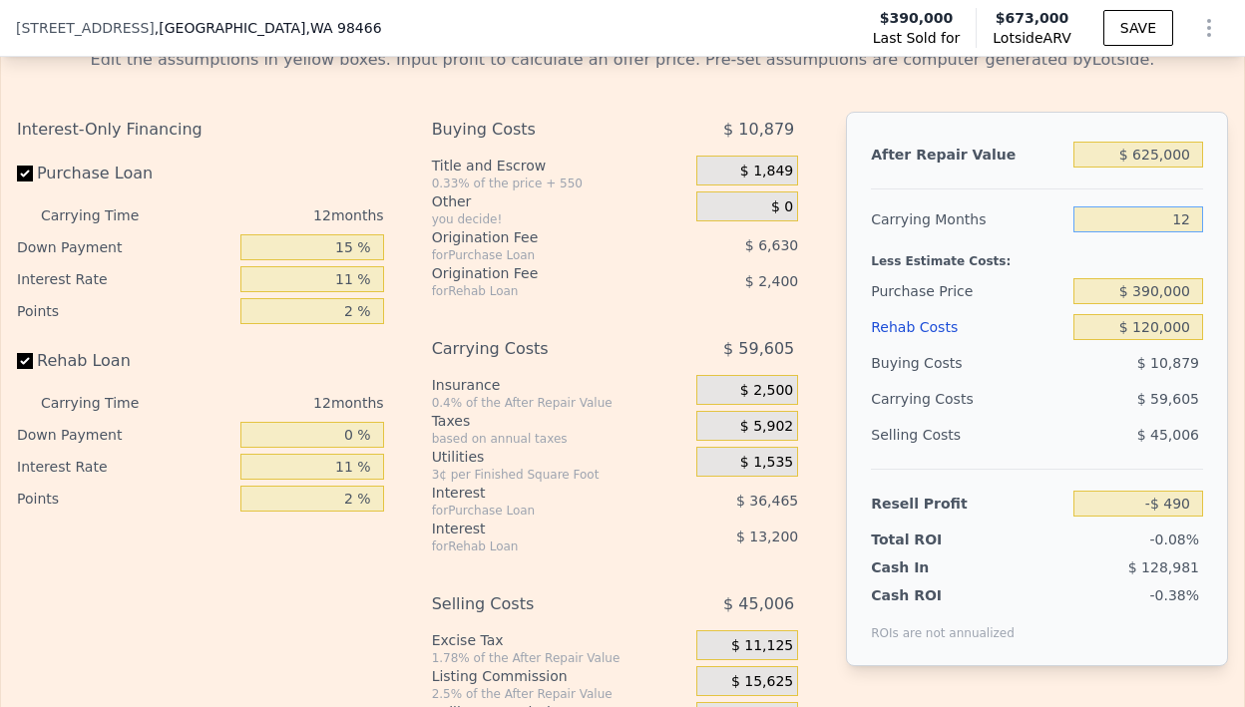
type input "12"
click at [1017, 381] on div "Buying Costs" at bounding box center [968, 363] width 195 height 36
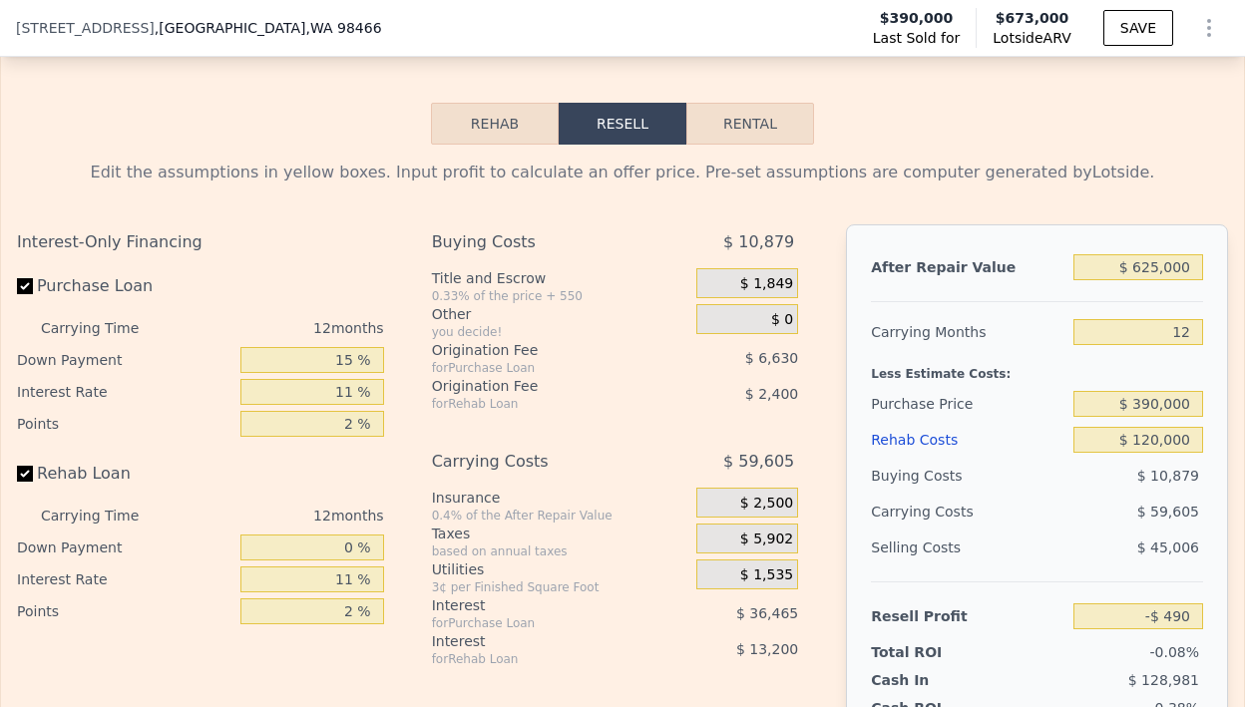
scroll to position [3155, 0]
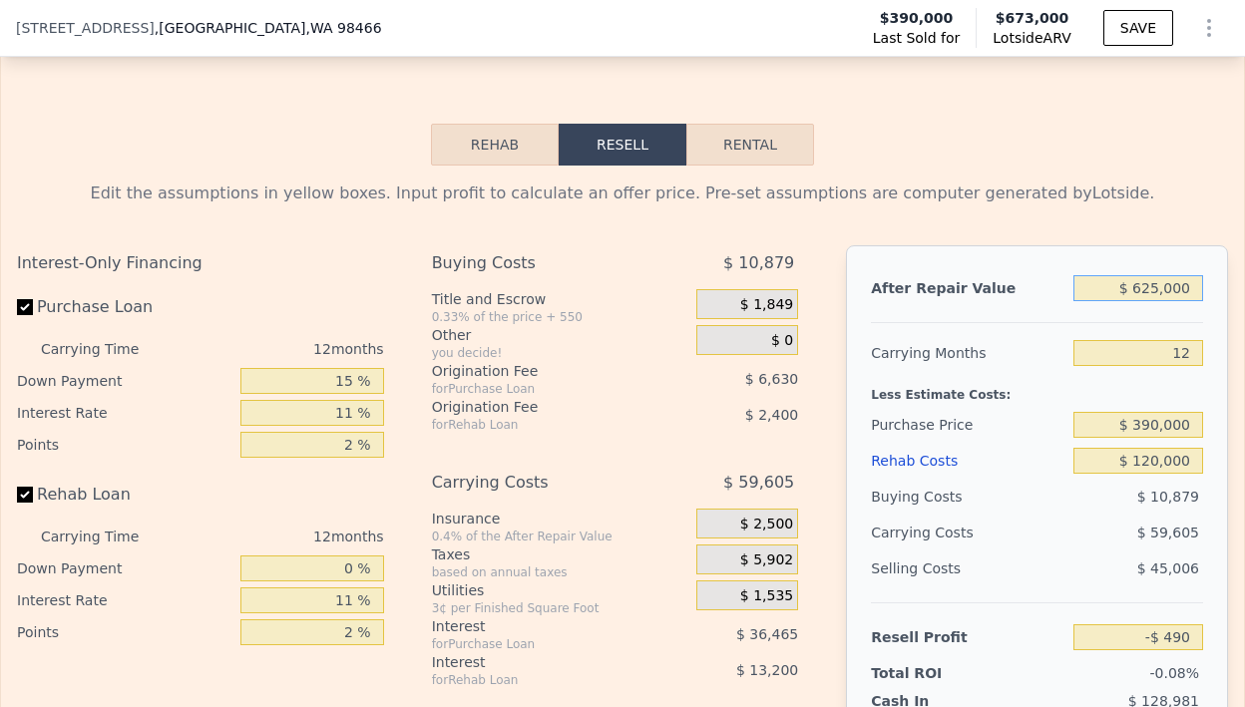
click at [1119, 301] on input "$ 625,000" at bounding box center [1138, 288] width 130 height 26
type input "$ 60"
type input "-$ 578,479"
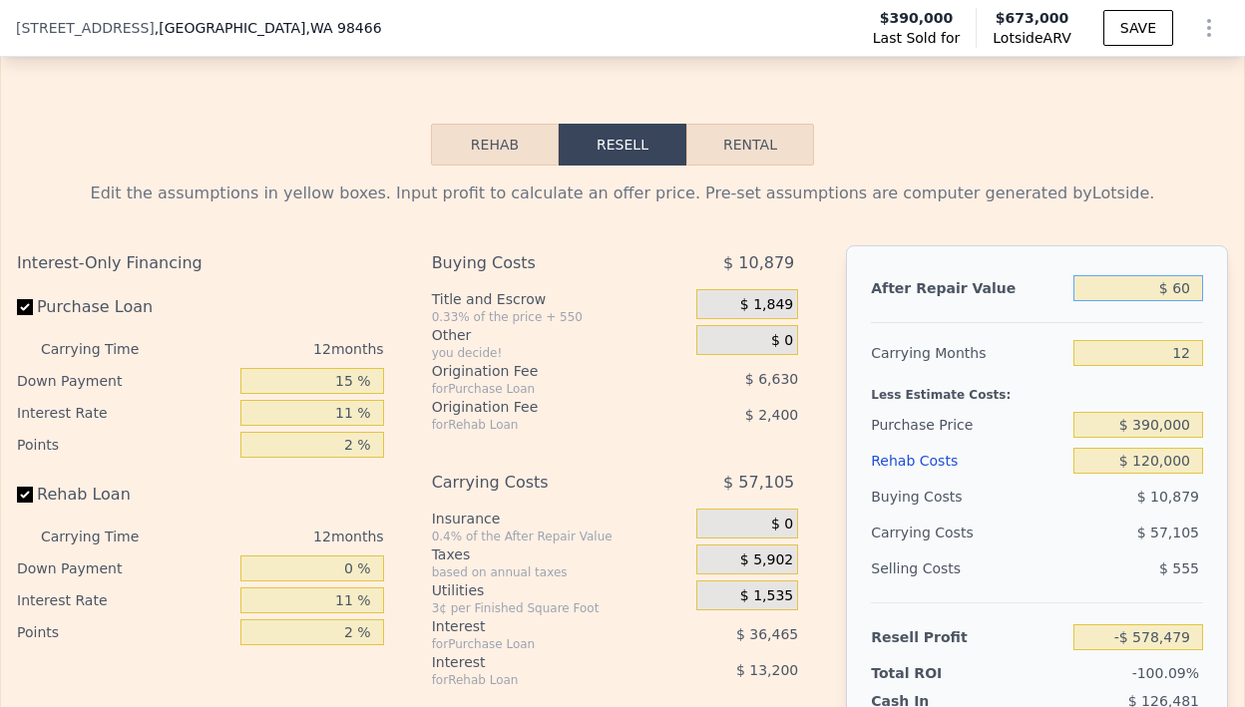
type input "$ 600"
type input "-$ 577,979"
type input "$ 6,000"
type input "-$ 572,985"
type input "$ 60,000"
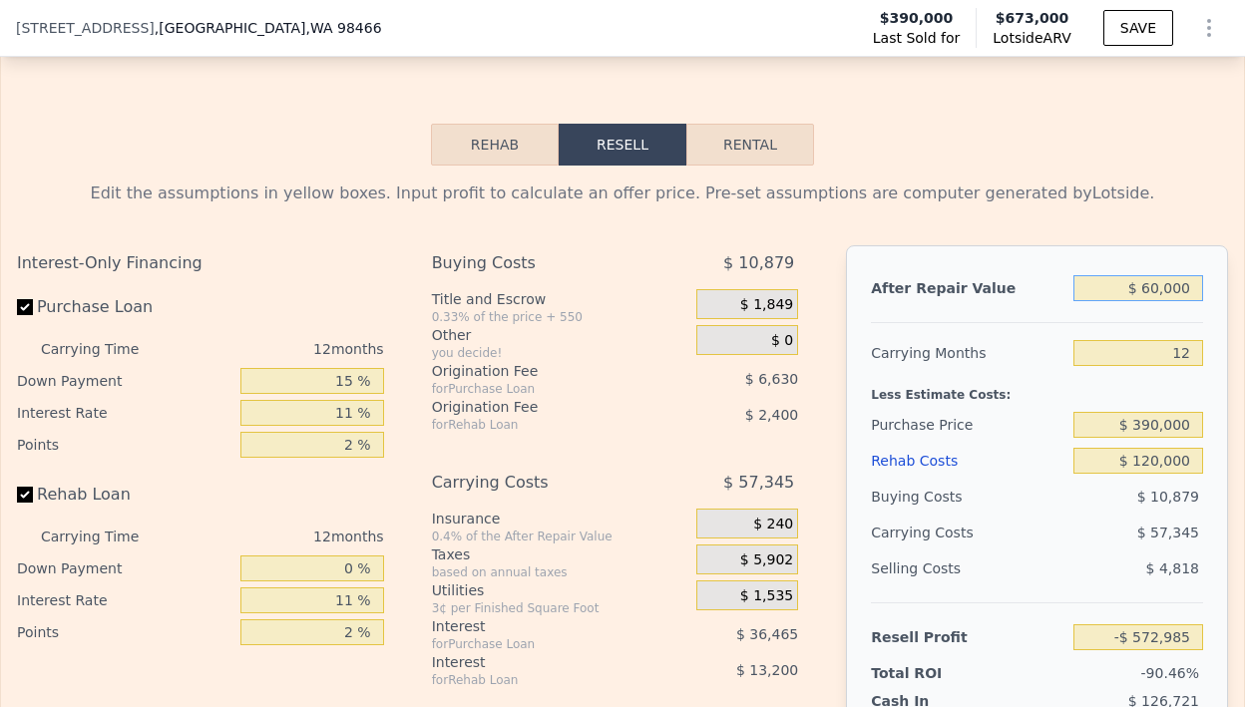
type input "-$ 523,042"
type input "$ 600,000"
type input "-$ 23,612"
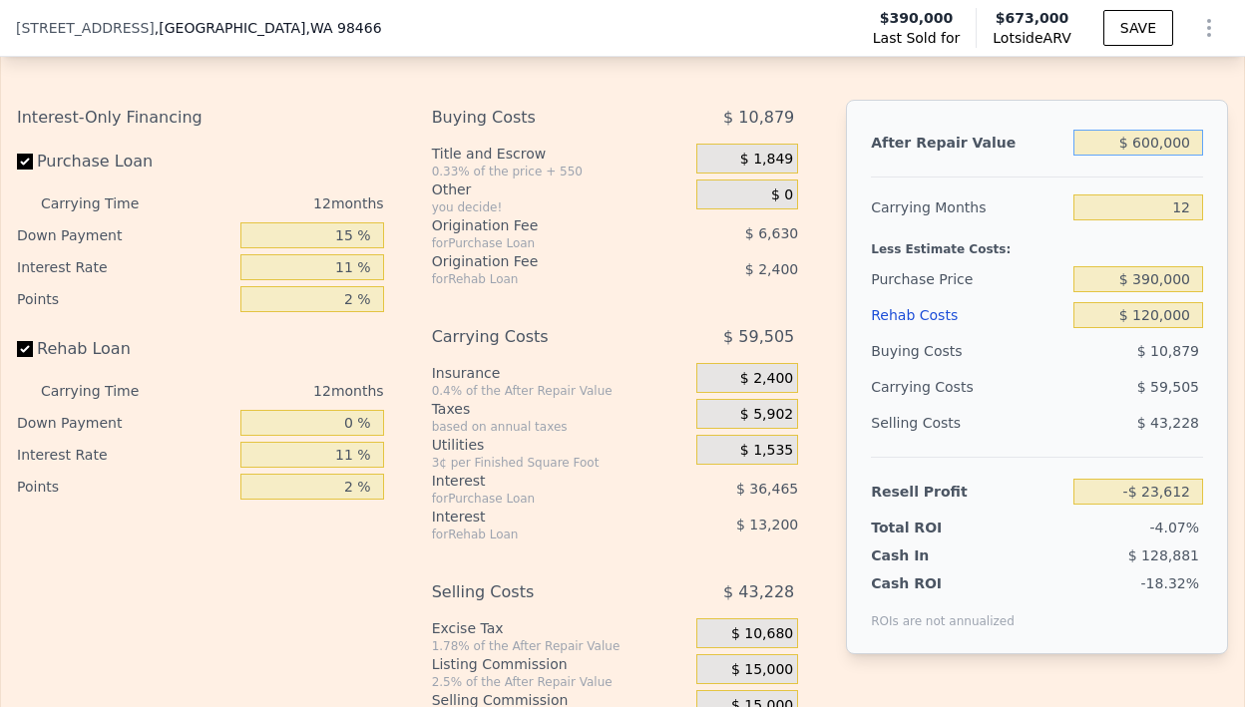
scroll to position [3310, 0]
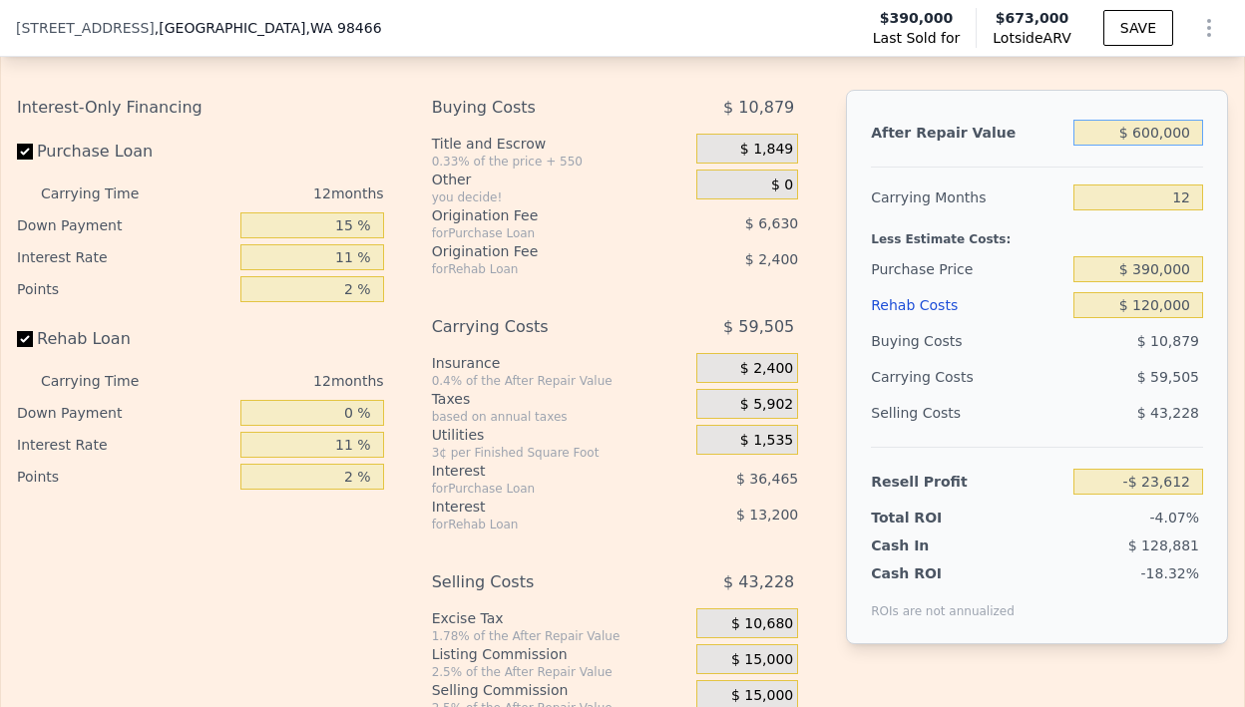
type input "$ 600,000"
click at [1140, 318] on input "$ 120,000" at bounding box center [1138, 305] width 130 height 26
click at [1142, 318] on input "$ 120,000" at bounding box center [1138, 305] width 130 height 26
type input "$ 140,000"
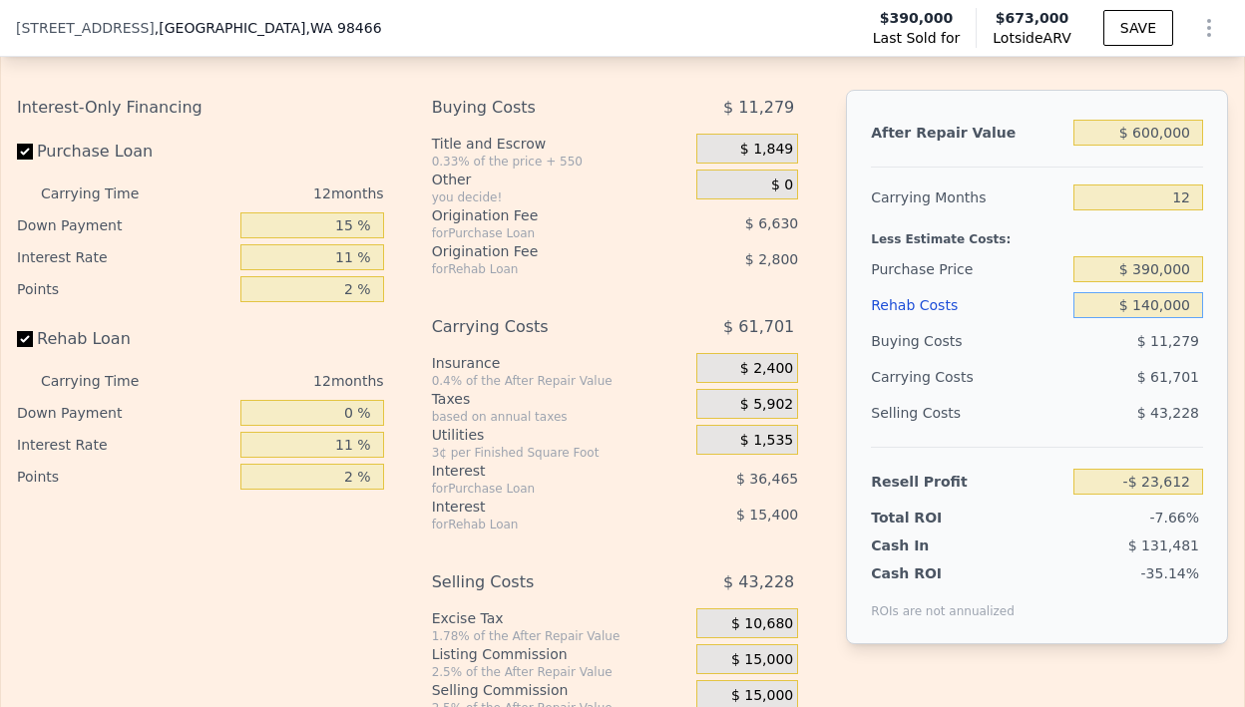
type input "-$ 46,208"
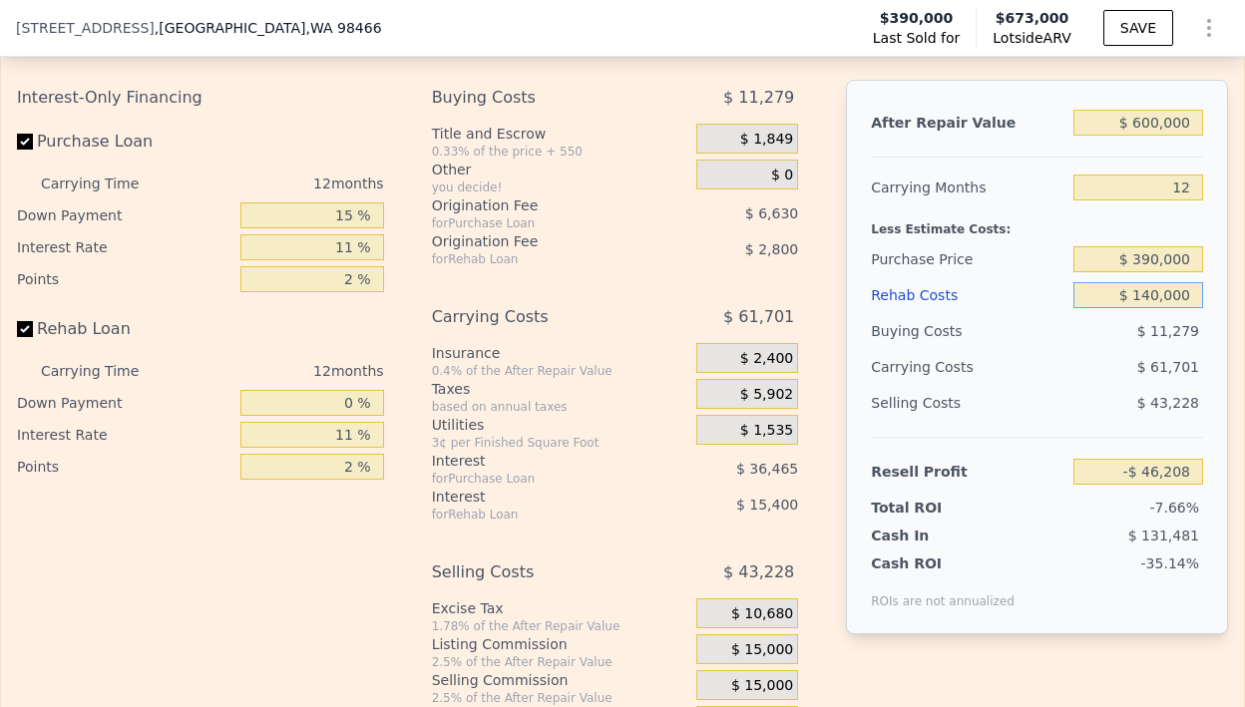
scroll to position [3219, 0]
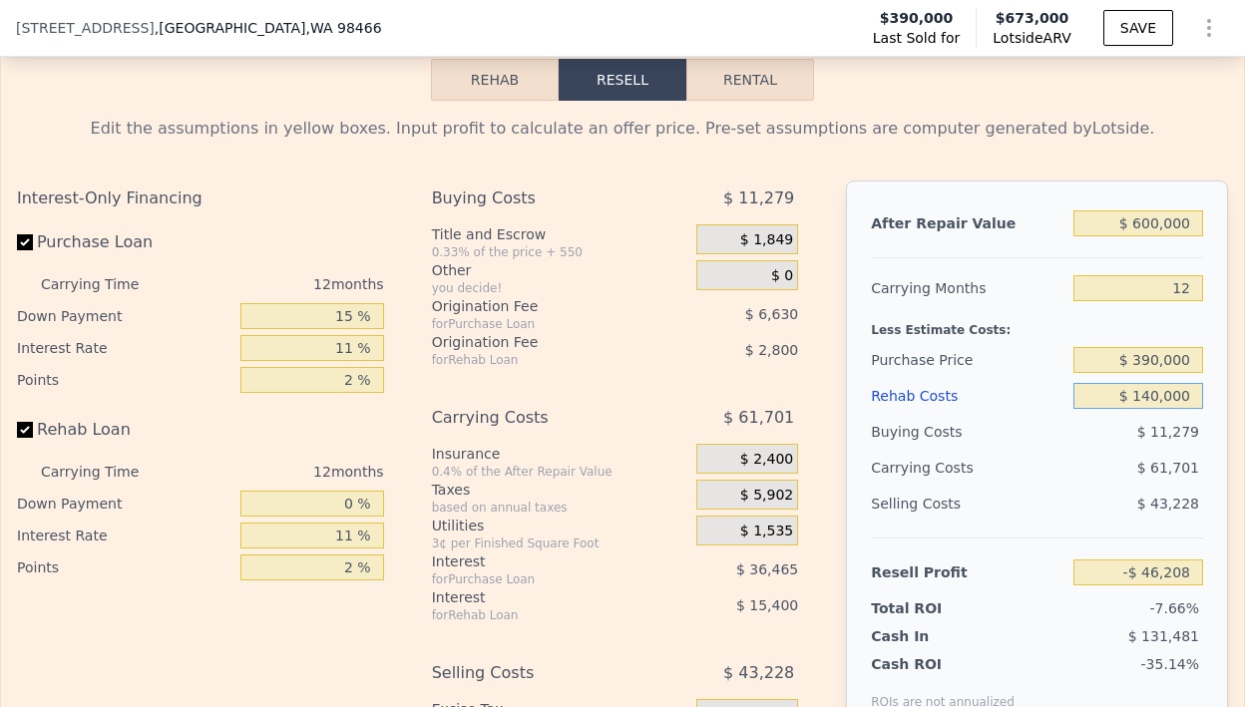
type input "$ 140,000"
click at [1185, 301] on input "12" at bounding box center [1138, 288] width 130 height 26
type input "1"
type input "$ 10,351"
type input "7"
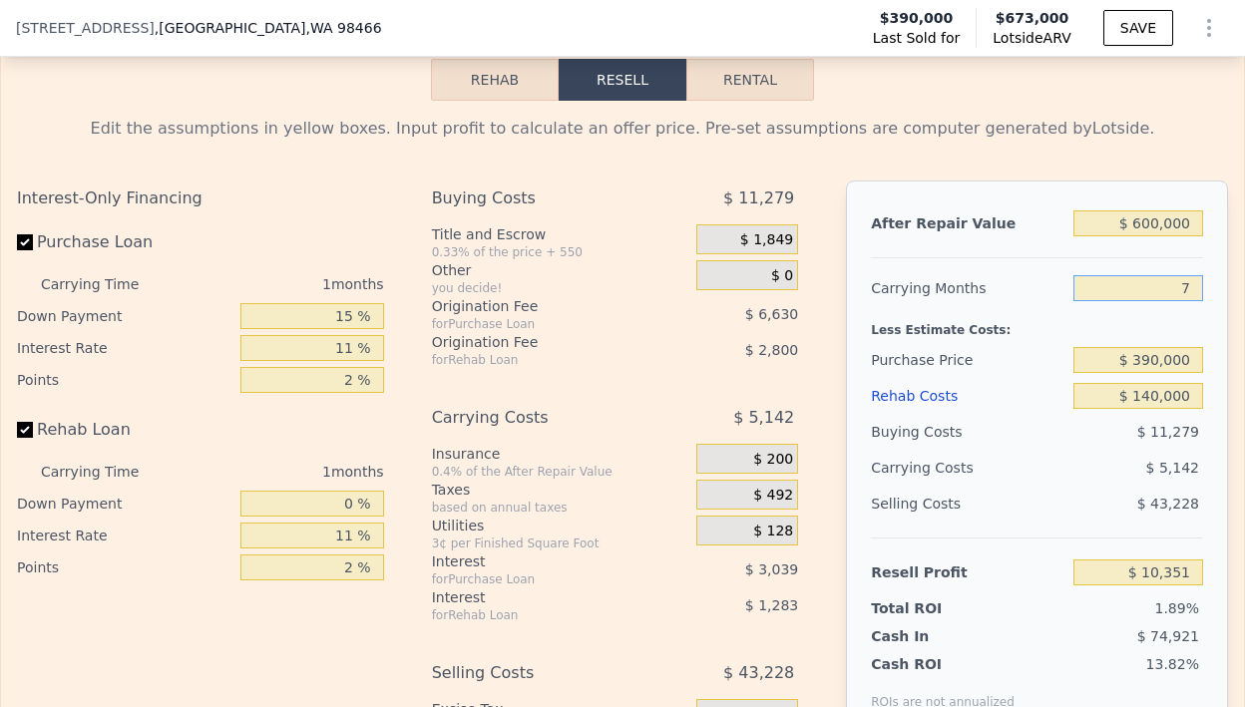
type input "-$ 20,499"
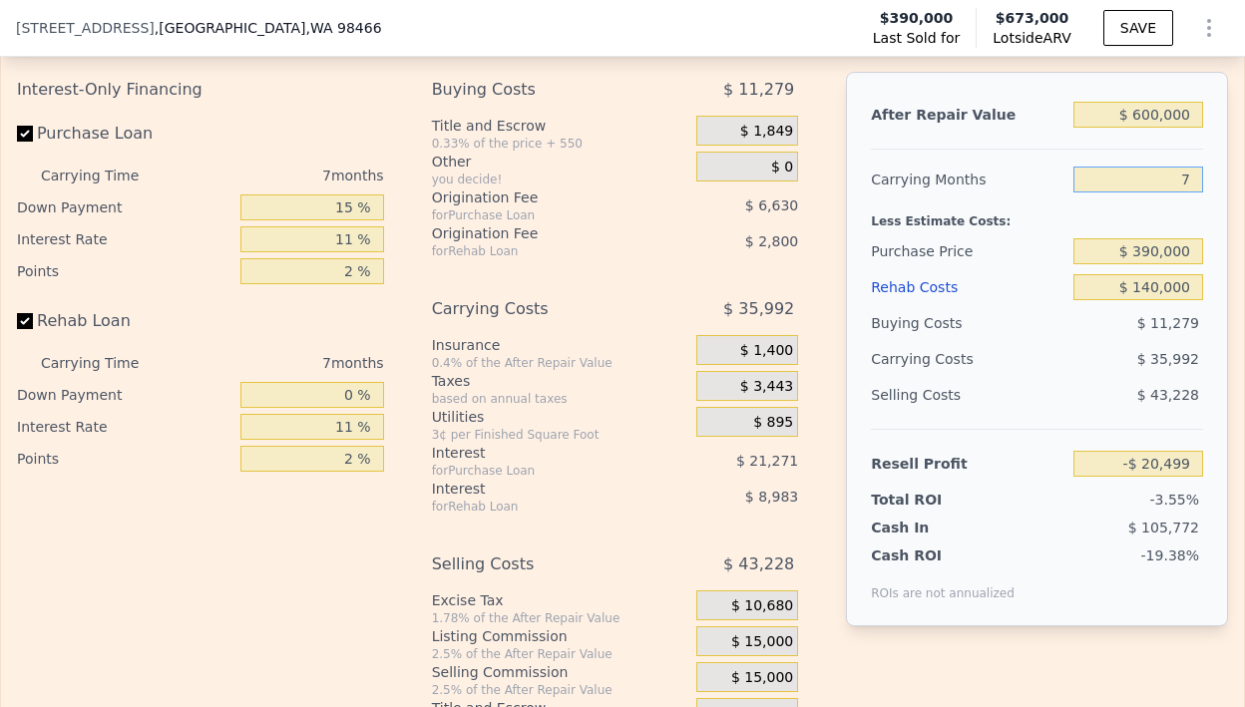
scroll to position [3295, 0]
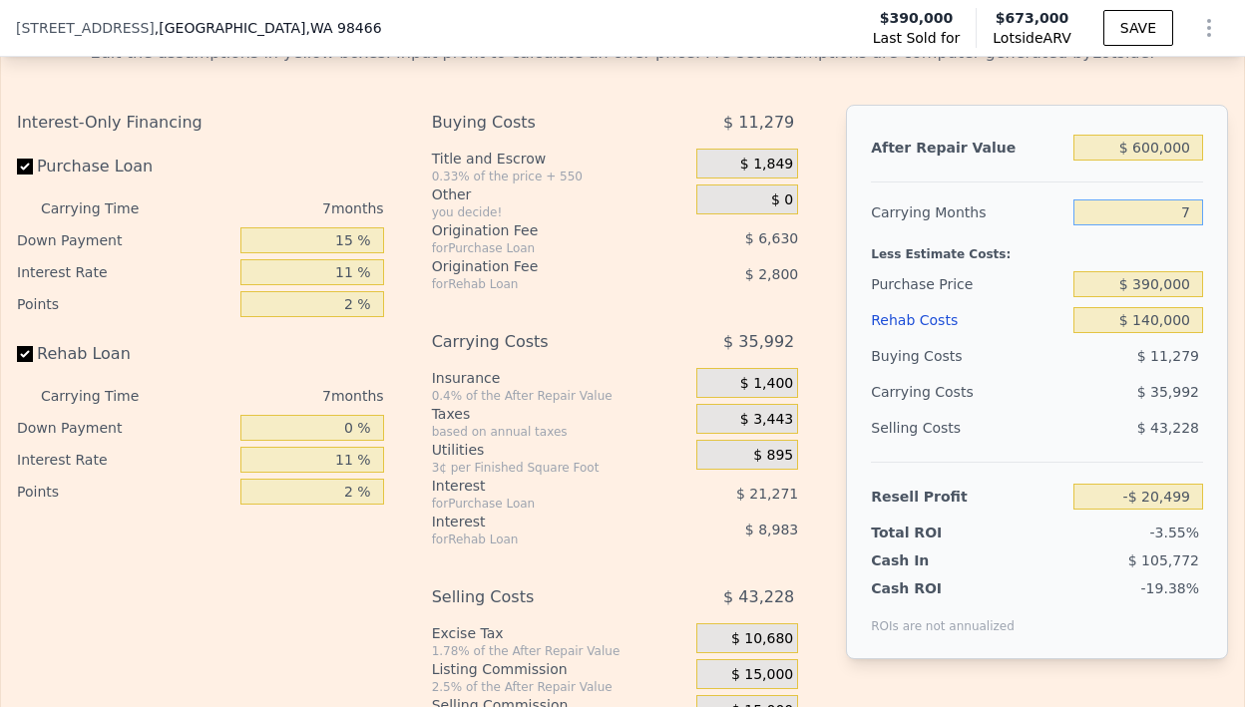
type input "7"
click at [1047, 410] on div "$ 35,992" at bounding box center [1102, 392] width 204 height 36
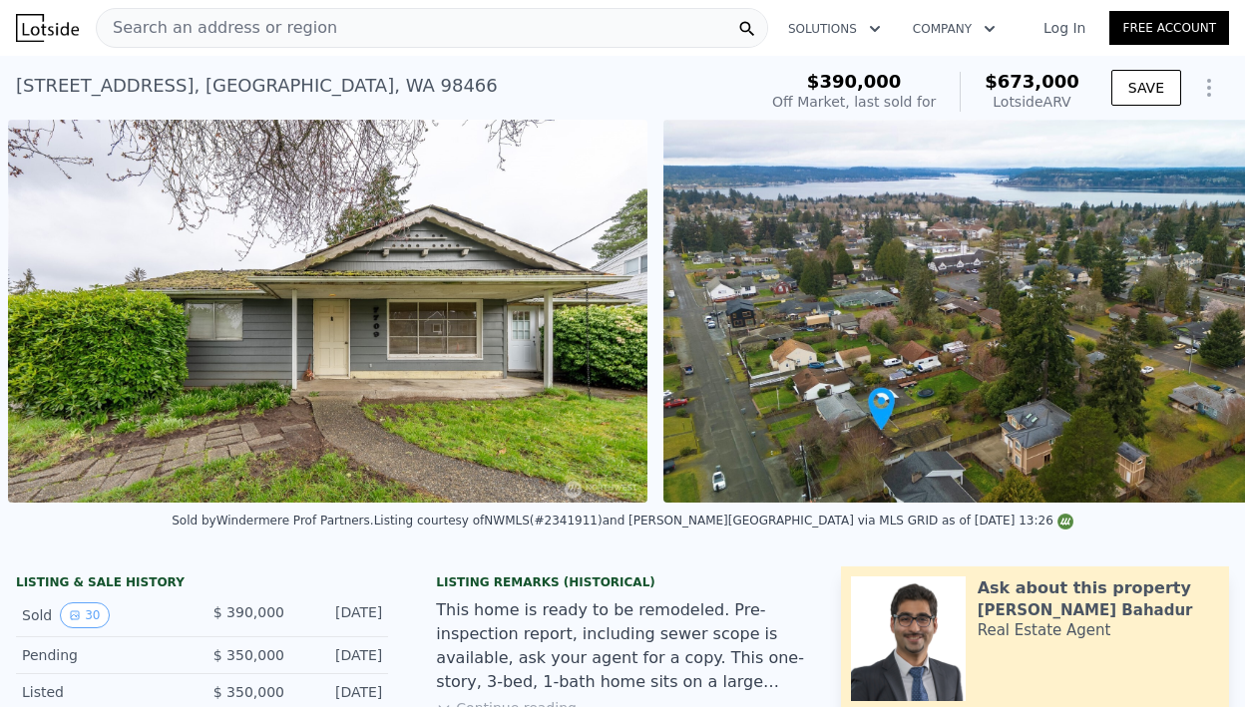
scroll to position [0, 17251]
click at [476, 99] on div "[STREET_ADDRESS] Sold [DATE] for $390k (~ARV $673k )" at bounding box center [382, 92] width 732 height 56
